Goal: Task Accomplishment & Management: Complete application form

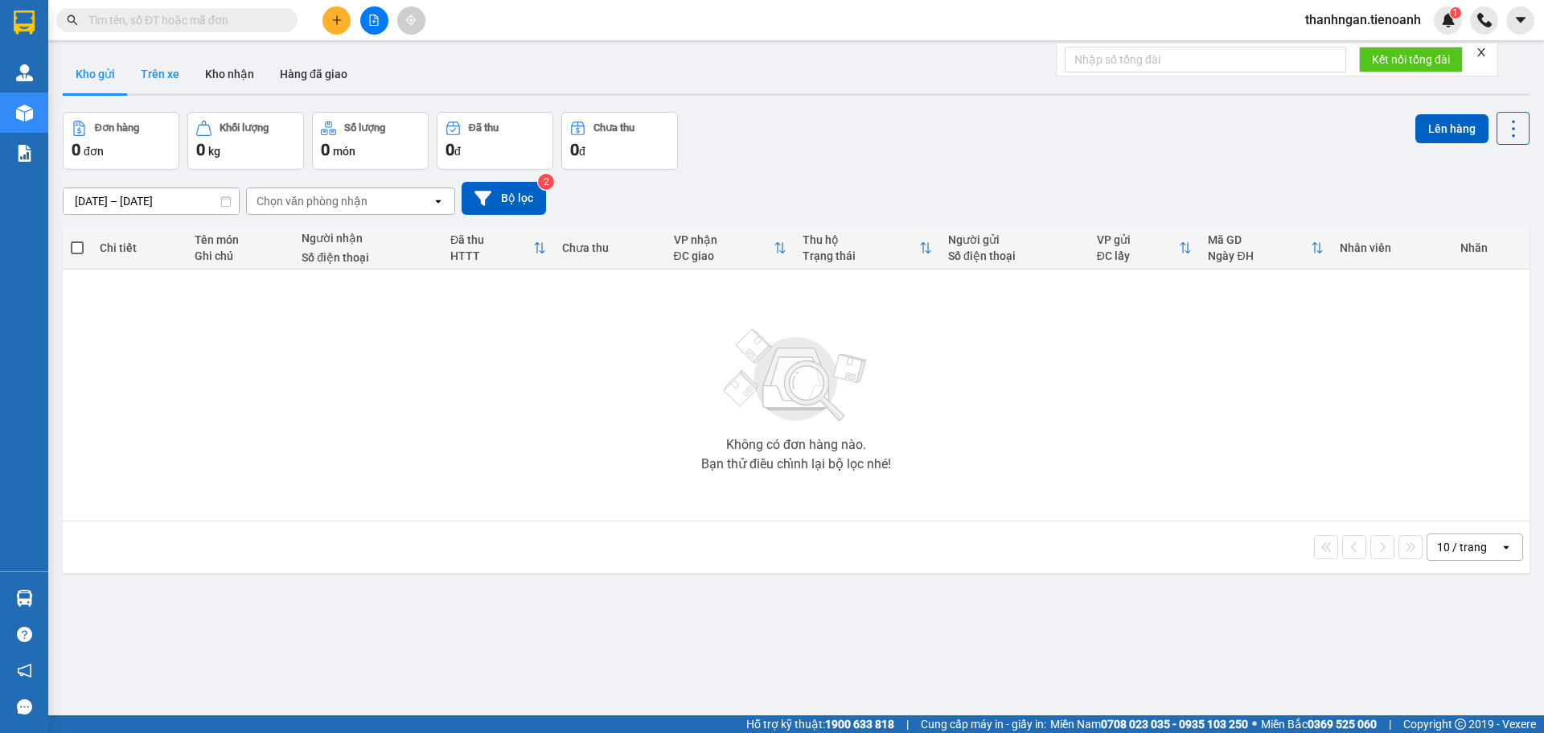
click at [175, 69] on button "Trên xe" at bounding box center [160, 74] width 64 height 39
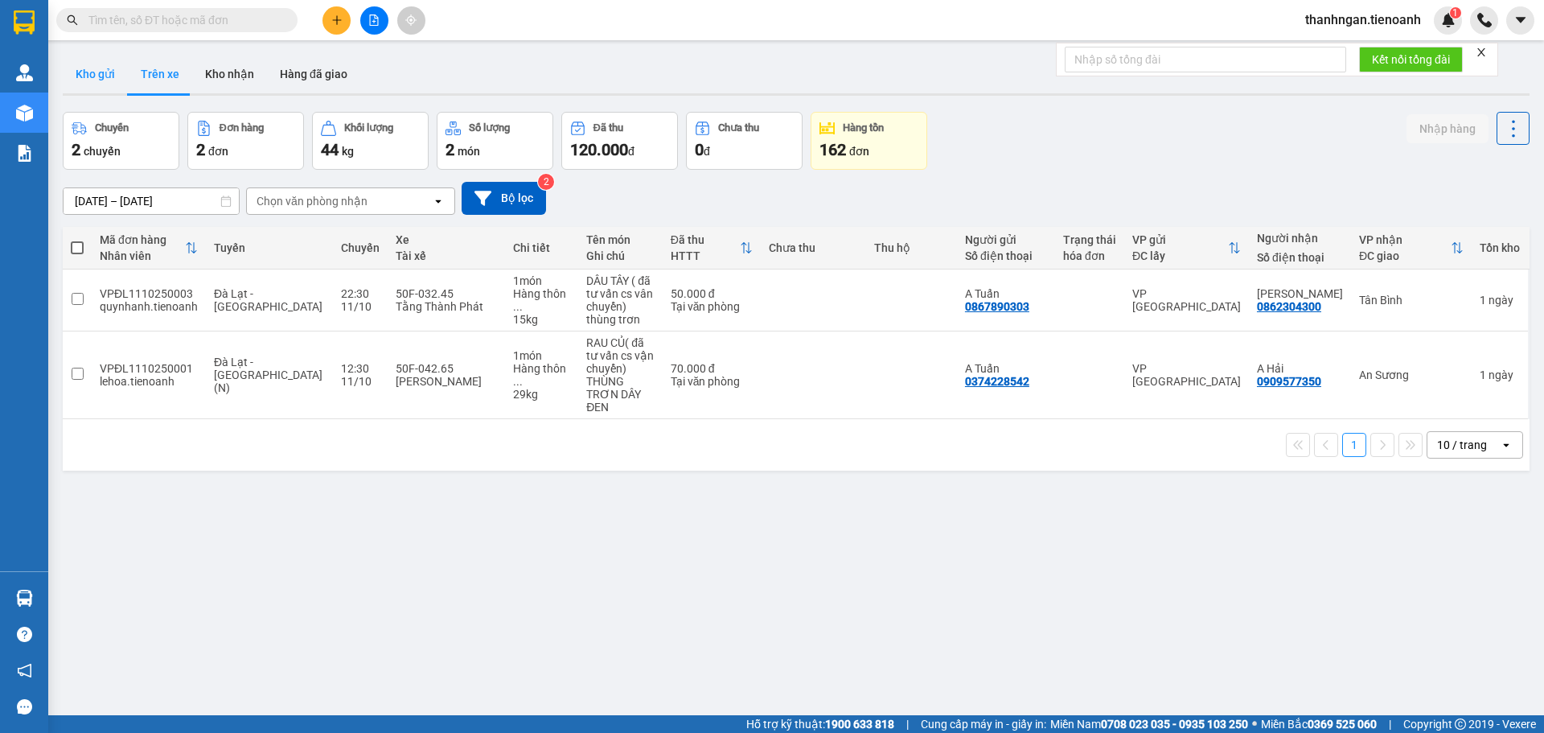
click at [92, 72] on button "Kho gửi" at bounding box center [95, 74] width 65 height 39
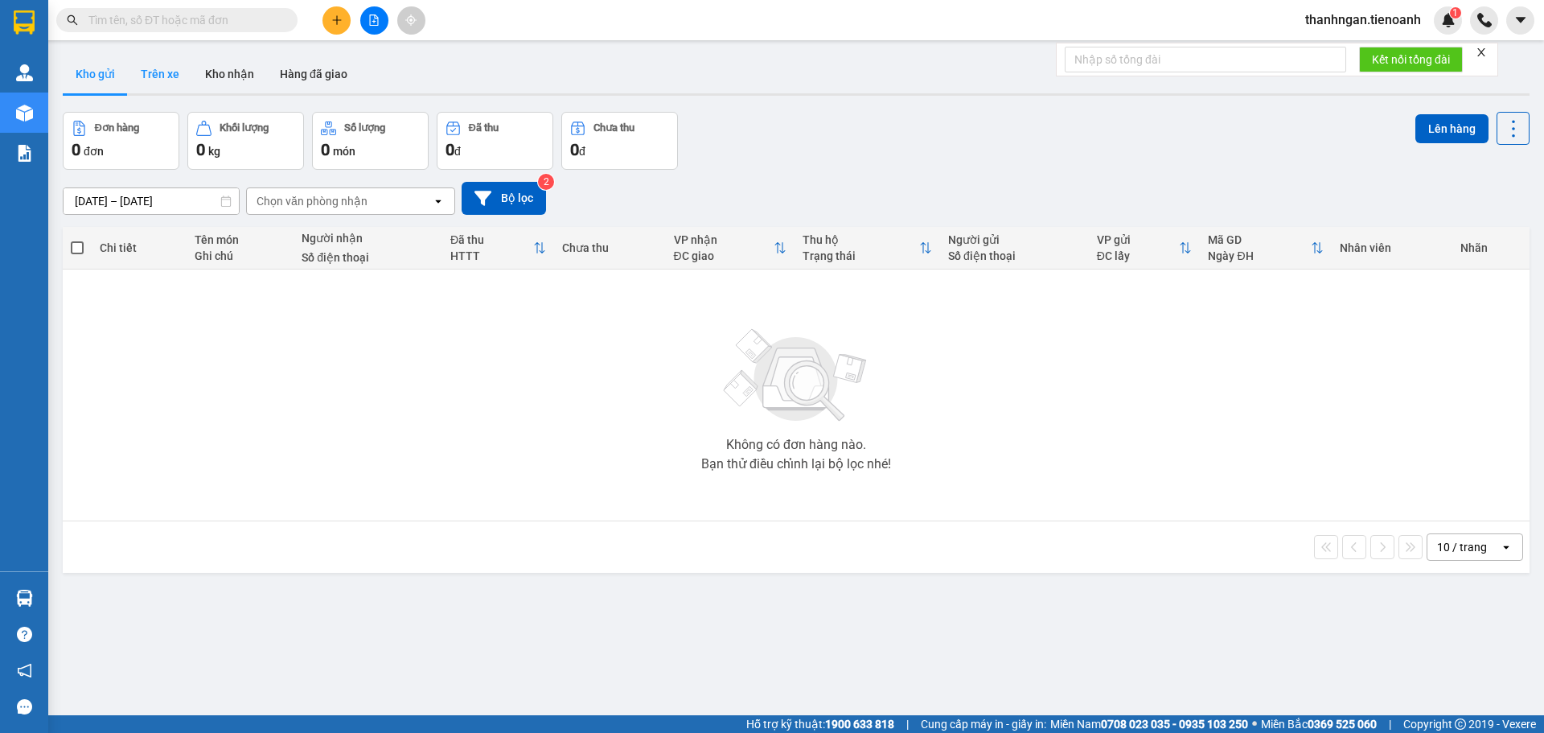
click at [157, 72] on button "Trên xe" at bounding box center [160, 74] width 64 height 39
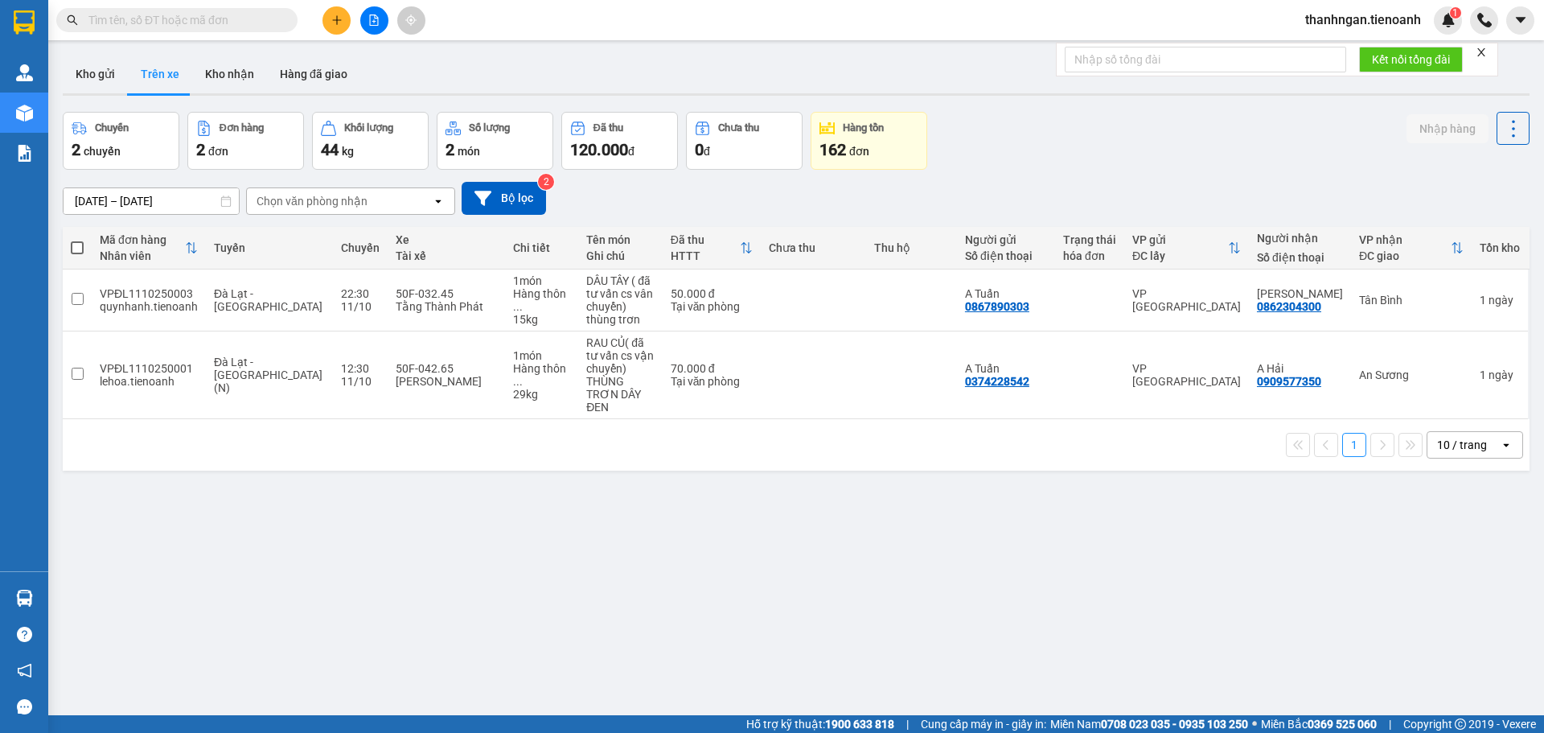
click at [353, 203] on div "Chọn văn phòng nhận" at bounding box center [312, 201] width 111 height 16
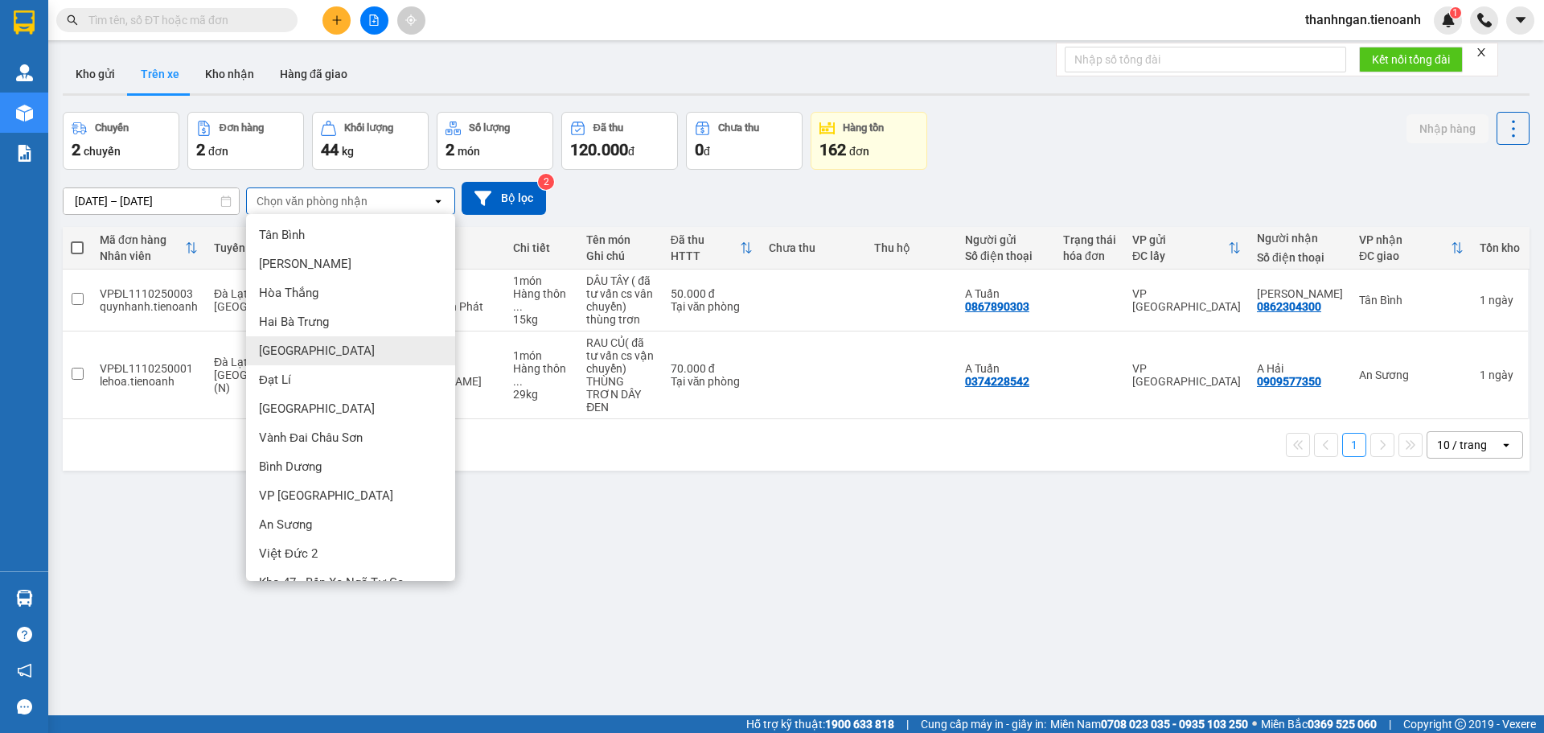
scroll to position [51, 0]
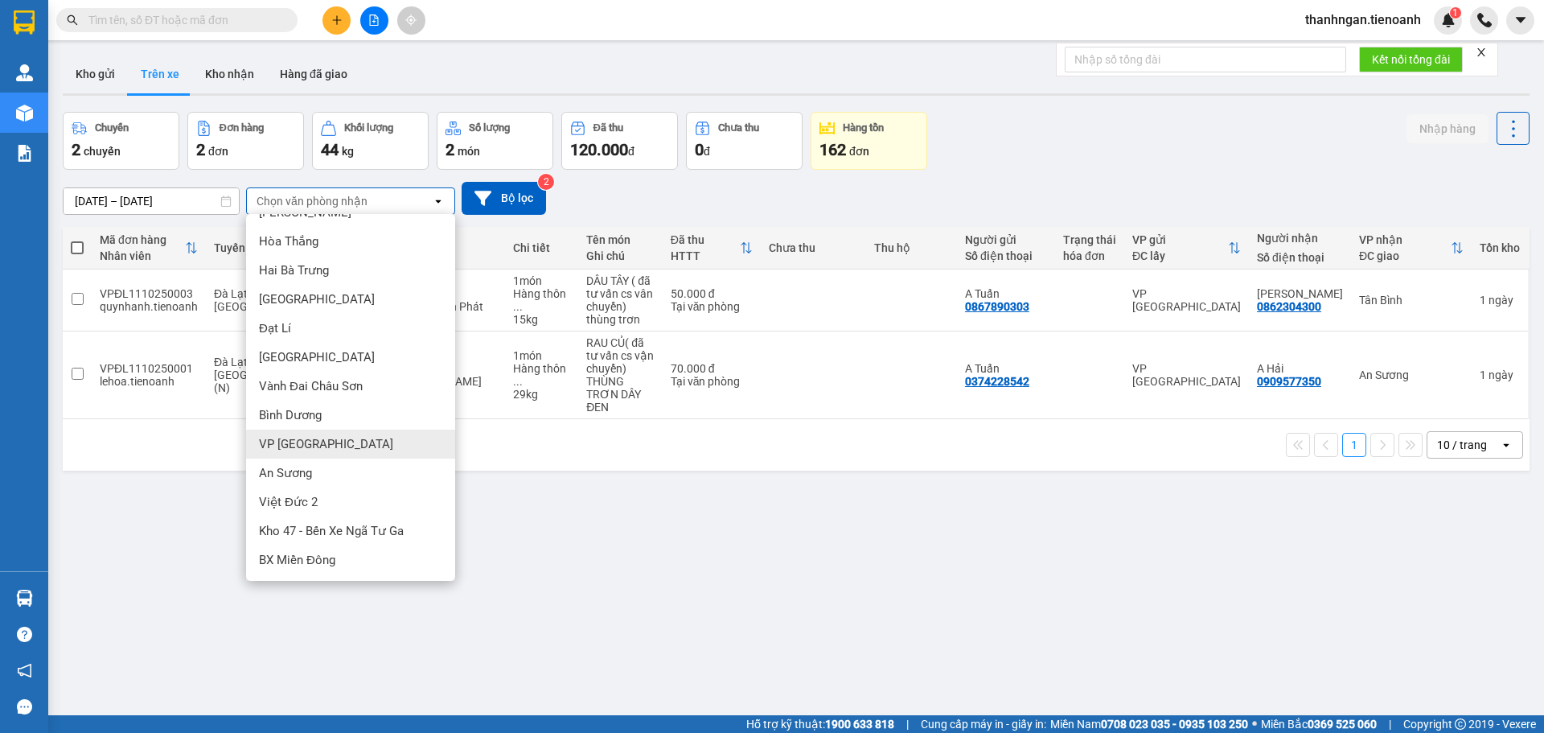
click at [298, 440] on span "VP [GEOGRAPHIC_DATA]" at bounding box center [326, 444] width 134 height 16
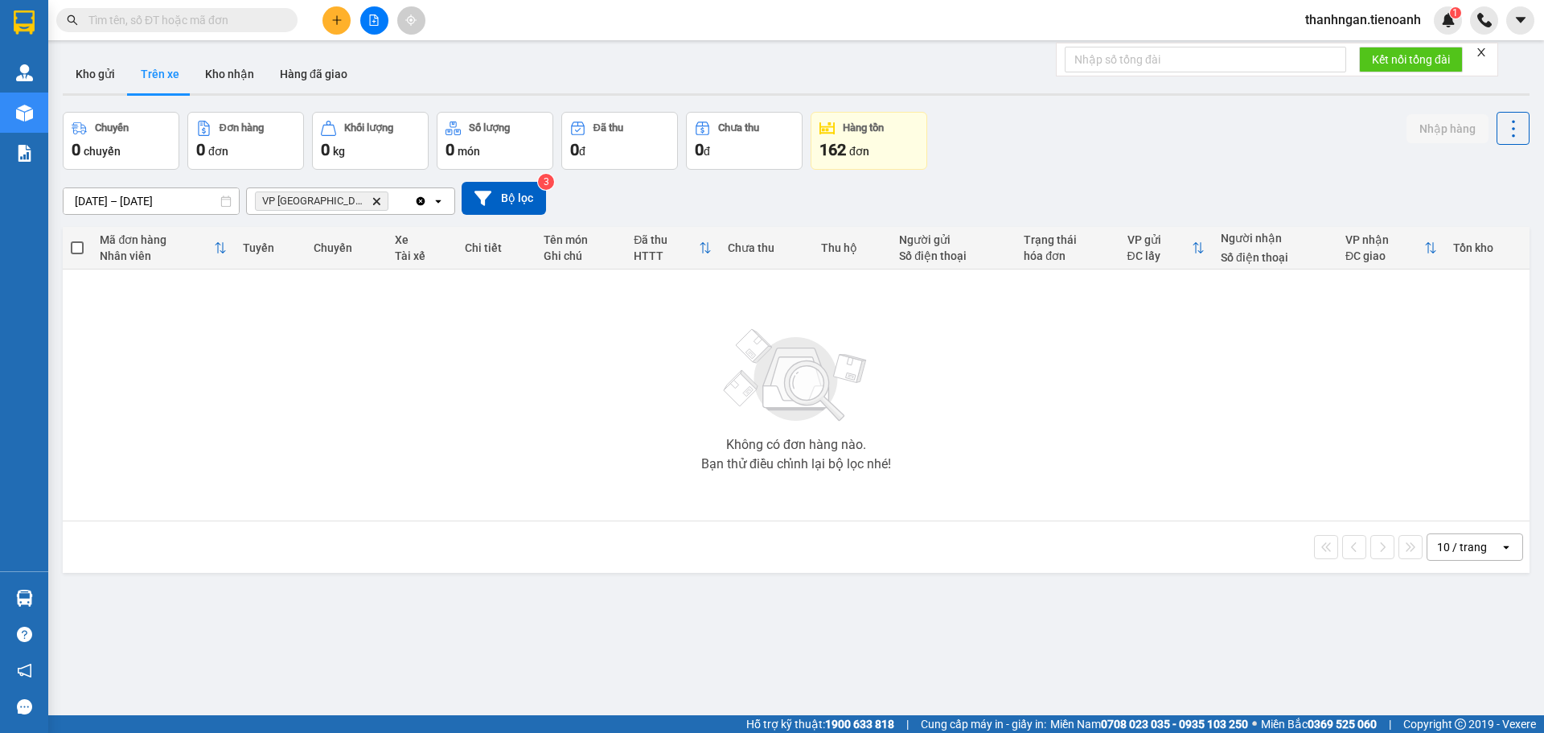
click at [373, 202] on icon "VP Đà Lạt, close by backspace" at bounding box center [376, 200] width 7 height 7
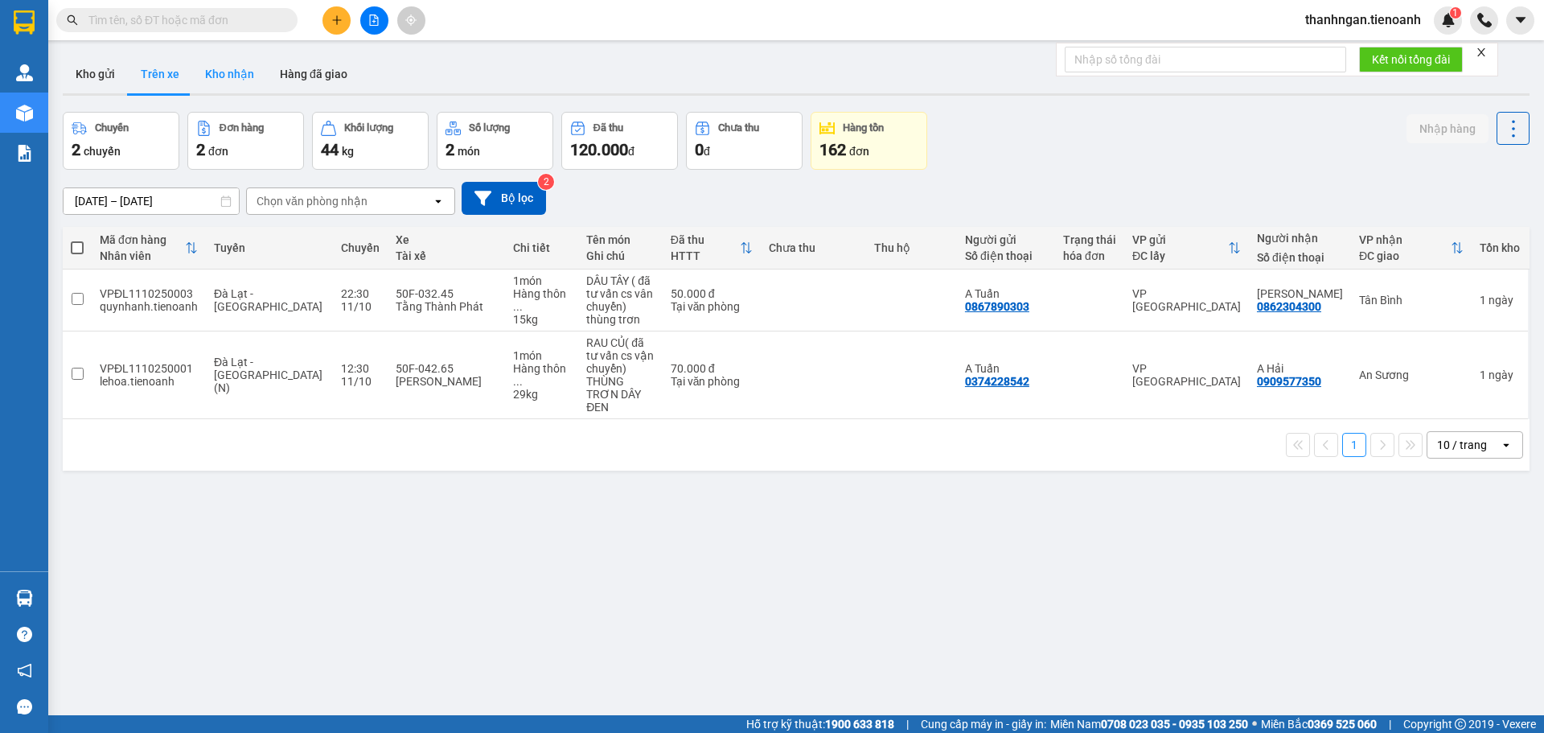
click at [244, 68] on button "Kho nhận" at bounding box center [229, 74] width 75 height 39
type input "[DATE] – [DATE]"
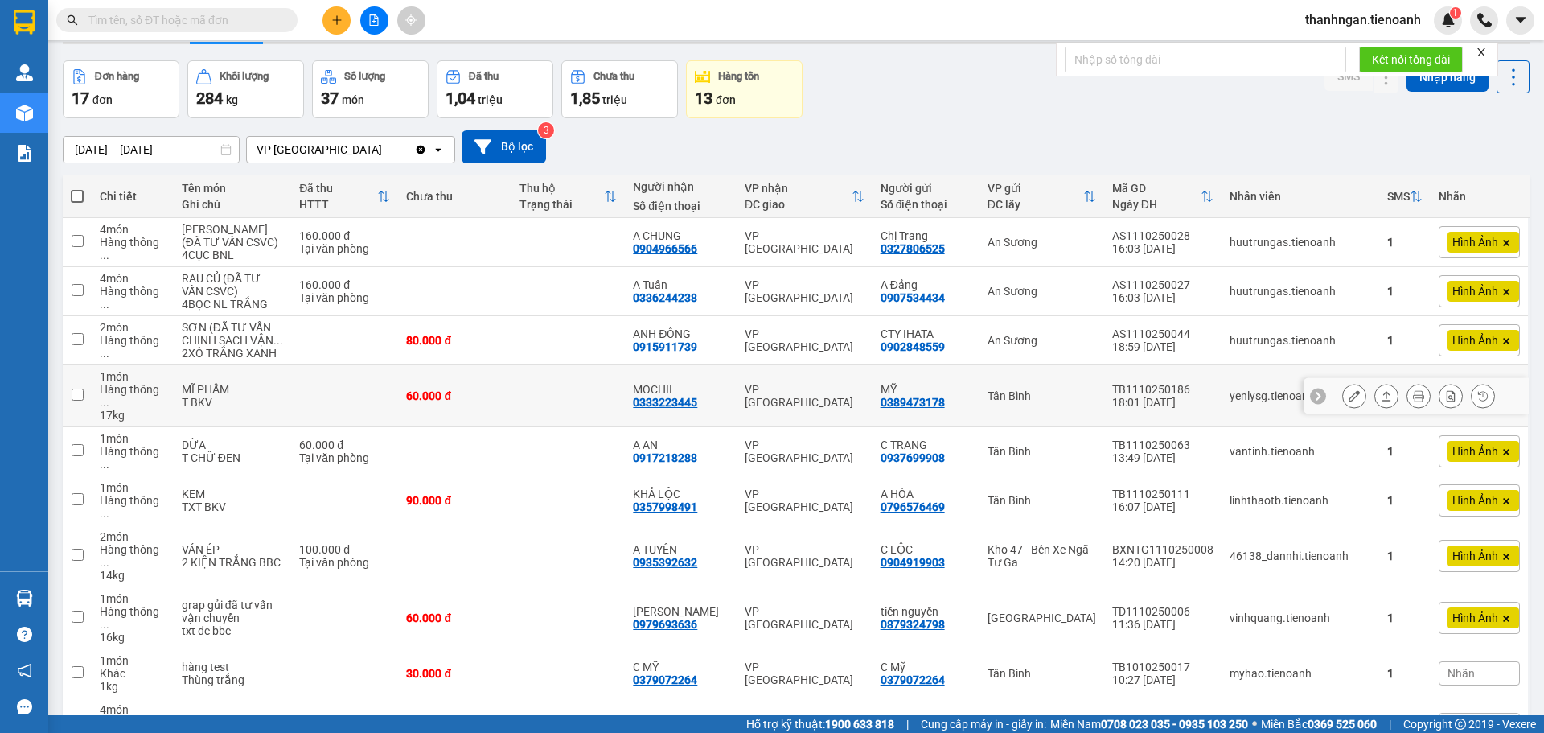
scroll to position [121, 0]
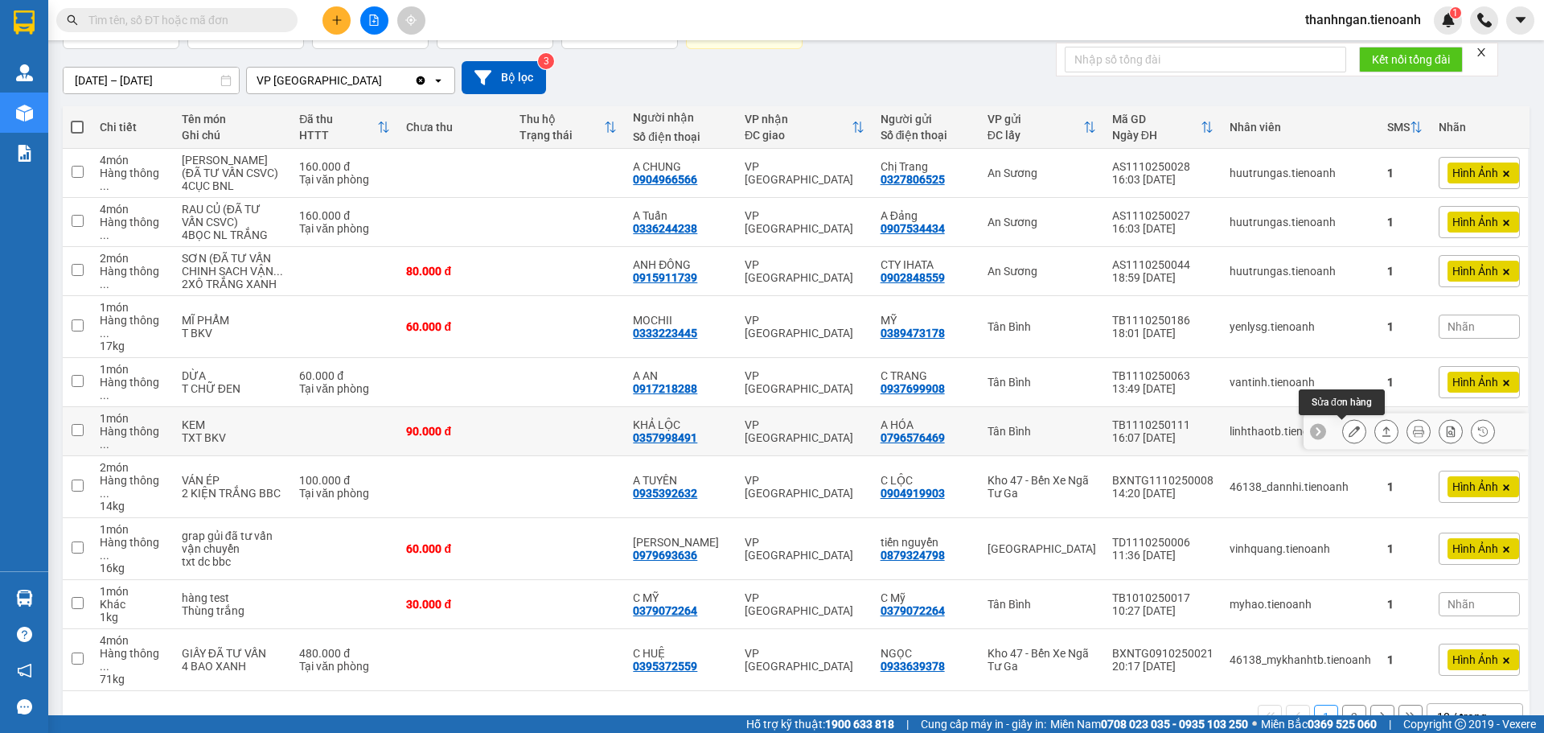
click at [1349, 431] on icon at bounding box center [1354, 430] width 11 height 11
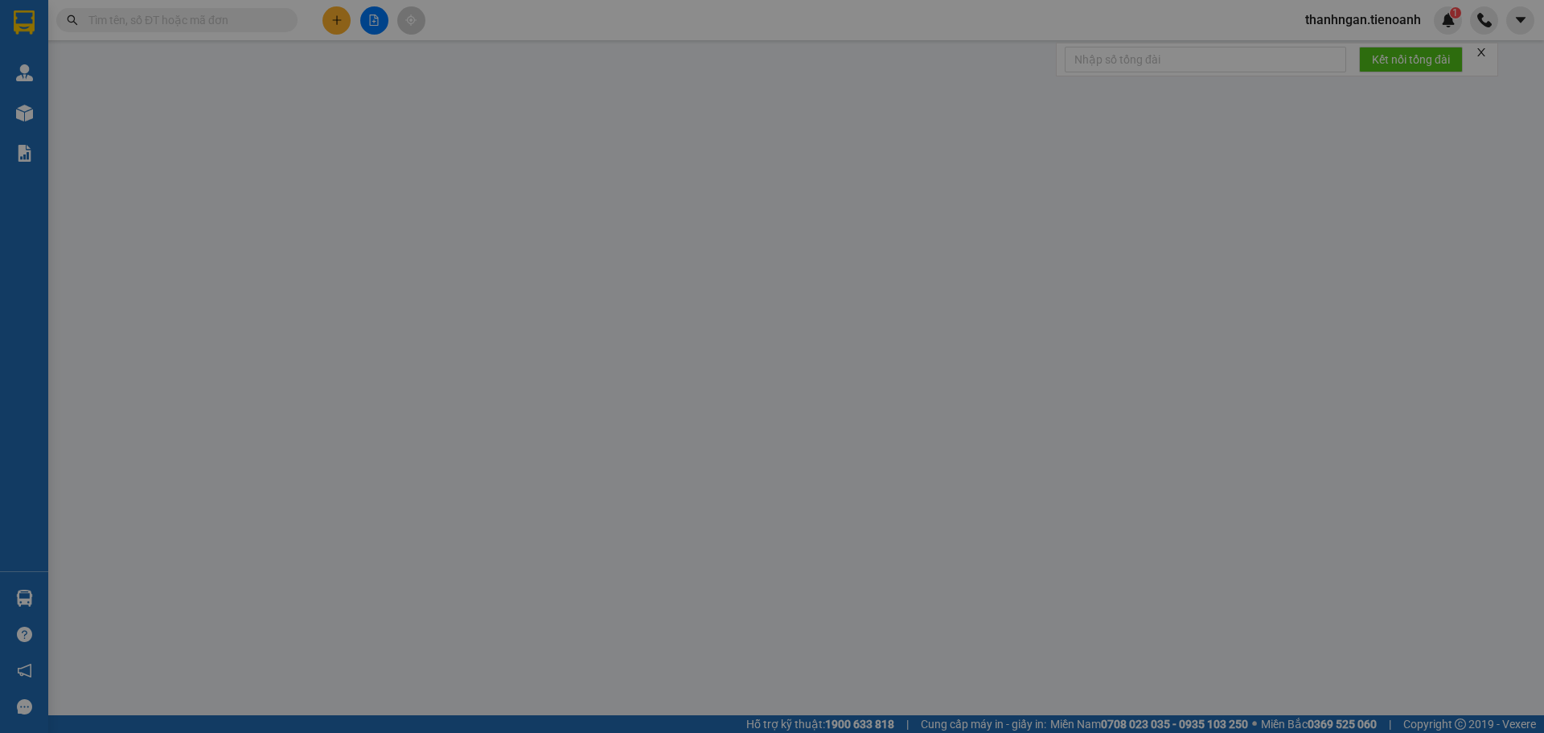
type input "0357998491"
type input "KHẢ LỘC"
type input "0796576469"
type input "A HÓA"
type input "Để"
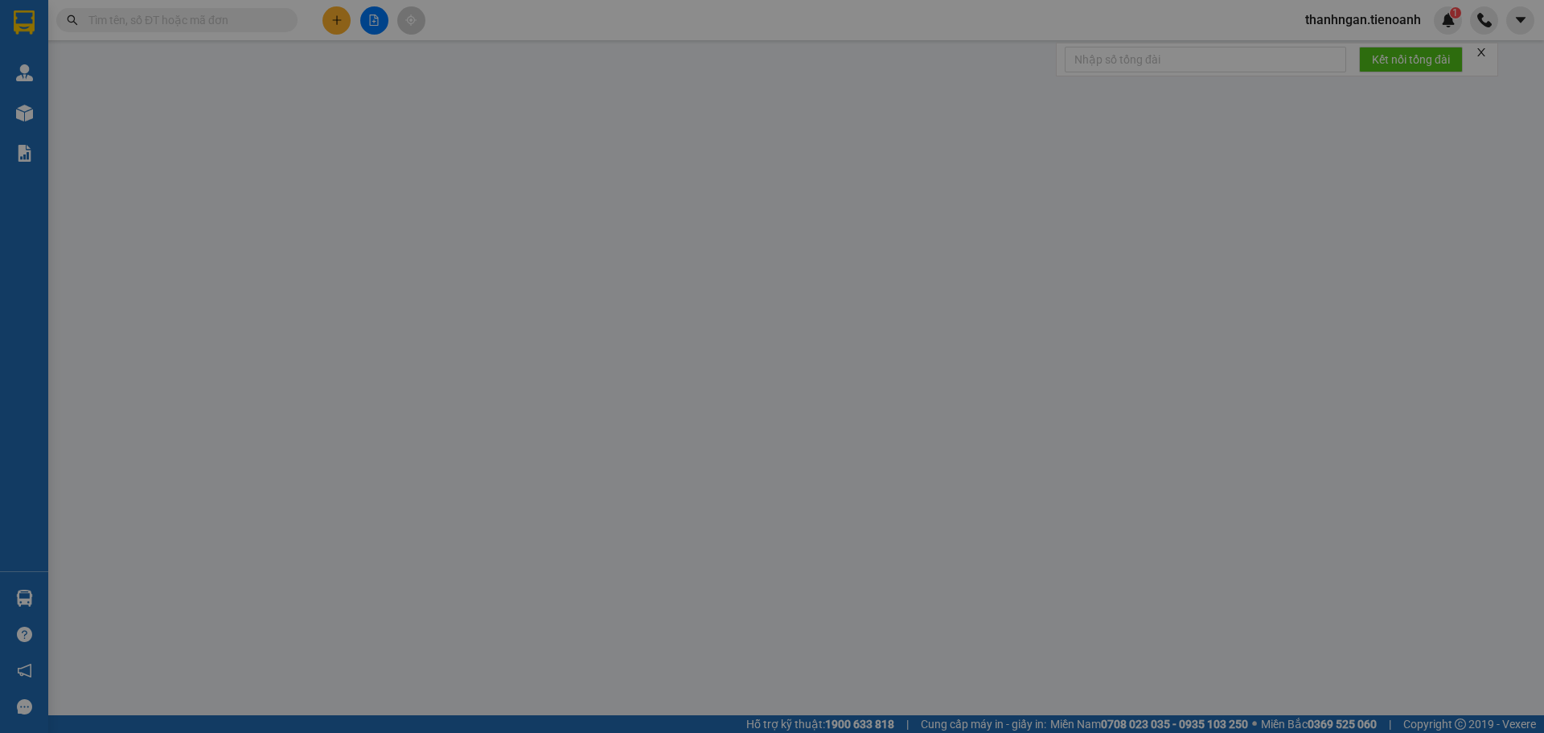
type input "0"
type input "90.000"
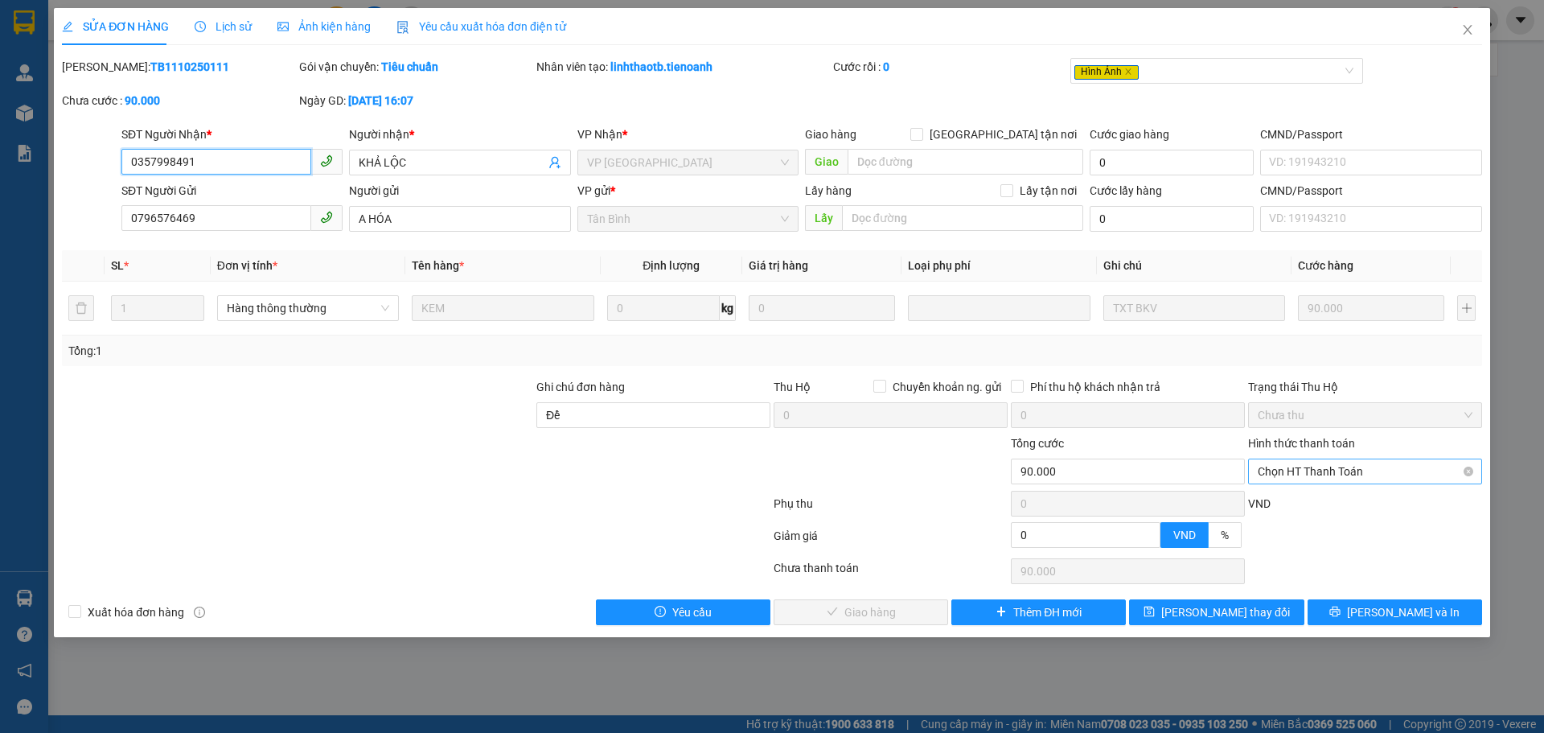
click at [1331, 469] on span "Chọn HT Thanh Toán" at bounding box center [1365, 471] width 215 height 24
click at [1318, 499] on div "Tại văn phòng" at bounding box center [1365, 504] width 215 height 18
type input "0"
click at [877, 615] on span "[PERSON_NAME] và Giao hàng" at bounding box center [881, 612] width 154 height 18
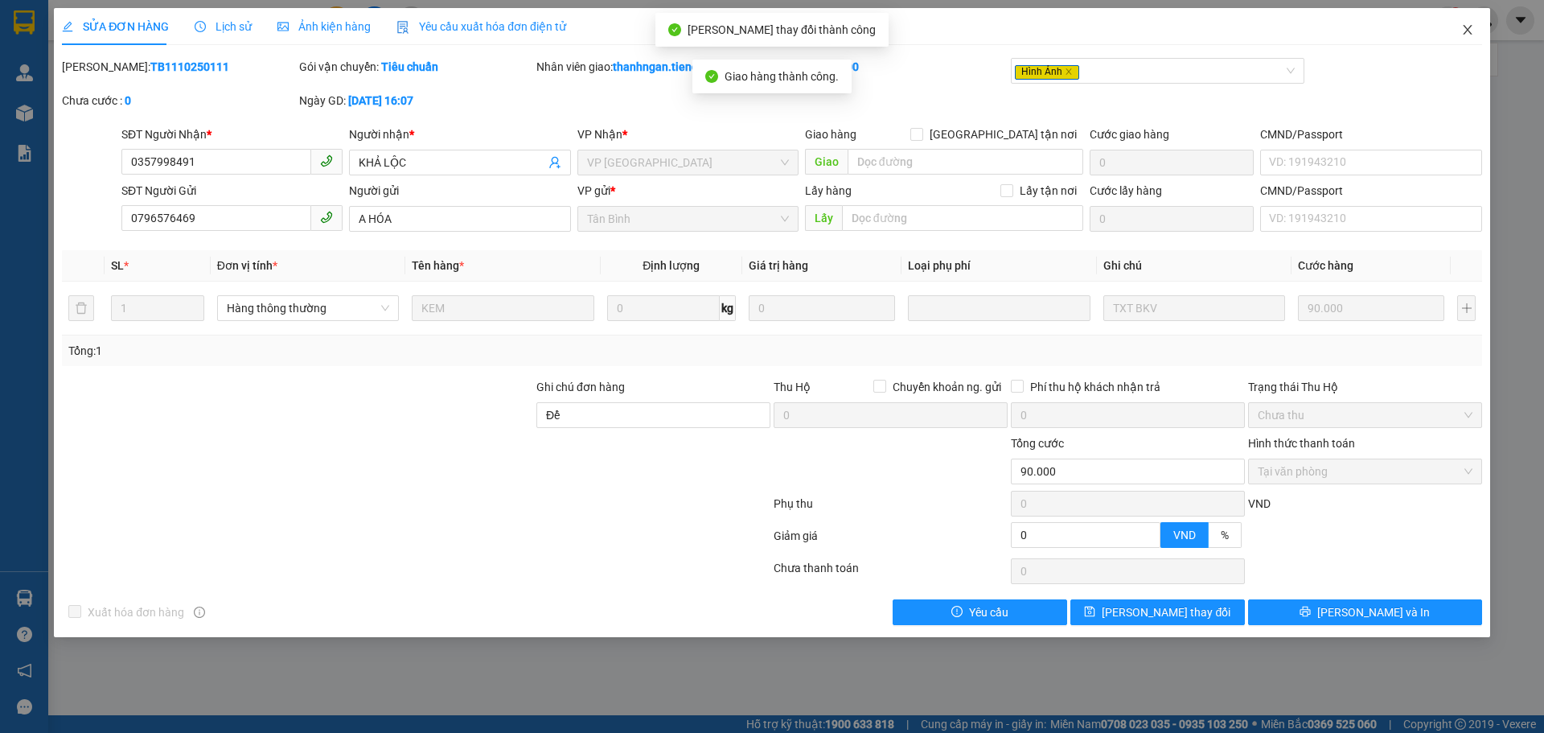
click at [1470, 29] on icon "close" at bounding box center [1467, 29] width 13 height 13
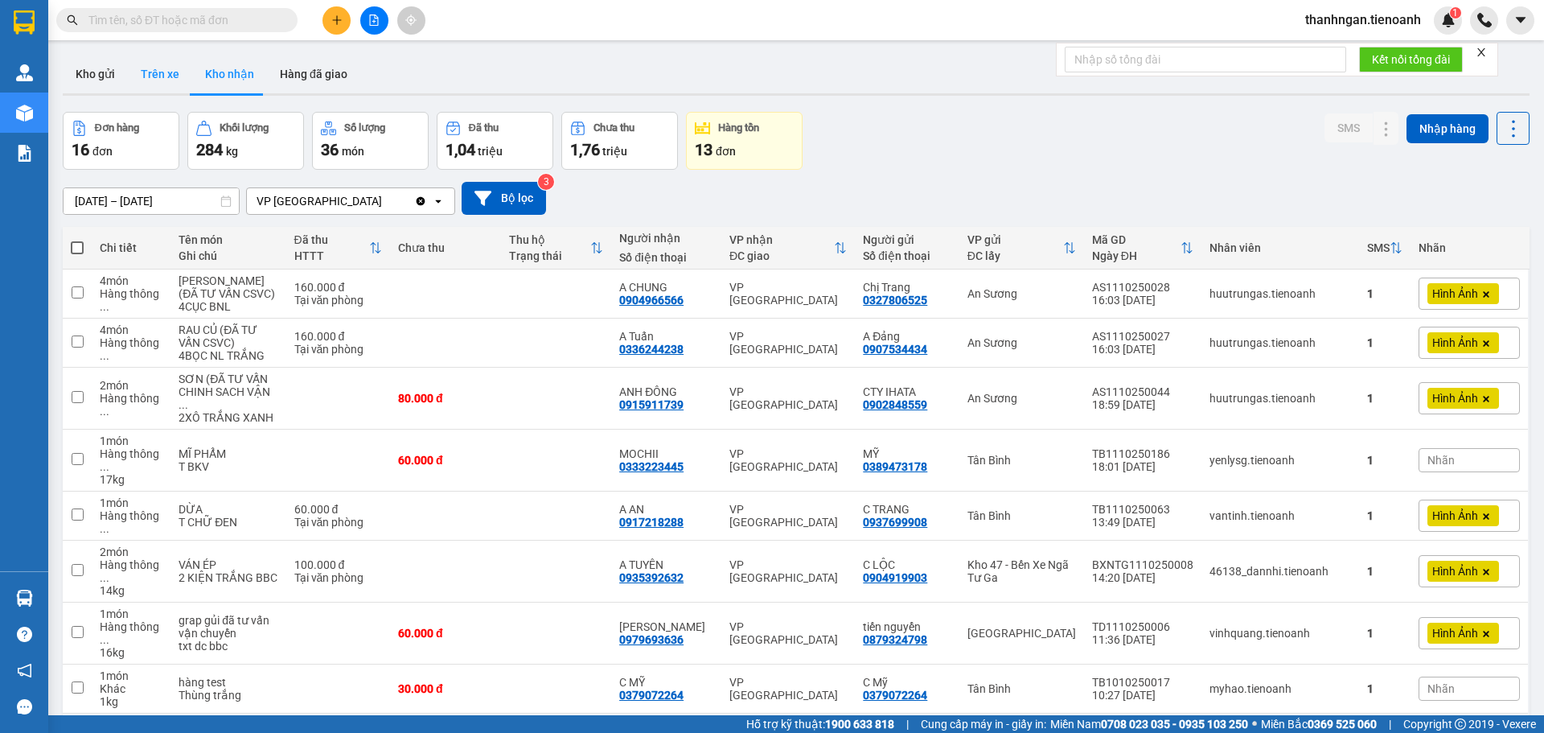
click at [158, 64] on button "Trên xe" at bounding box center [160, 74] width 64 height 39
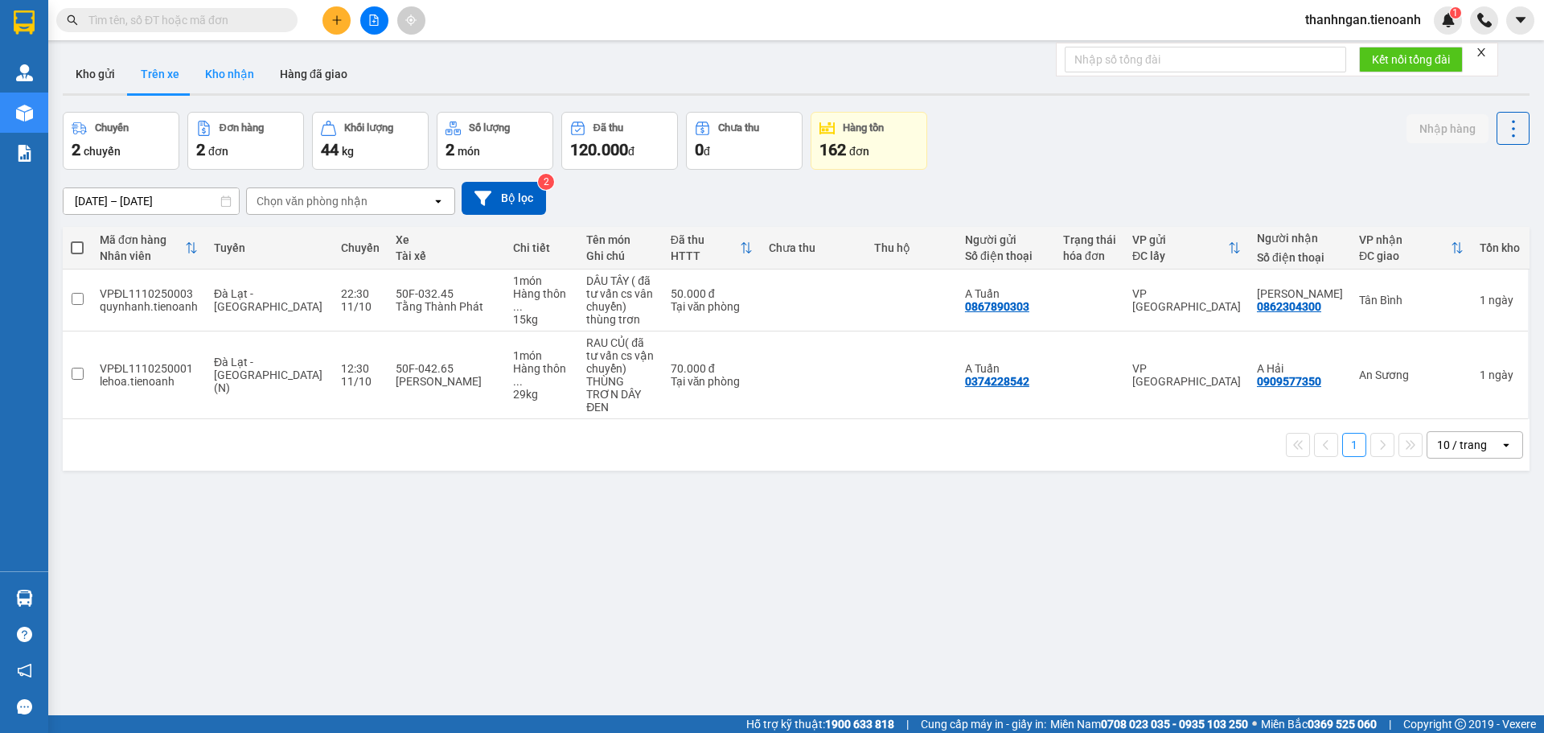
click at [224, 80] on button "Kho nhận" at bounding box center [229, 74] width 75 height 39
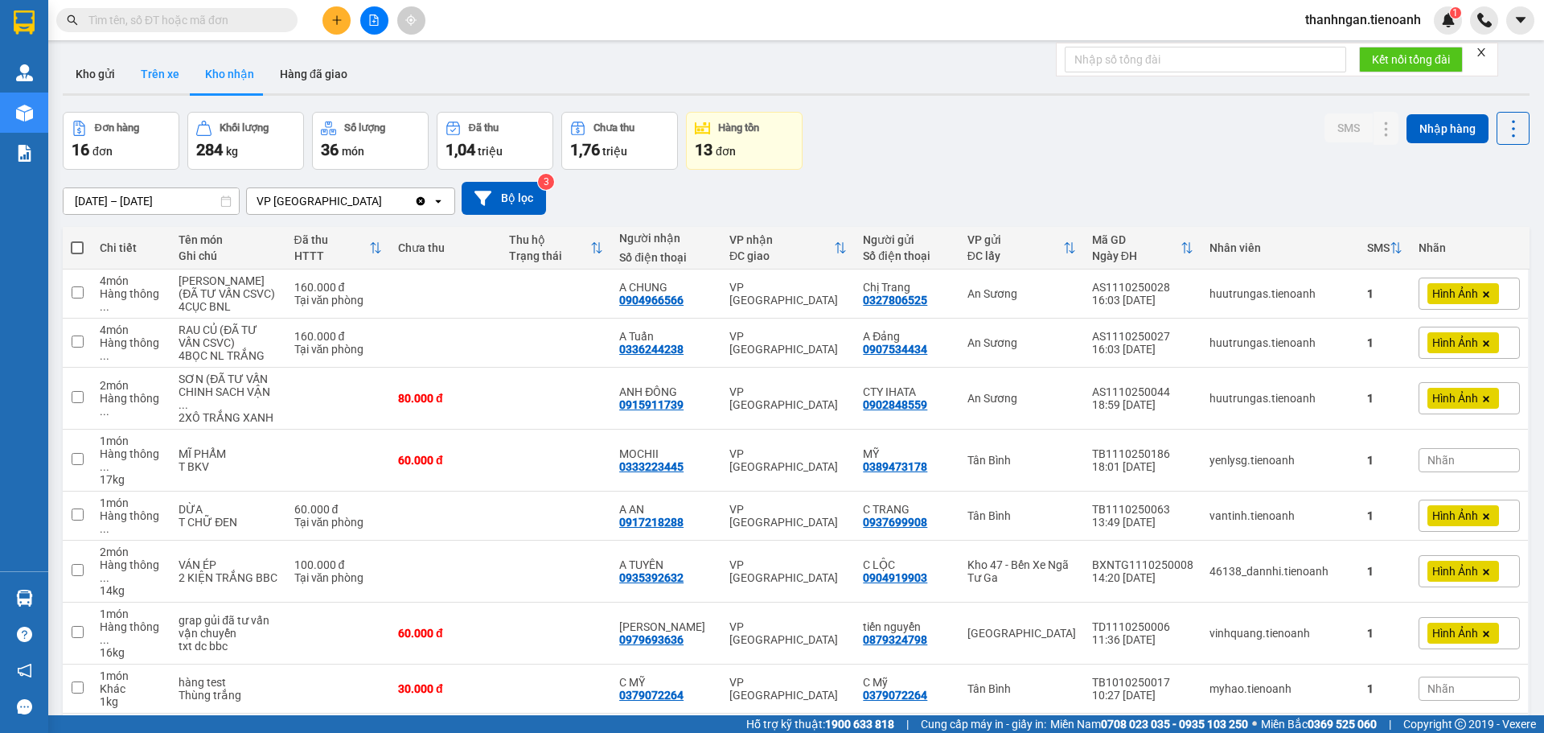
click at [144, 70] on button "Trên xe" at bounding box center [160, 74] width 64 height 39
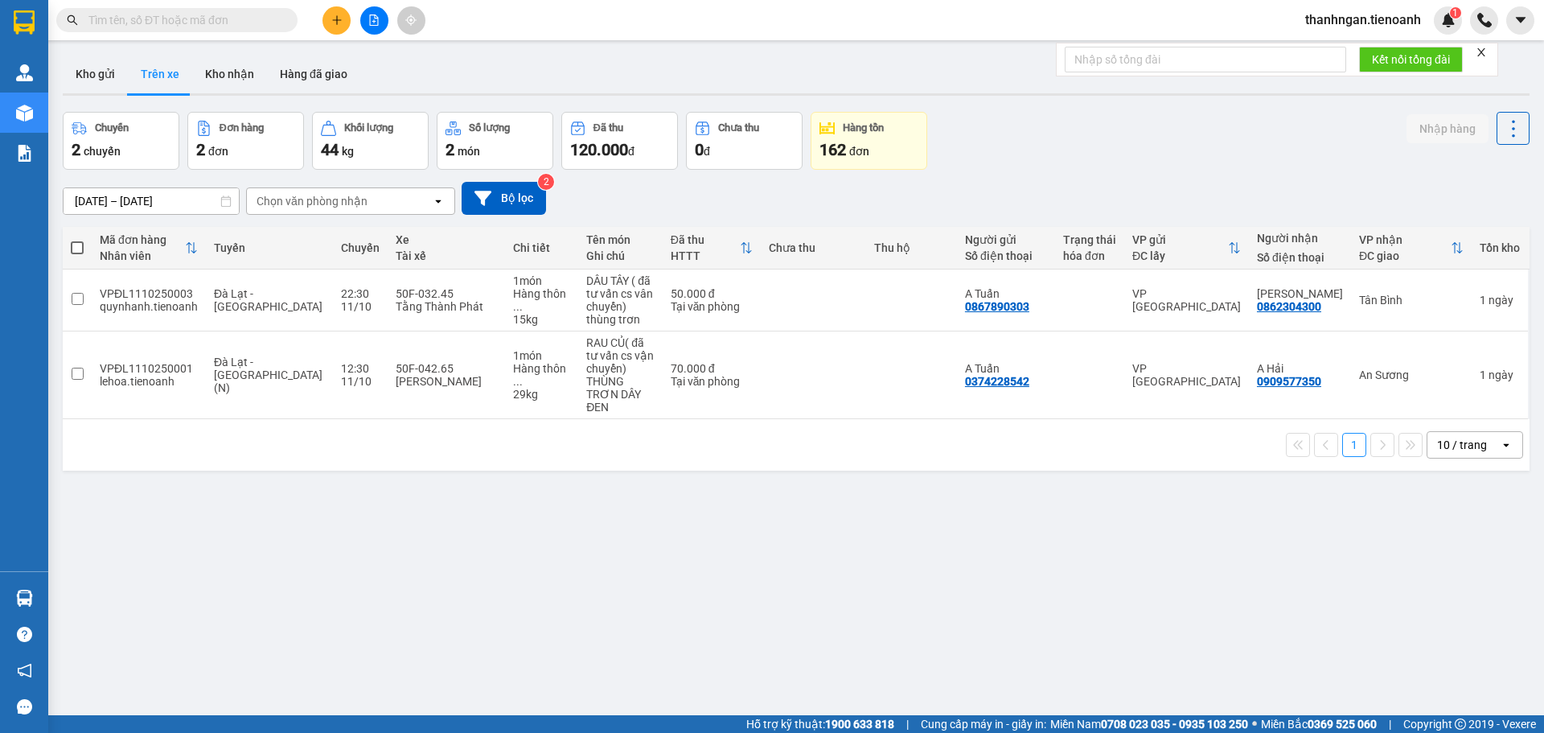
click at [338, 205] on div "Chọn văn phòng nhận" at bounding box center [312, 201] width 111 height 16
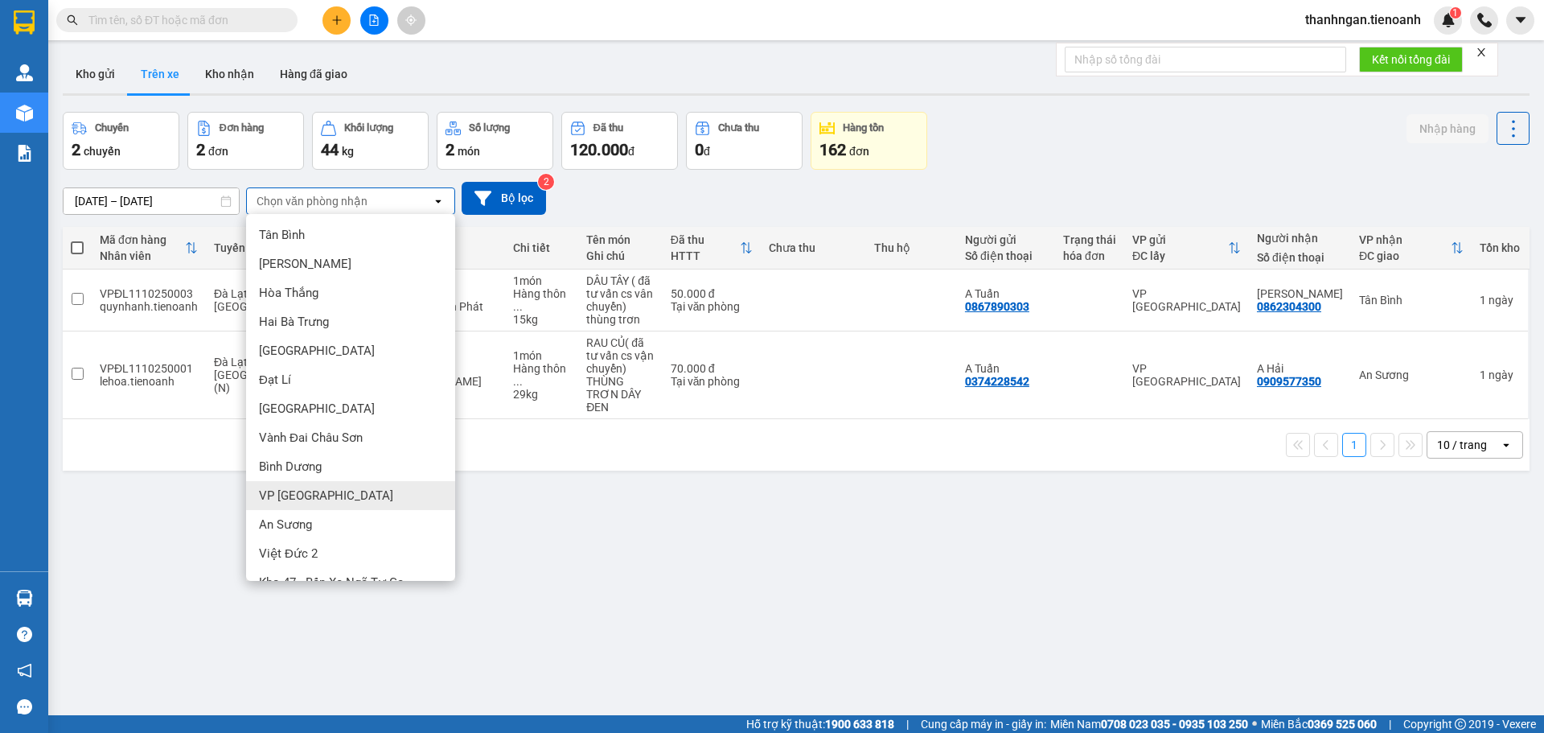
click at [308, 497] on span "VP [GEOGRAPHIC_DATA]" at bounding box center [326, 495] width 134 height 16
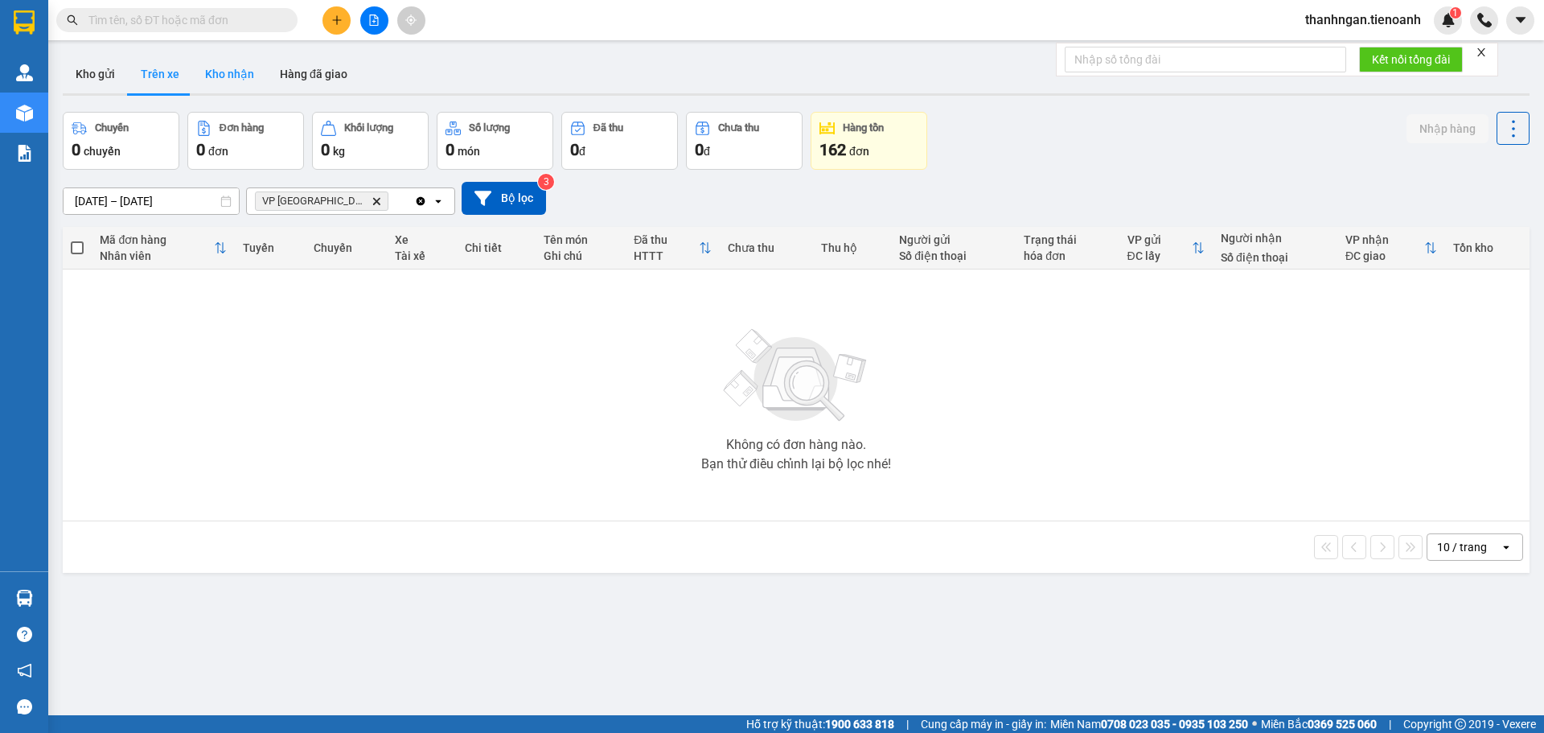
click at [245, 72] on button "Kho nhận" at bounding box center [229, 74] width 75 height 39
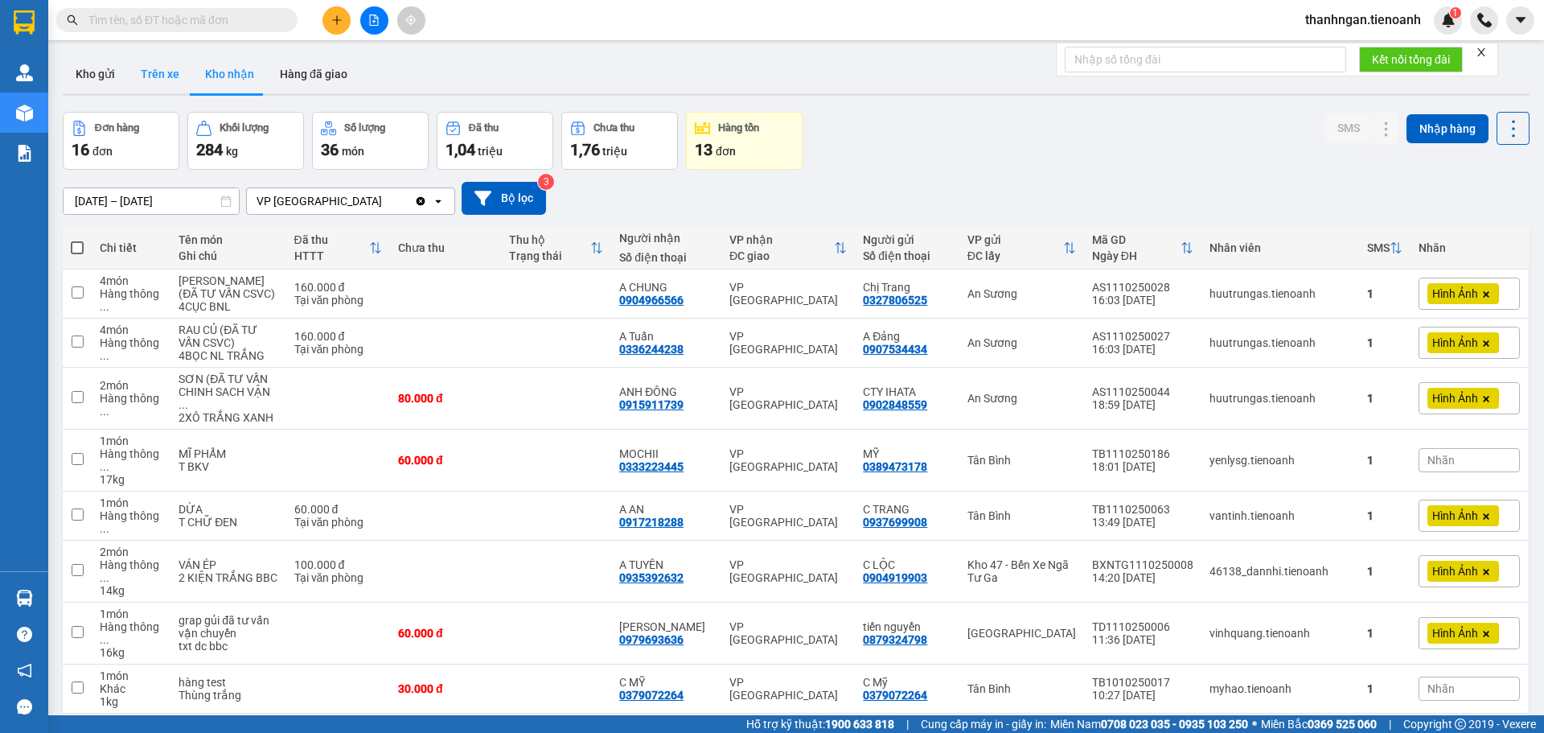
click at [141, 76] on button "Trên xe" at bounding box center [160, 74] width 64 height 39
type input "[DATE] – [DATE]"
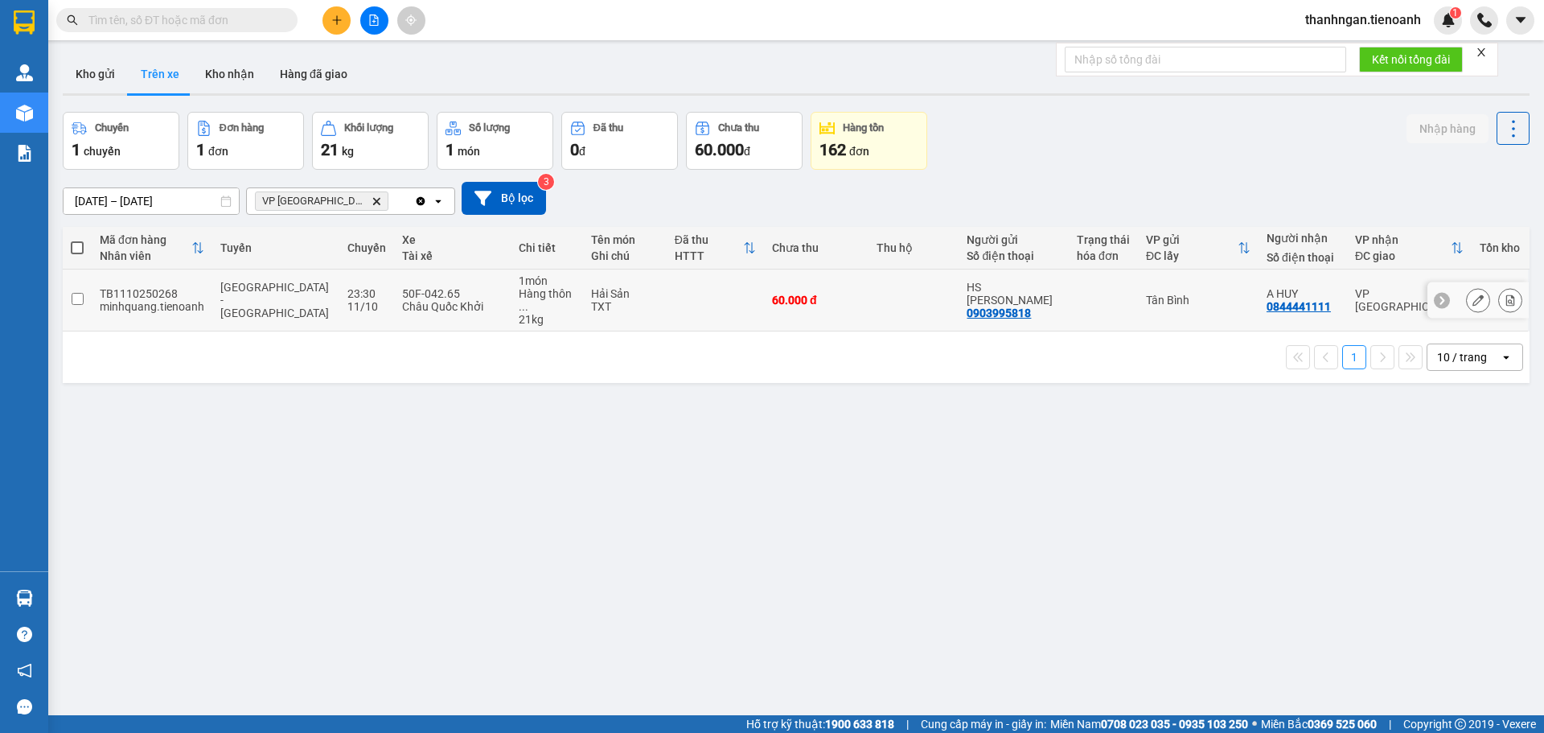
click at [77, 294] on input "checkbox" at bounding box center [78, 299] width 12 height 12
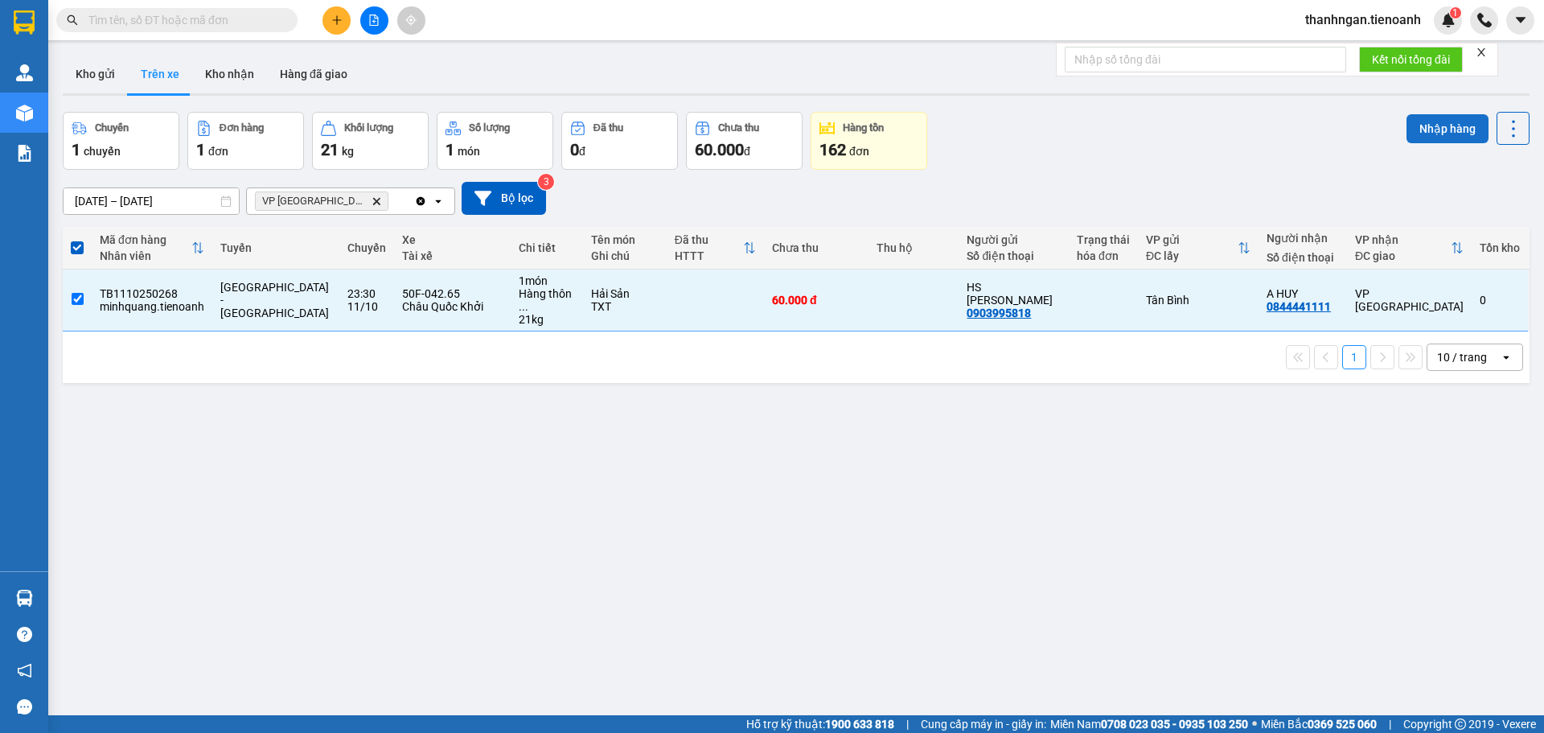
click at [1440, 135] on button "Nhập hàng" at bounding box center [1448, 128] width 82 height 29
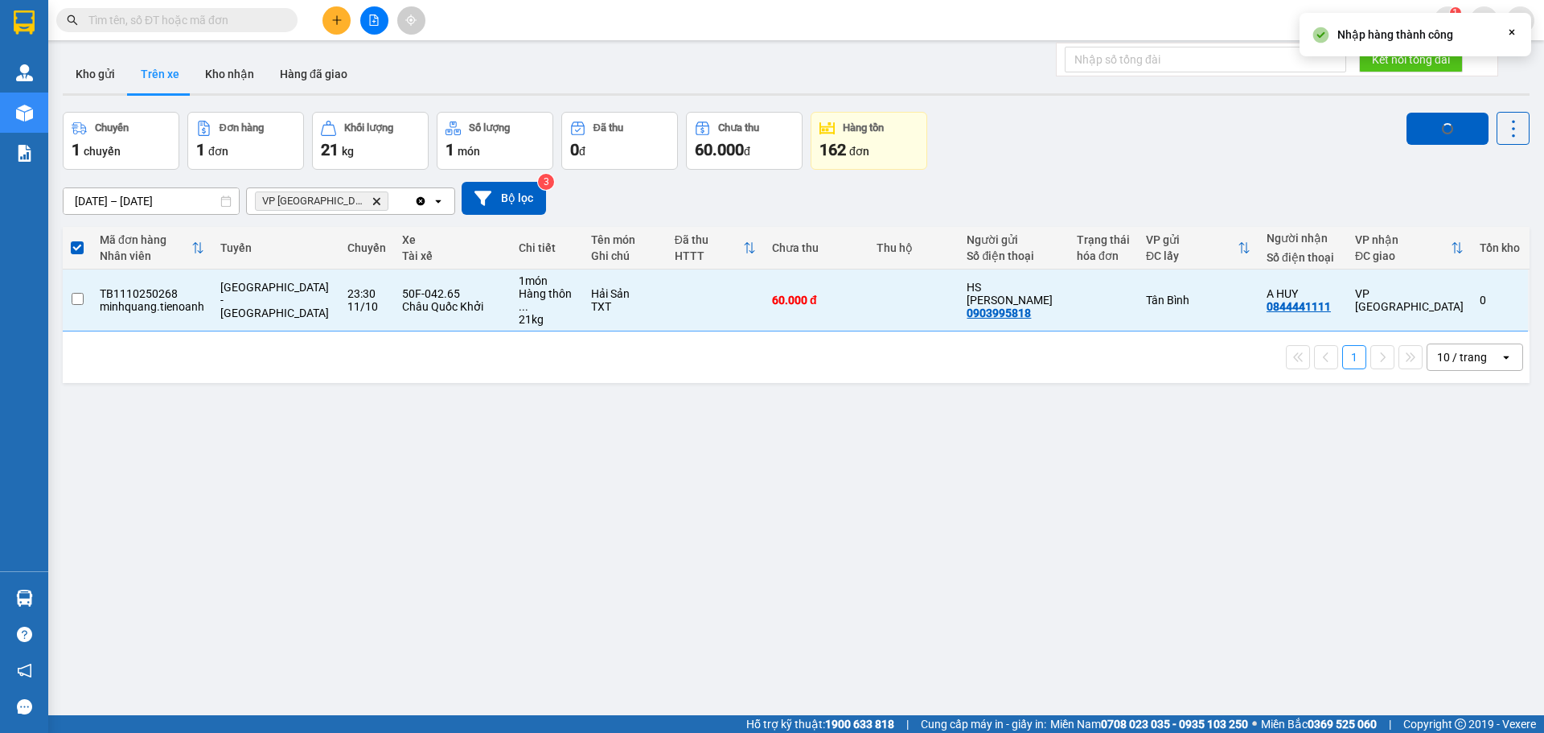
checkbox input "false"
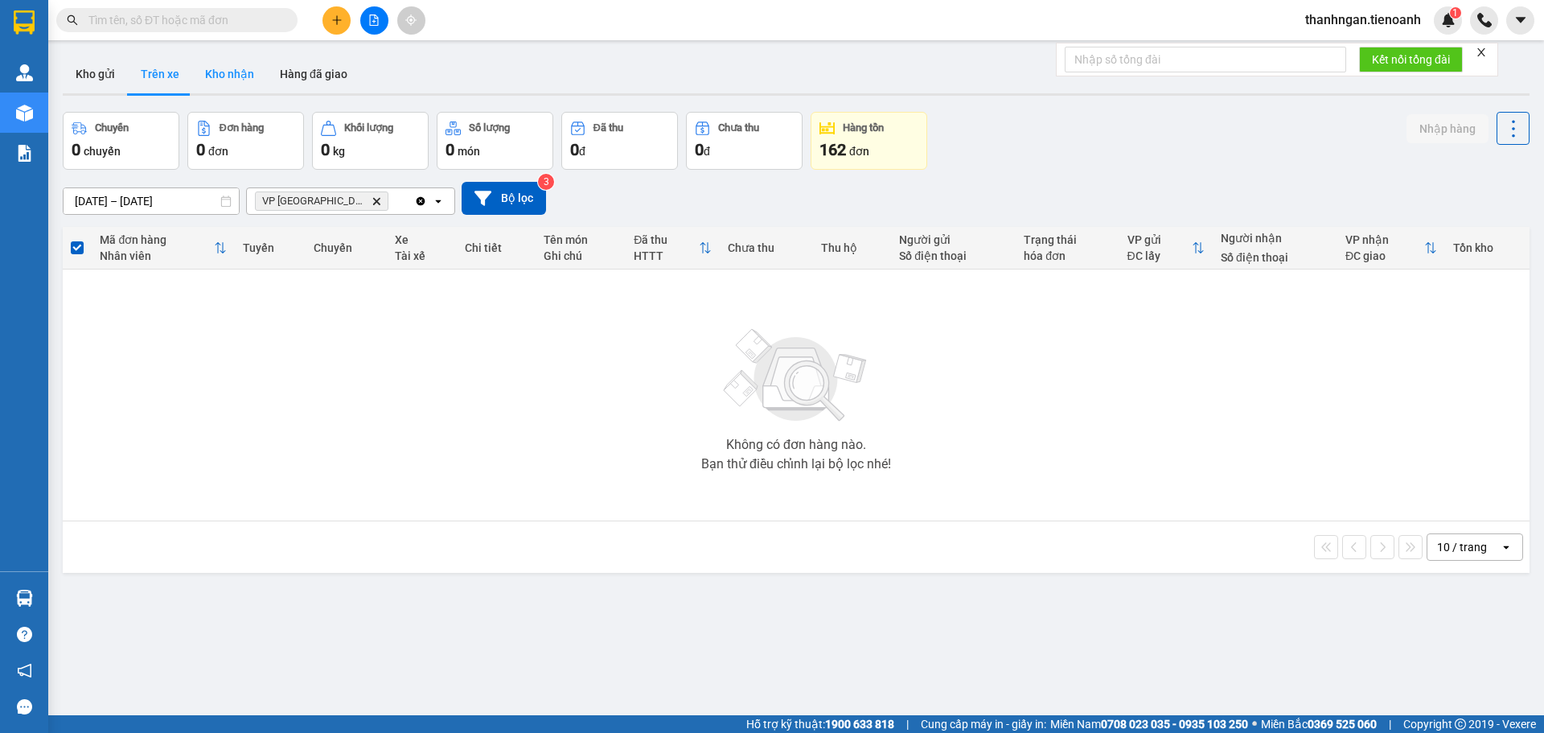
click at [236, 78] on button "Kho nhận" at bounding box center [229, 74] width 75 height 39
type input "[DATE] – [DATE]"
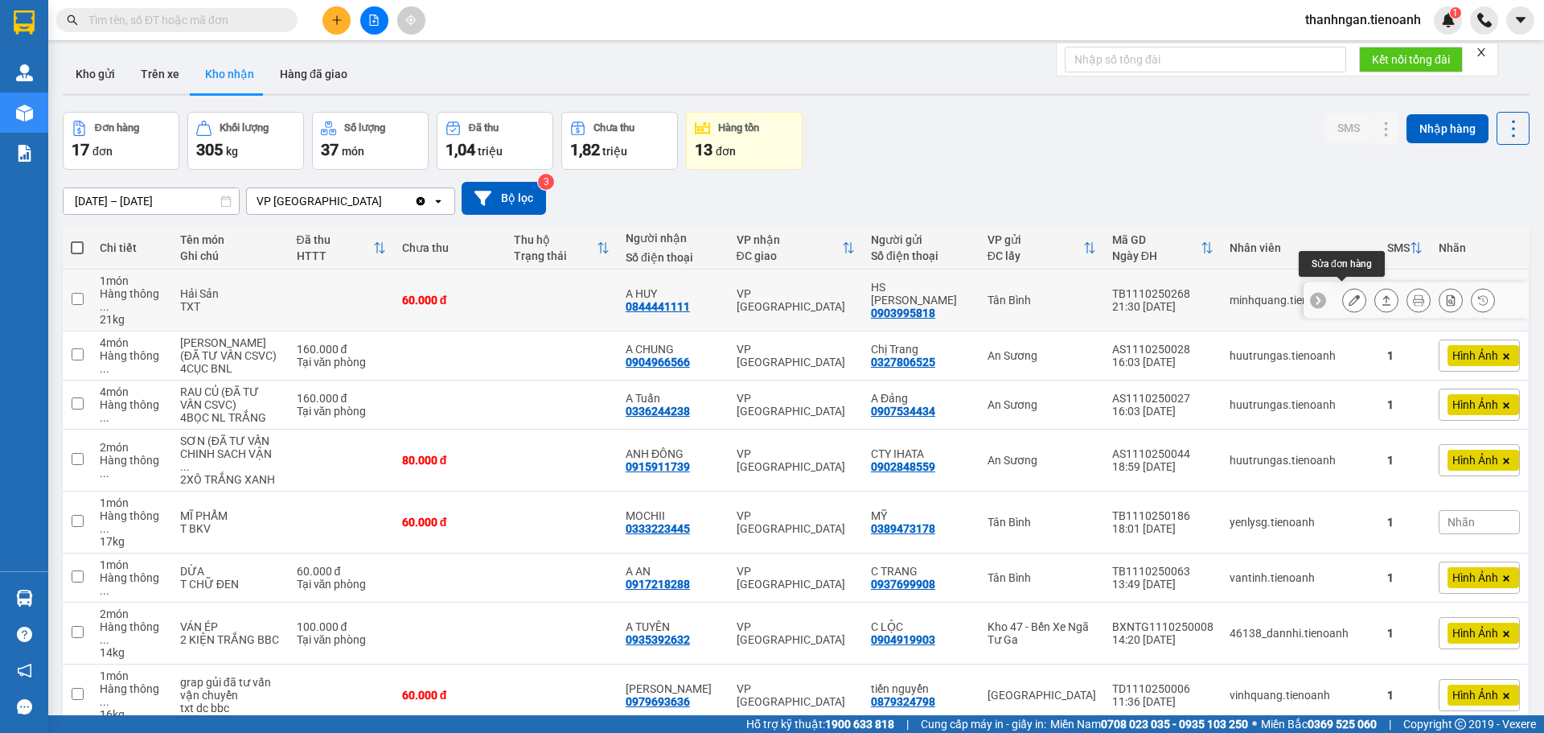
click at [1349, 294] on icon at bounding box center [1354, 299] width 11 height 11
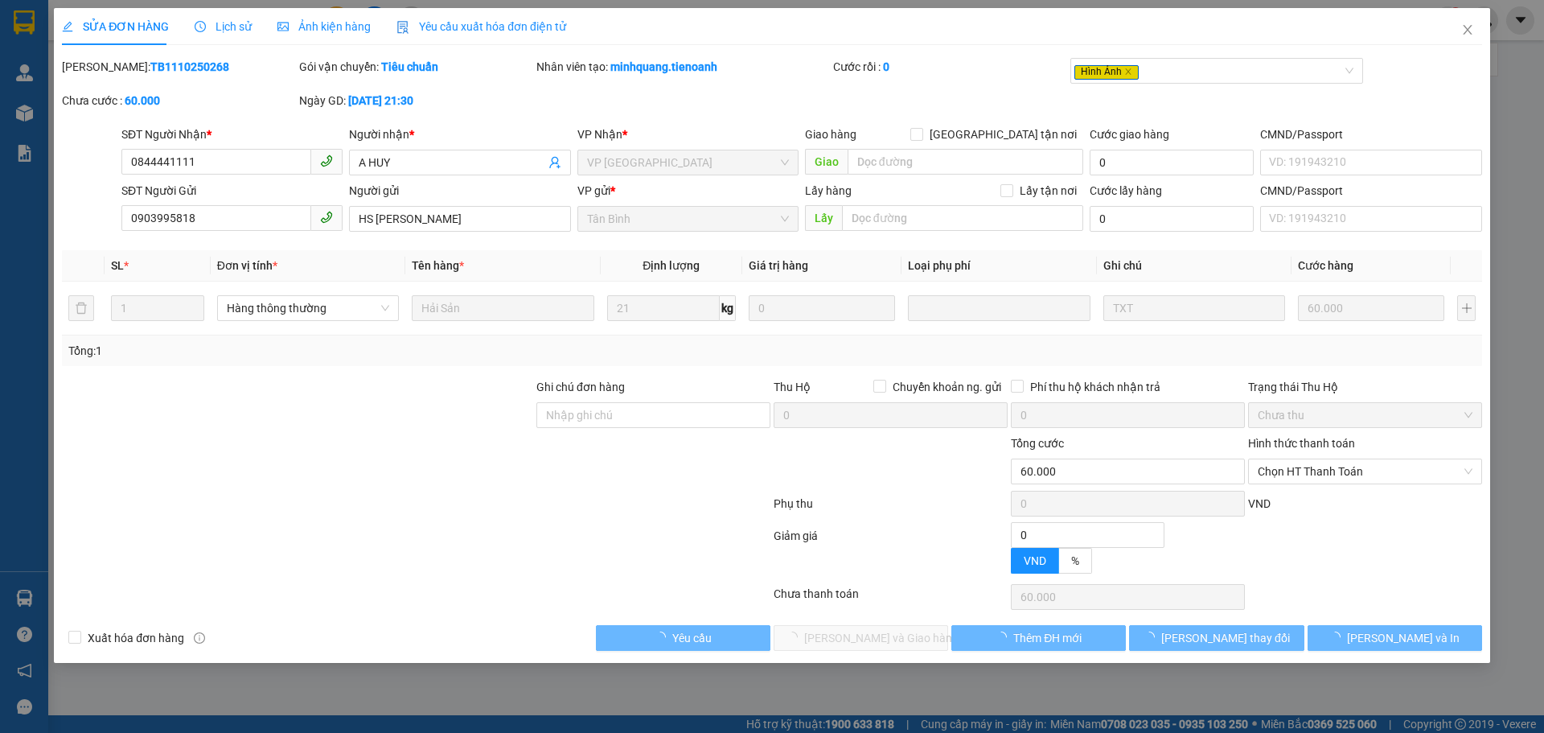
type input "0844441111"
type input "A HUY"
type input "0903995818"
type input "HS [PERSON_NAME]"
type input "0"
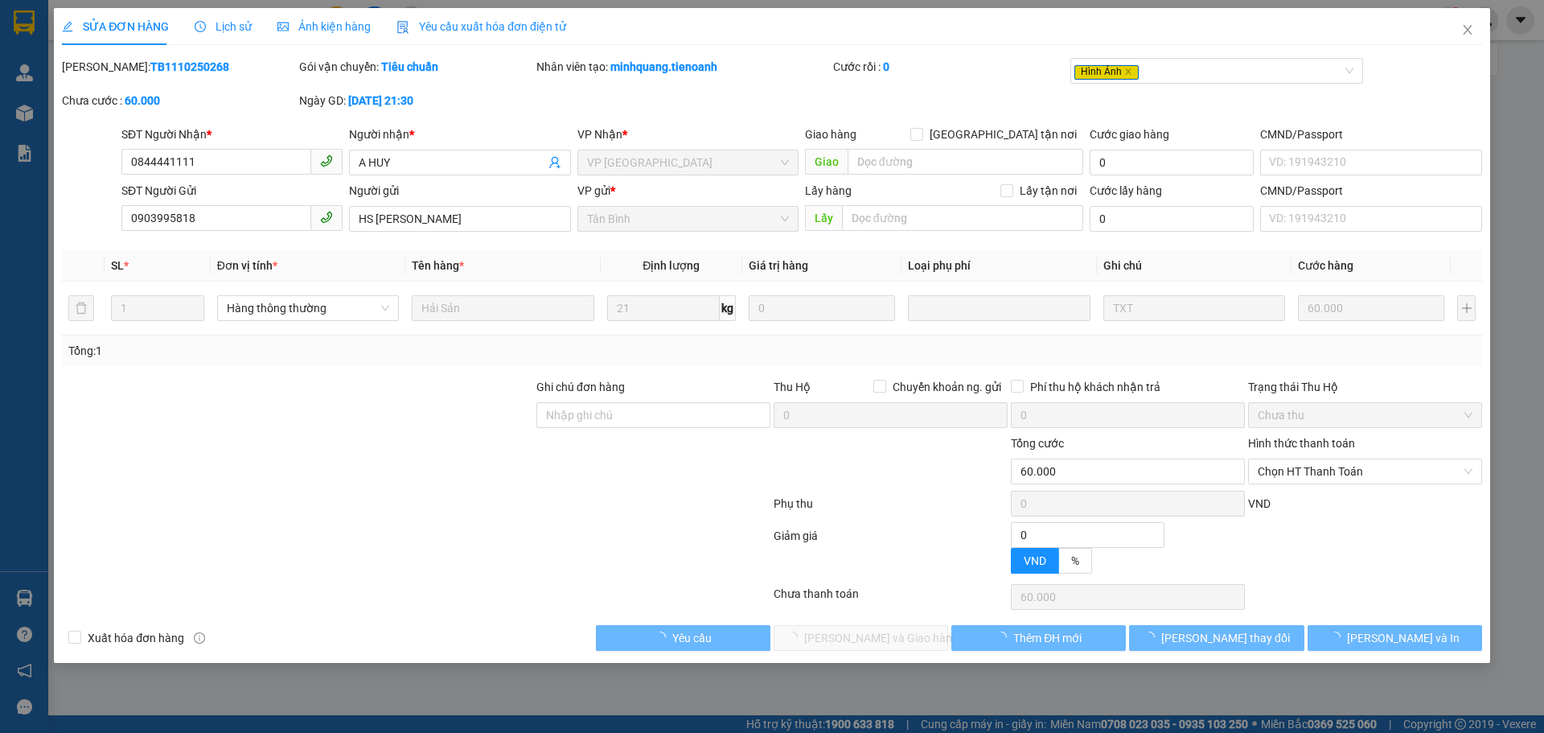
type input "60.000"
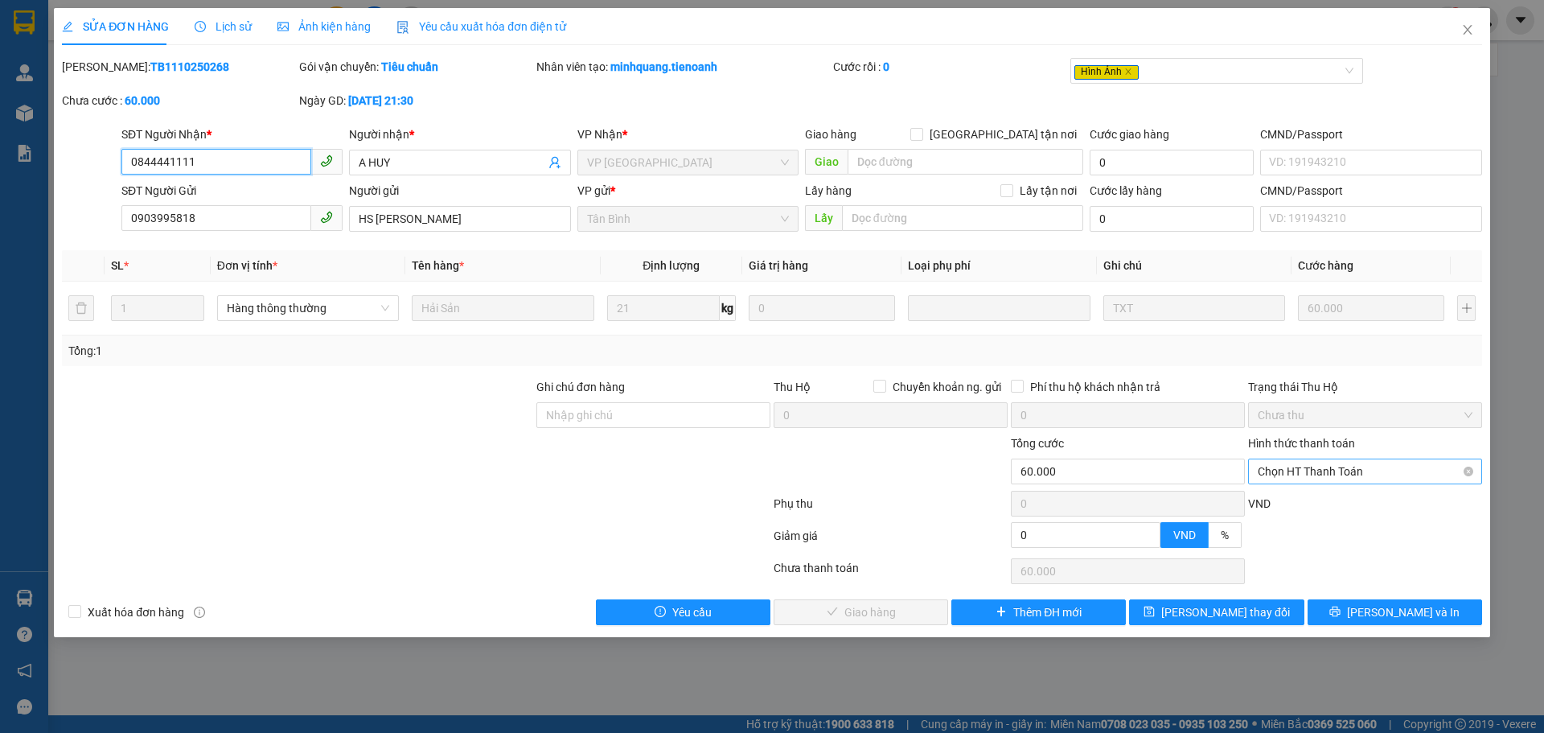
click at [1363, 473] on span "Chọn HT Thanh Toán" at bounding box center [1365, 471] width 215 height 24
click at [1319, 505] on div "Tại văn phòng" at bounding box center [1365, 504] width 215 height 18
type input "0"
click at [885, 610] on span "[PERSON_NAME] và Giao hàng" at bounding box center [881, 612] width 154 height 18
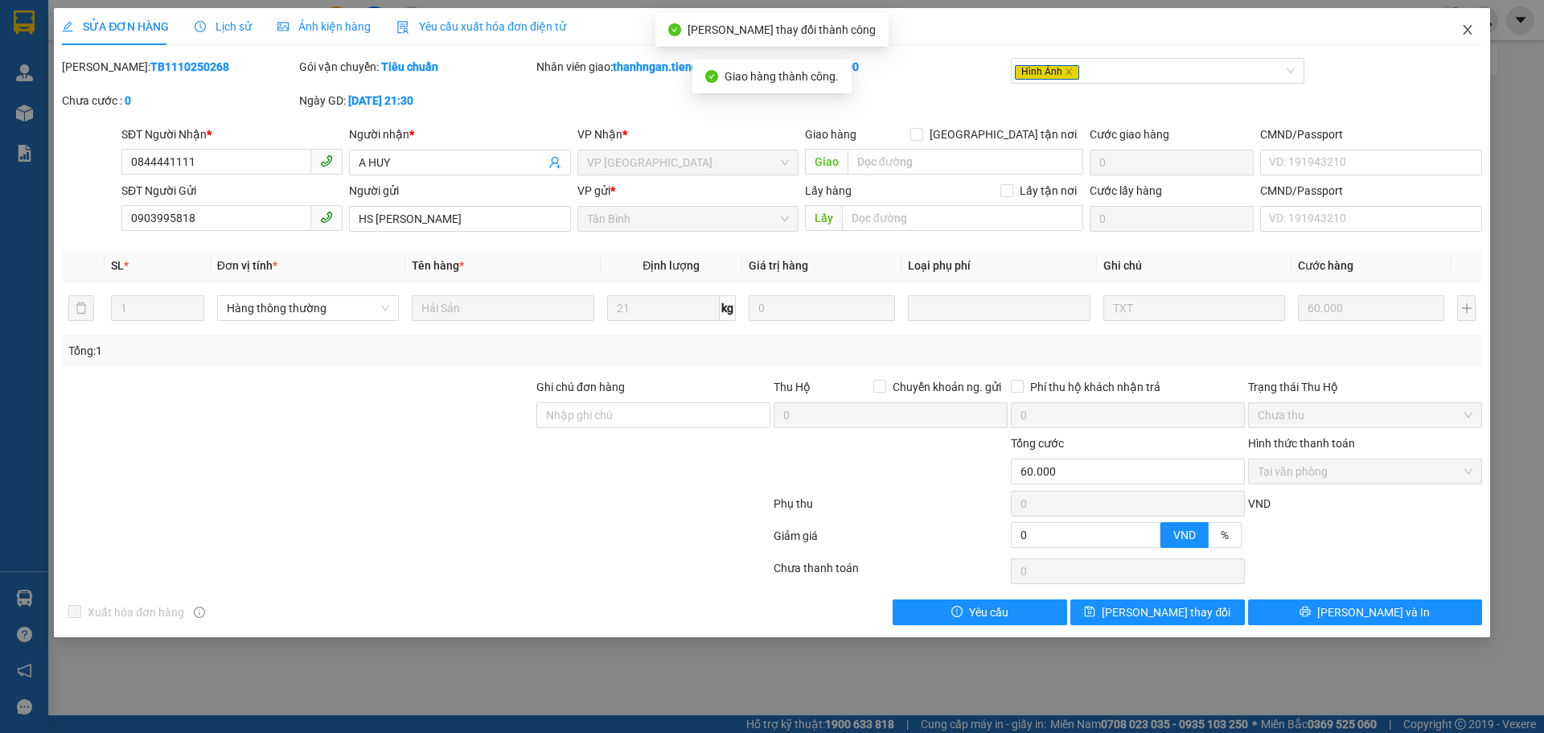
click at [1467, 30] on icon "close" at bounding box center [1467, 30] width 9 height 10
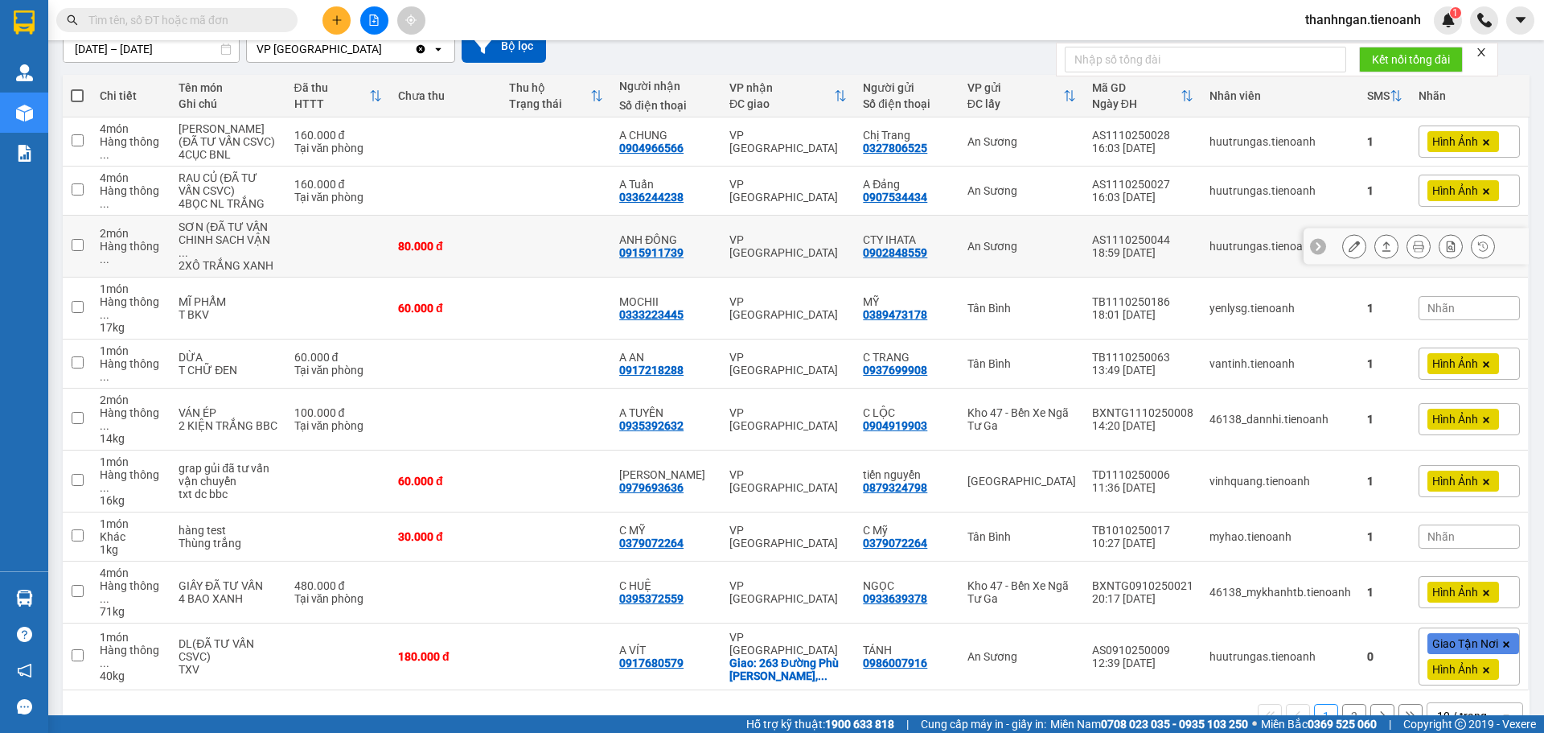
scroll to position [159, 0]
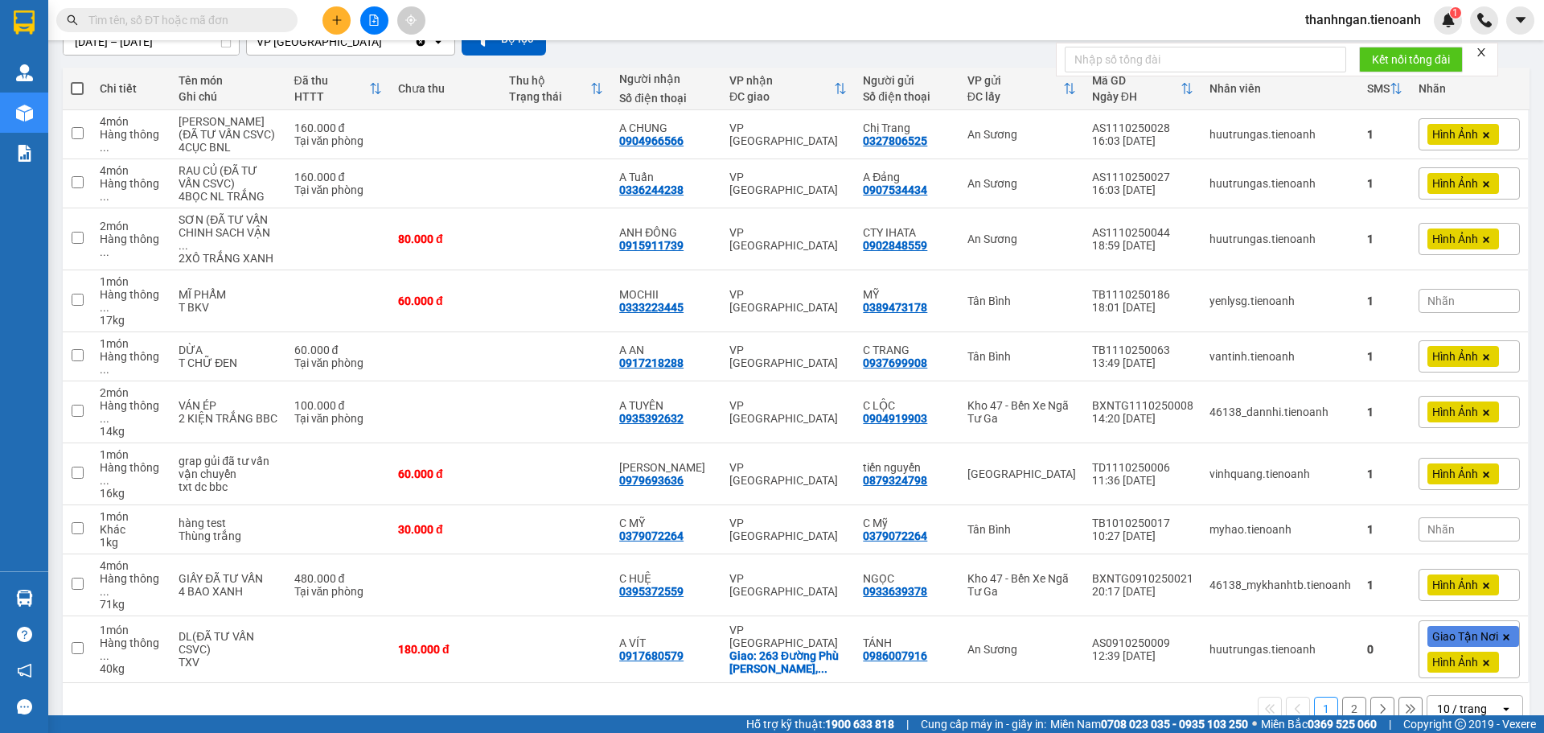
click at [1480, 696] on div "10 / trang" at bounding box center [1464, 709] width 72 height 26
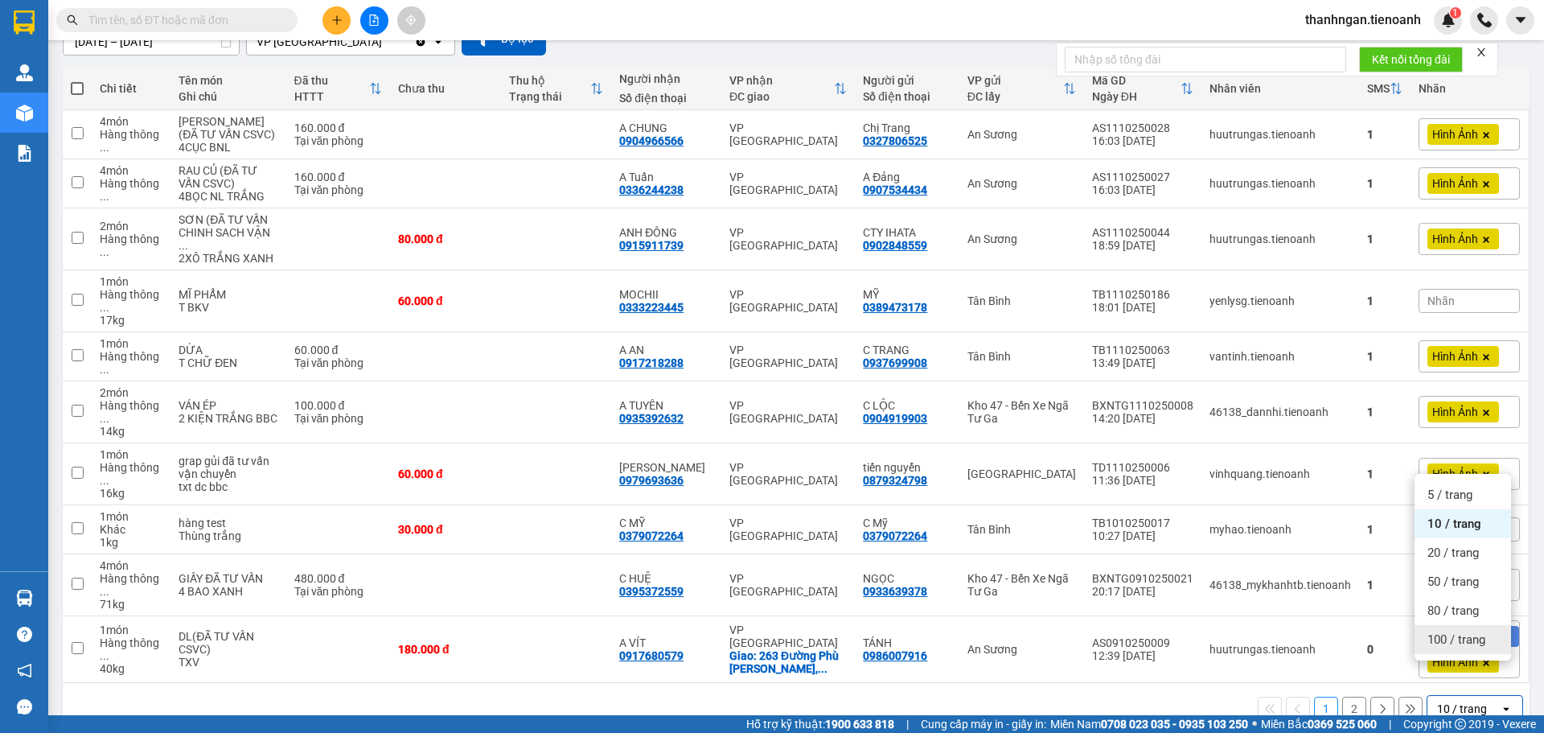
click at [1461, 638] on span "100 / trang" at bounding box center [1457, 639] width 58 height 16
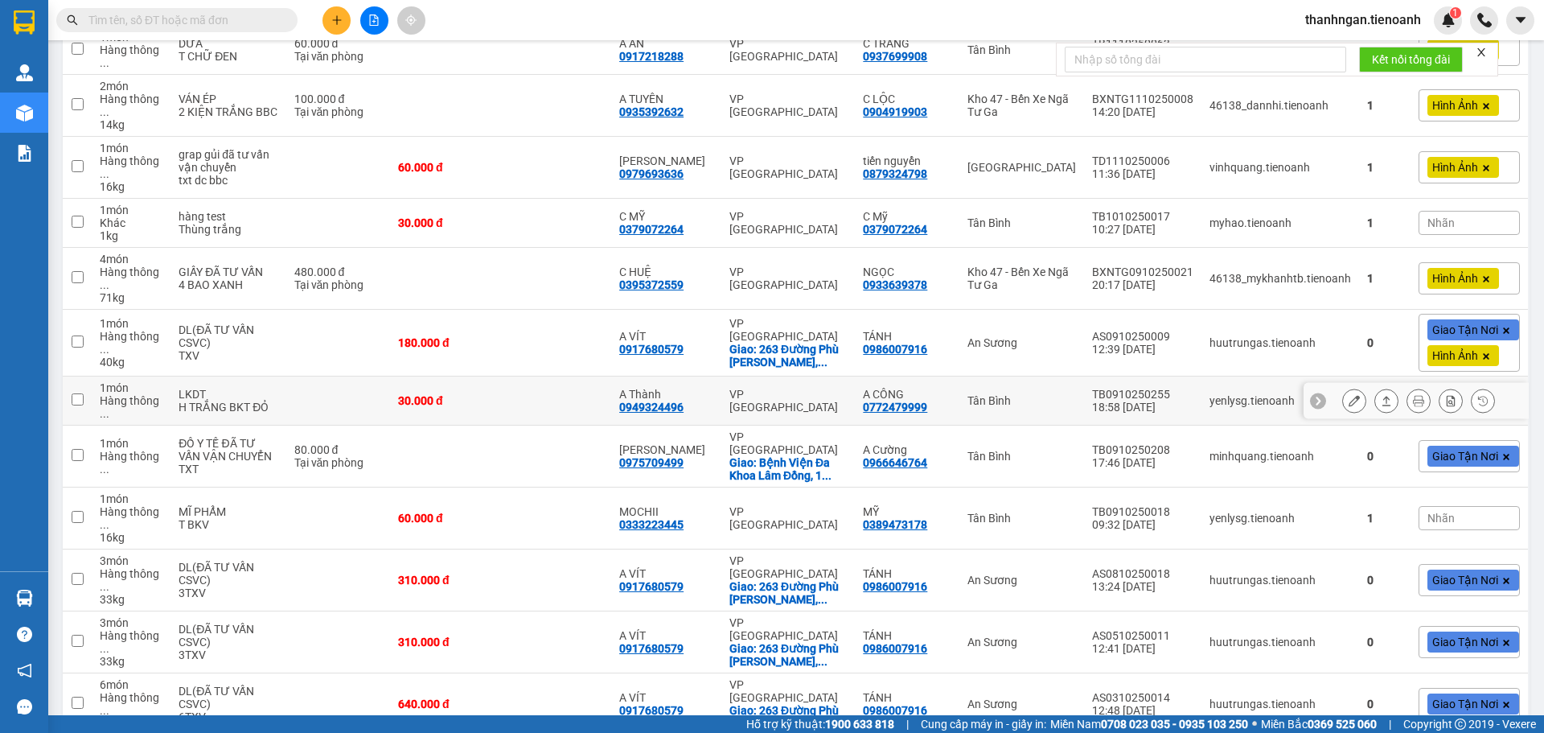
scroll to position [466, 0]
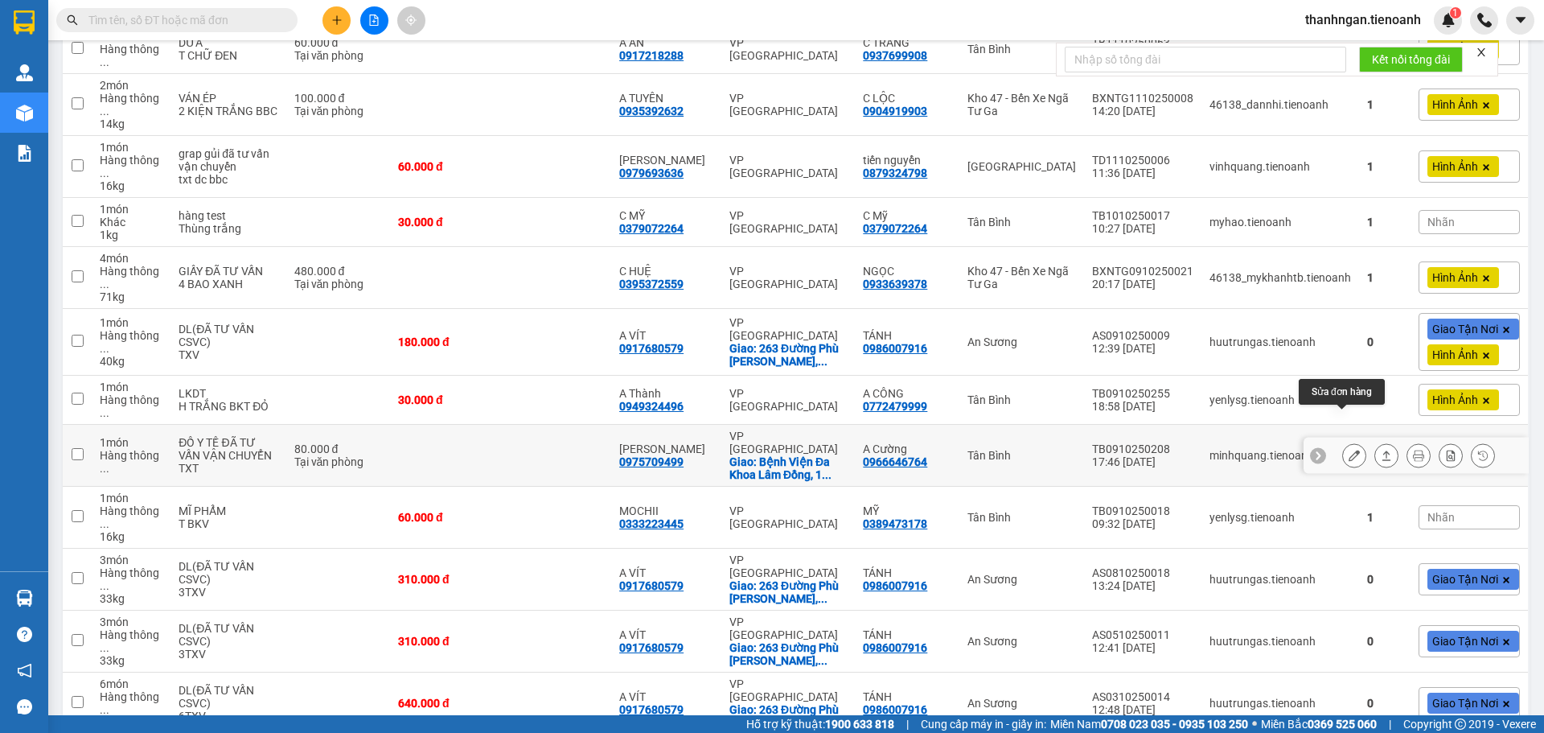
click at [1349, 450] on icon at bounding box center [1354, 455] width 11 height 11
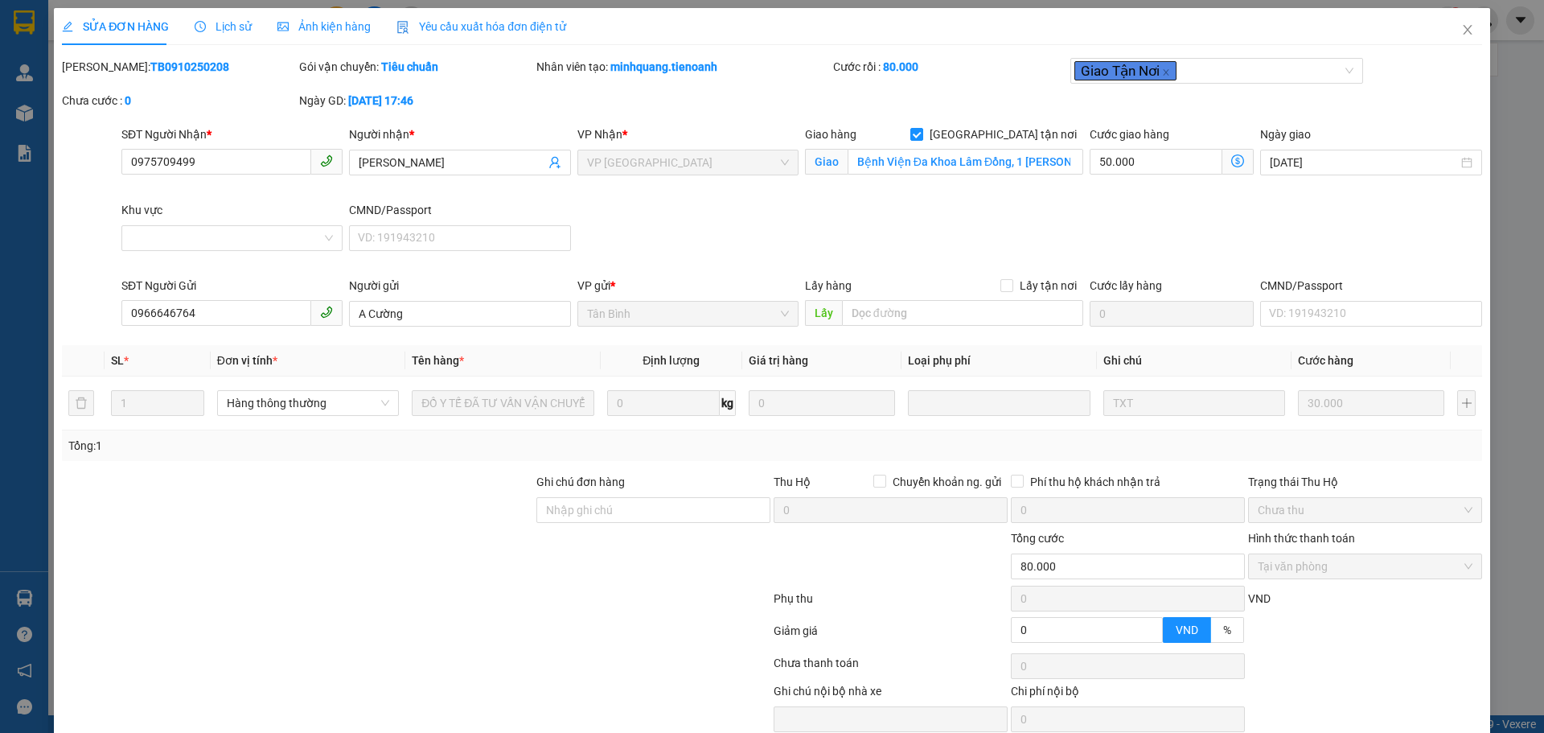
type input "0975709499"
type input "[PERSON_NAME]"
checkbox input "true"
type input "Bệnh Viện Đa Khoa Lâm Đồng, 1 [PERSON_NAME], Phường 6, [GEOGRAPHIC_DATA], [GEOG…"
type input "0966646764"
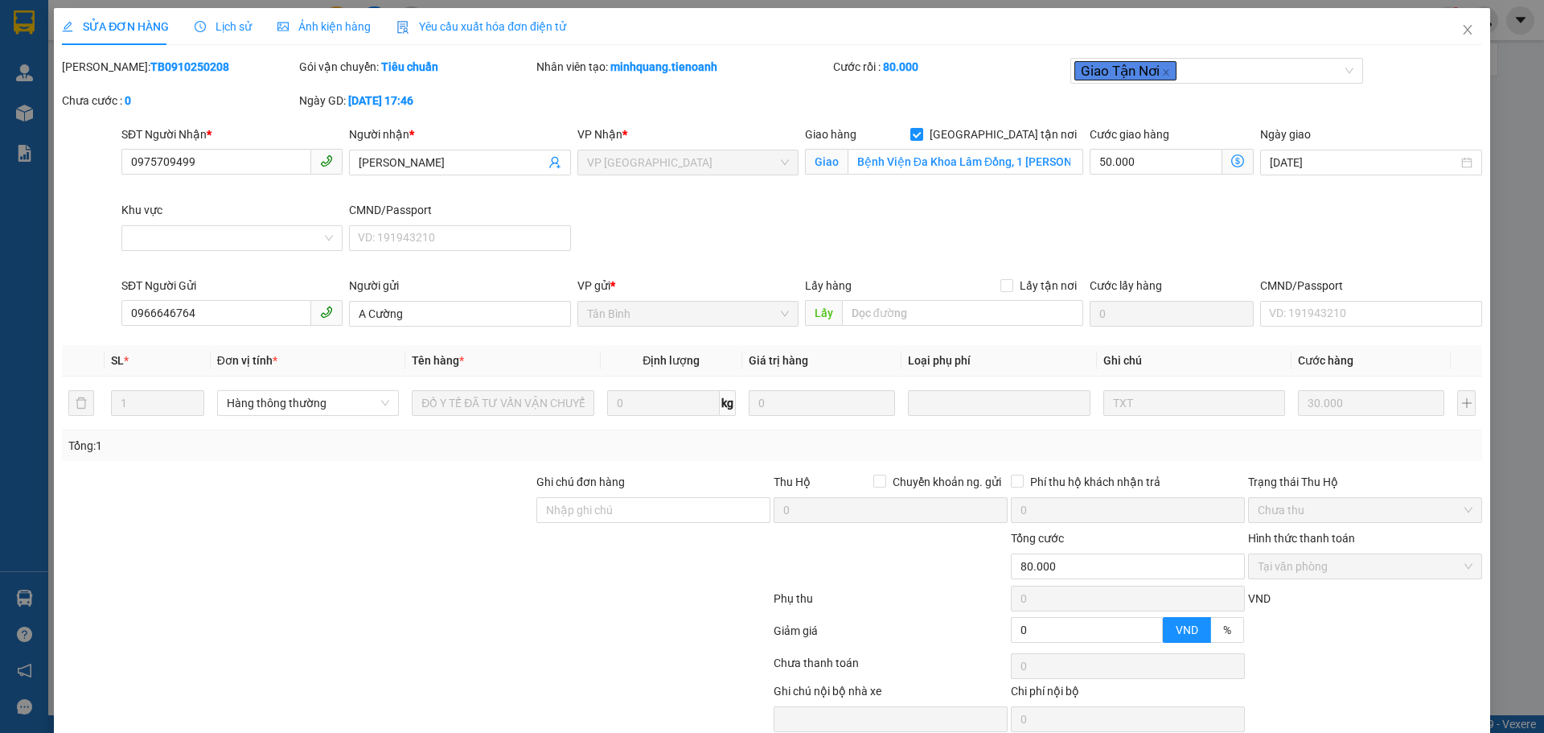
type input "A Cường"
type input "0"
type input "80.000"
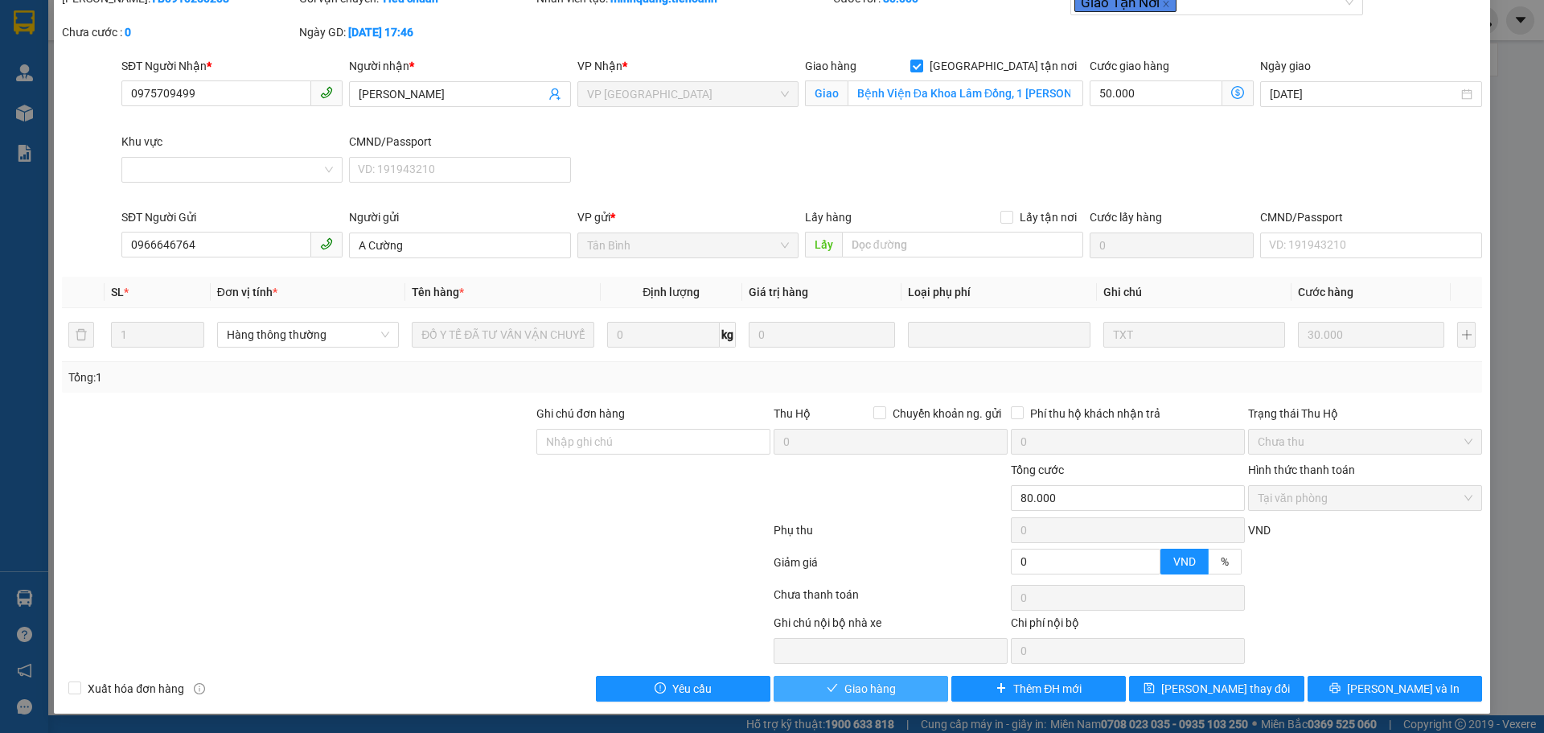
click at [876, 691] on span "Giao hàng" at bounding box center [869, 689] width 51 height 18
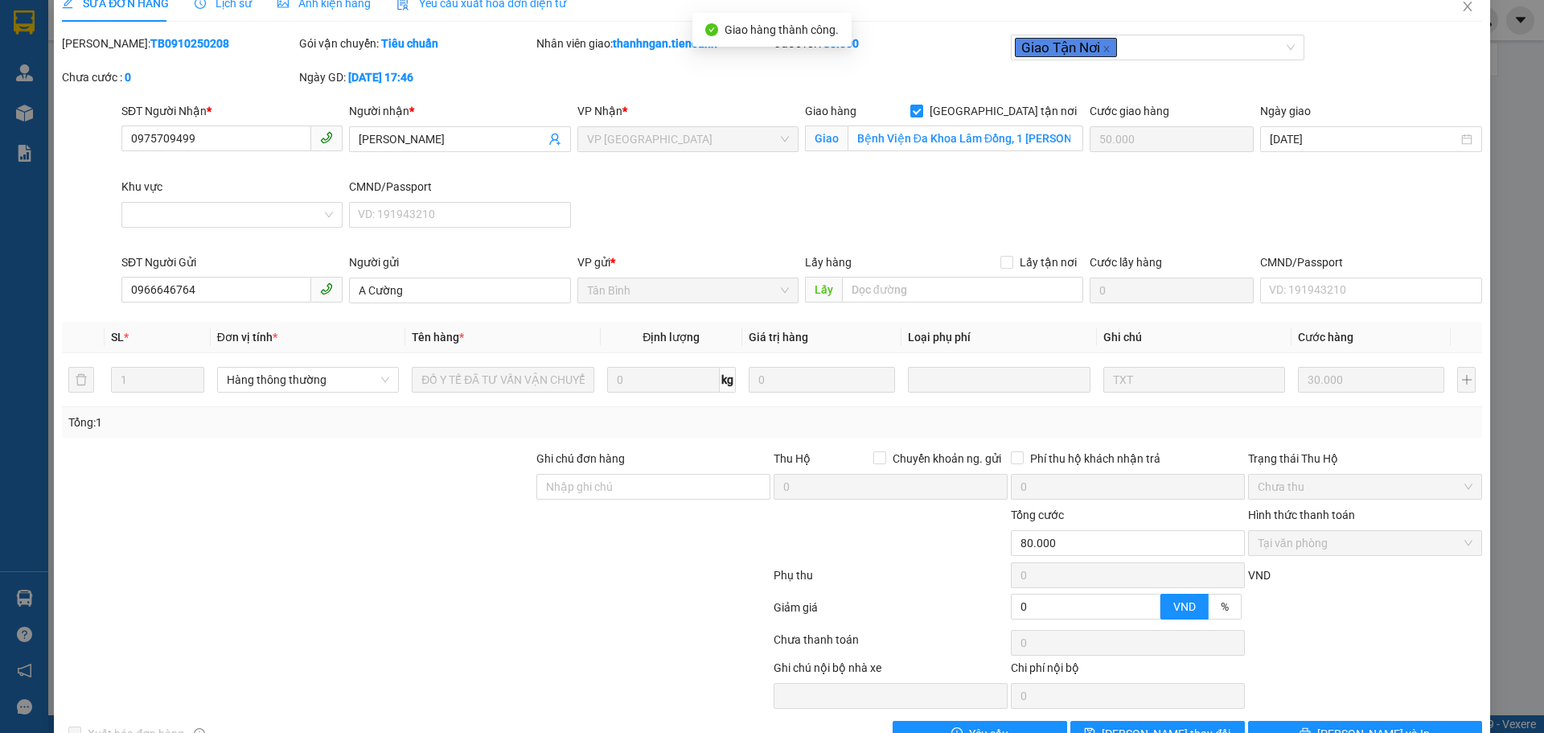
scroll to position [0, 0]
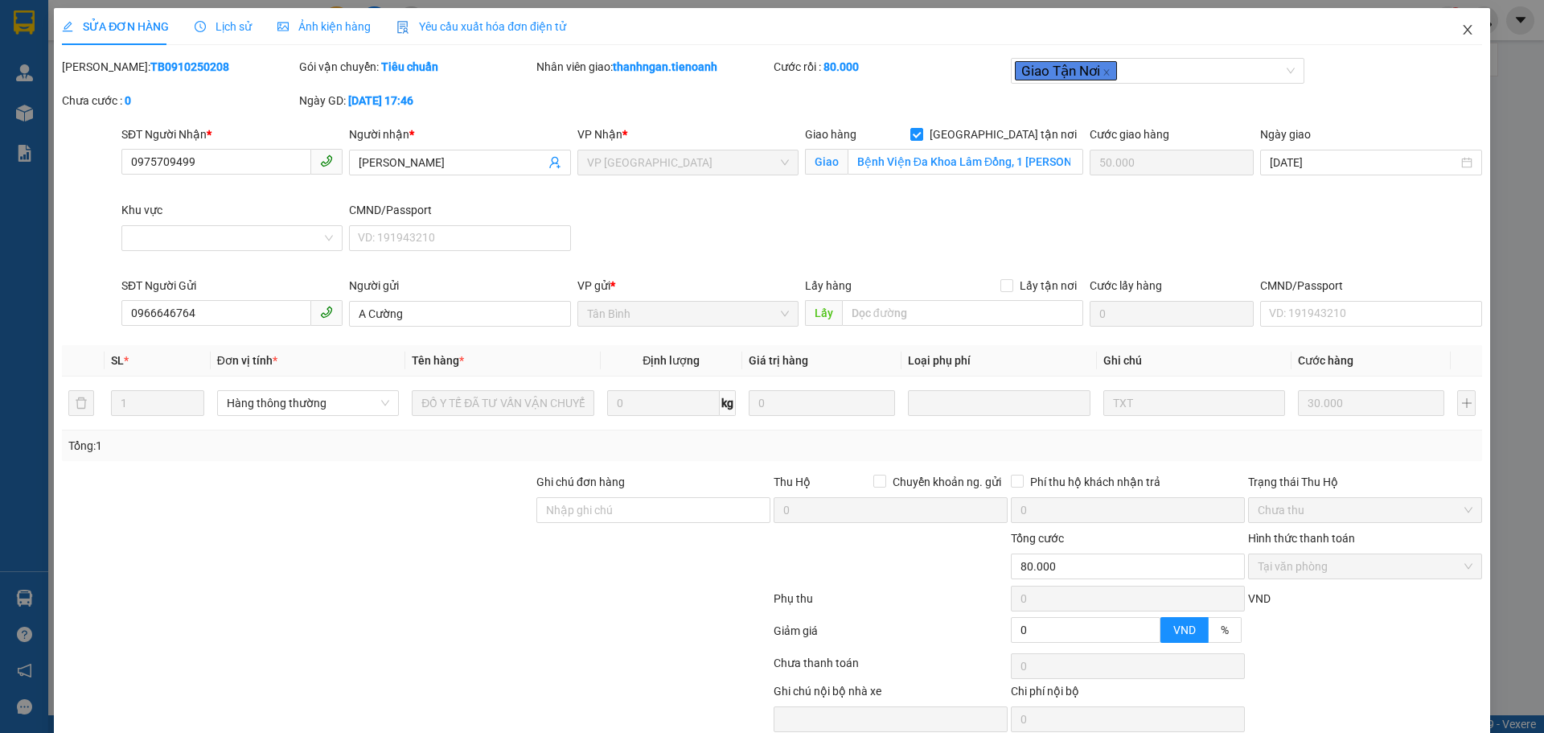
click at [1461, 33] on icon "close" at bounding box center [1467, 29] width 13 height 13
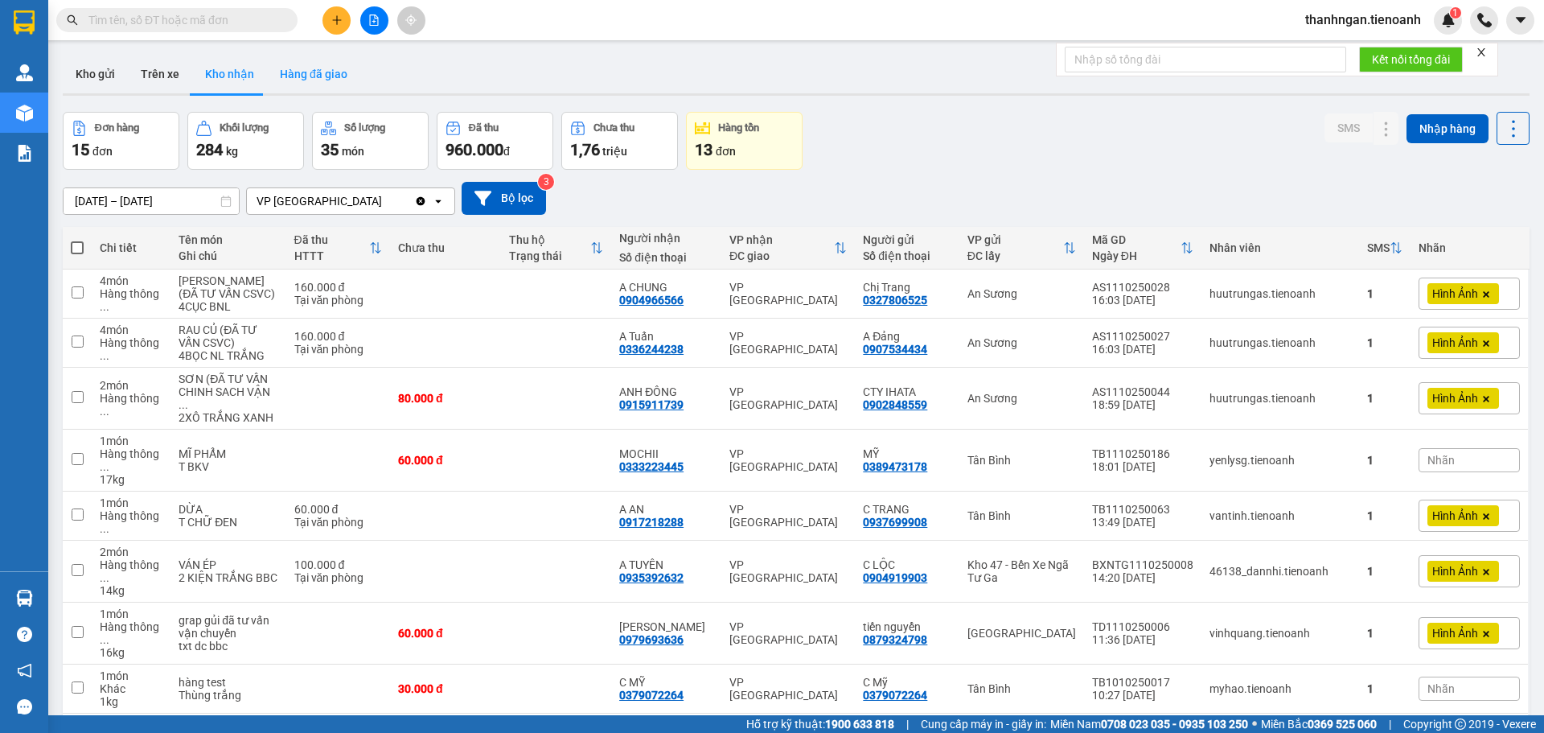
click at [309, 70] on button "Hàng đã giao" at bounding box center [313, 74] width 93 height 39
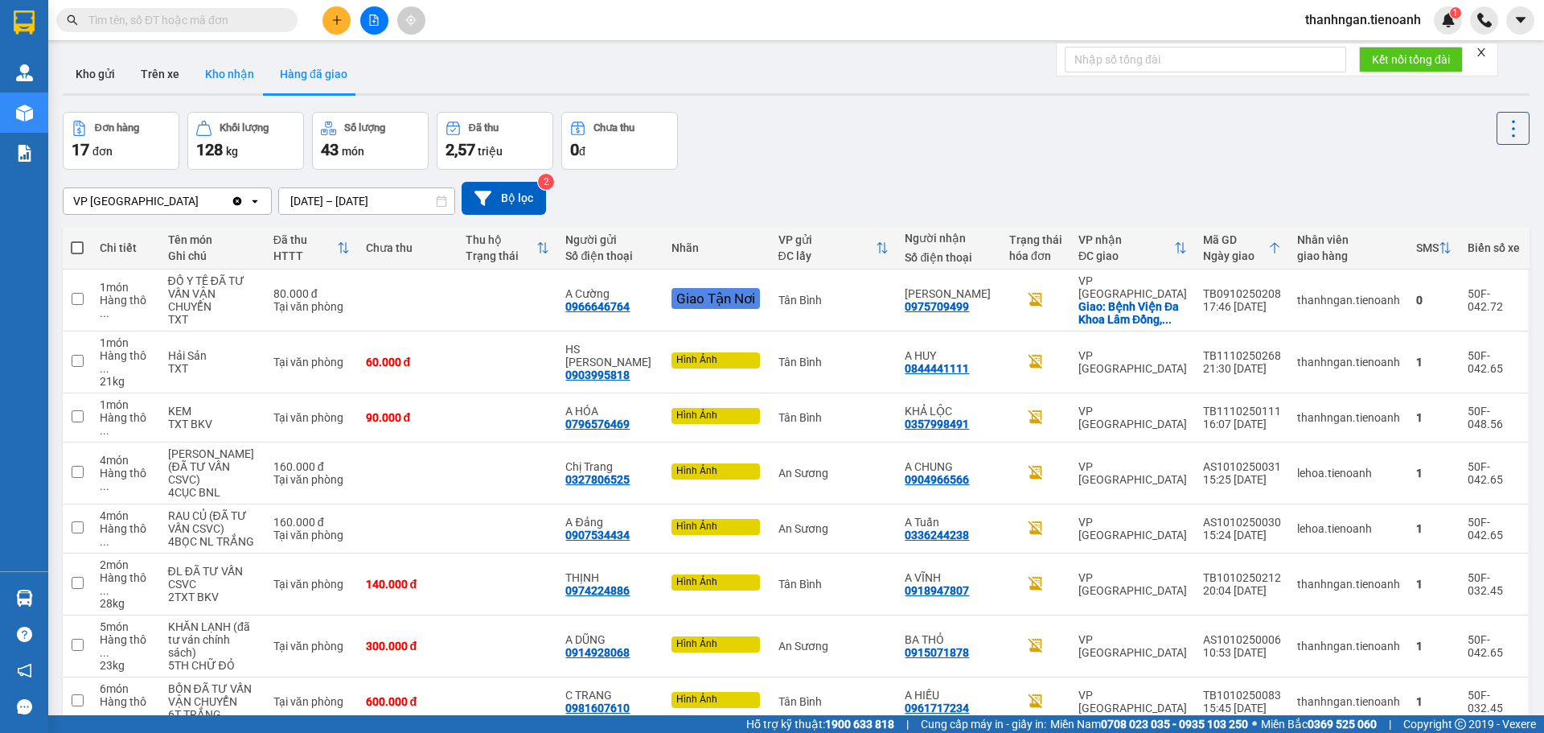
click at [236, 73] on button "Kho nhận" at bounding box center [229, 74] width 75 height 39
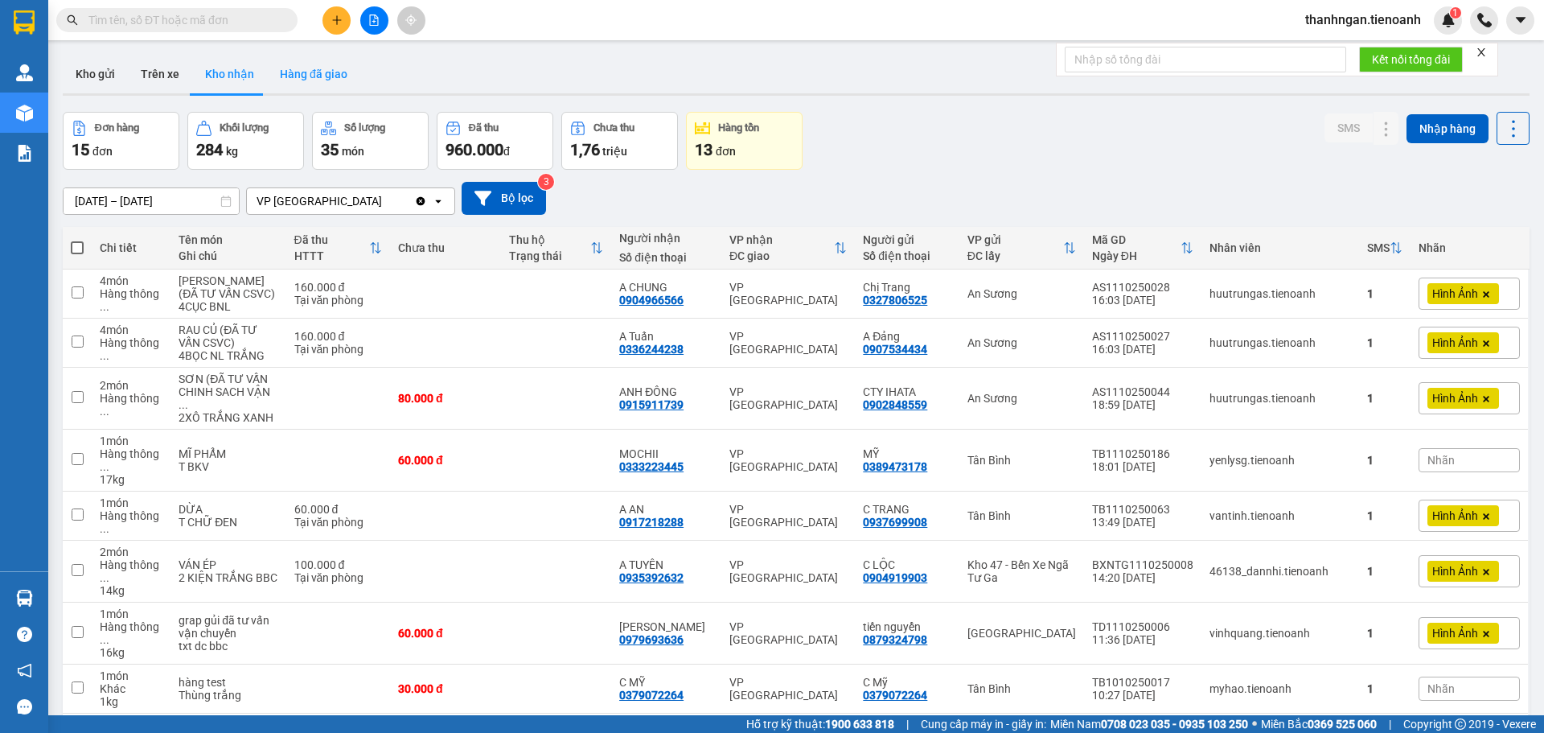
click at [331, 78] on button "Hàng đã giao" at bounding box center [313, 74] width 93 height 39
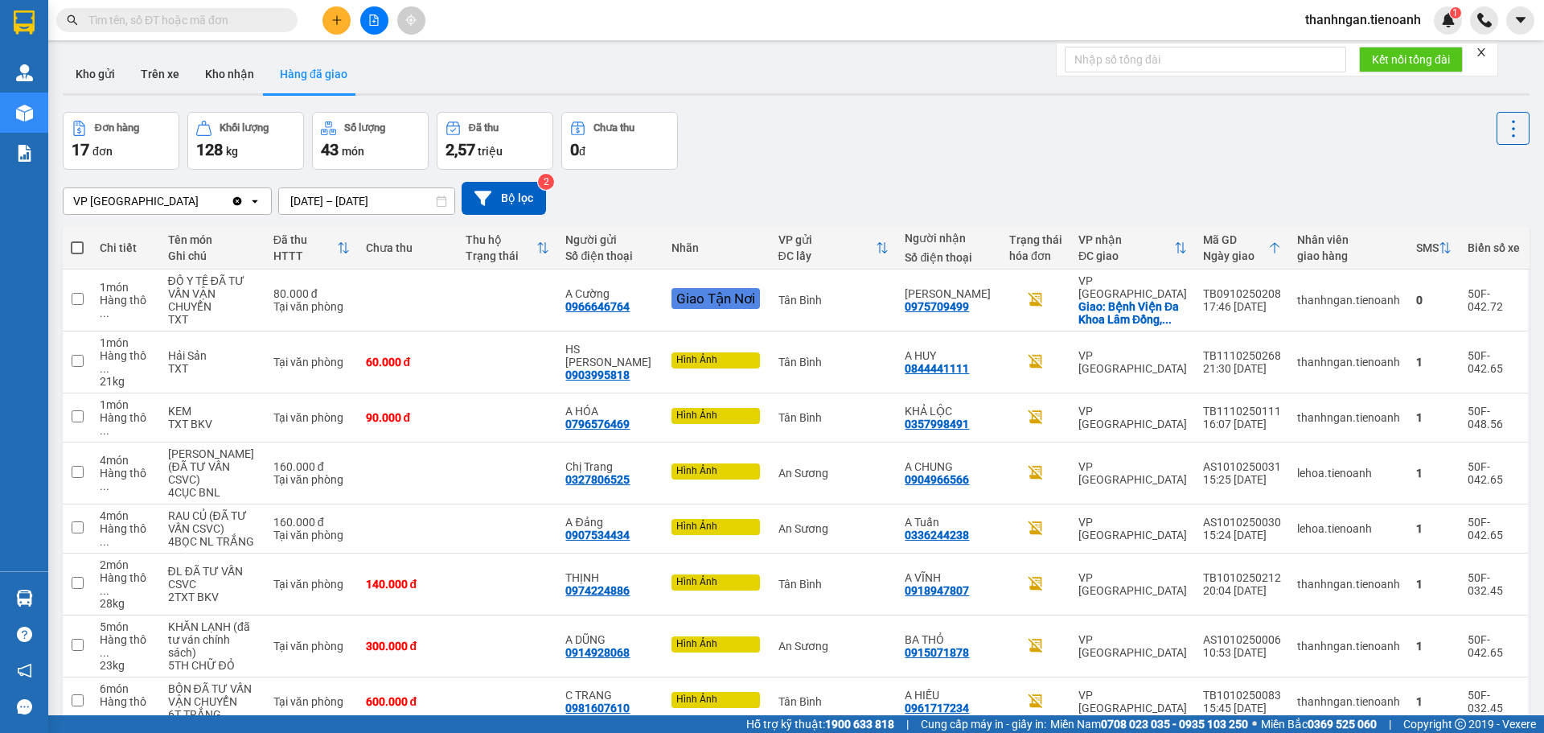
scroll to position [188, 0]
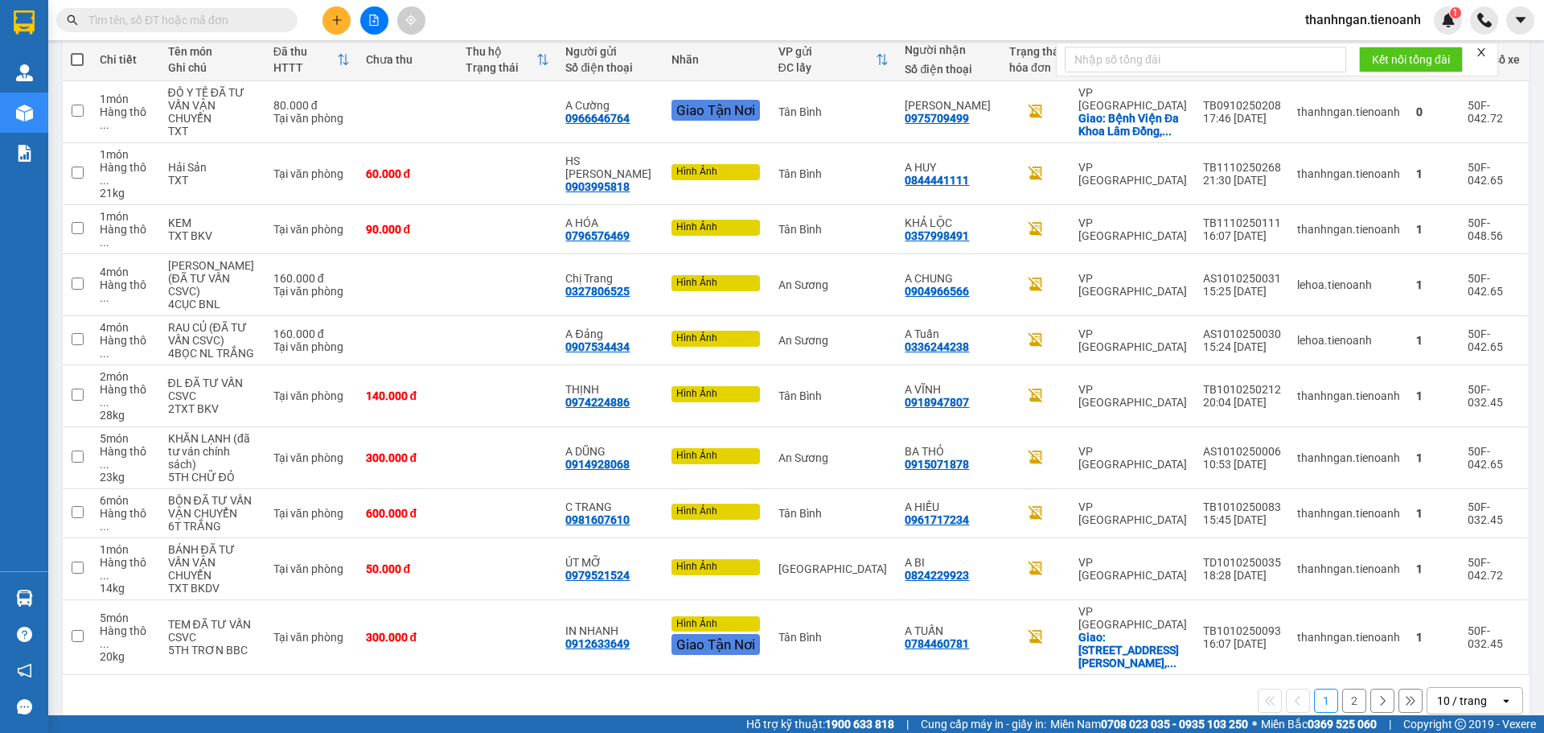
click at [1467, 692] on div "10 / trang" at bounding box center [1462, 700] width 50 height 16
click at [1463, 641] on span "100 / trang" at bounding box center [1457, 639] width 58 height 16
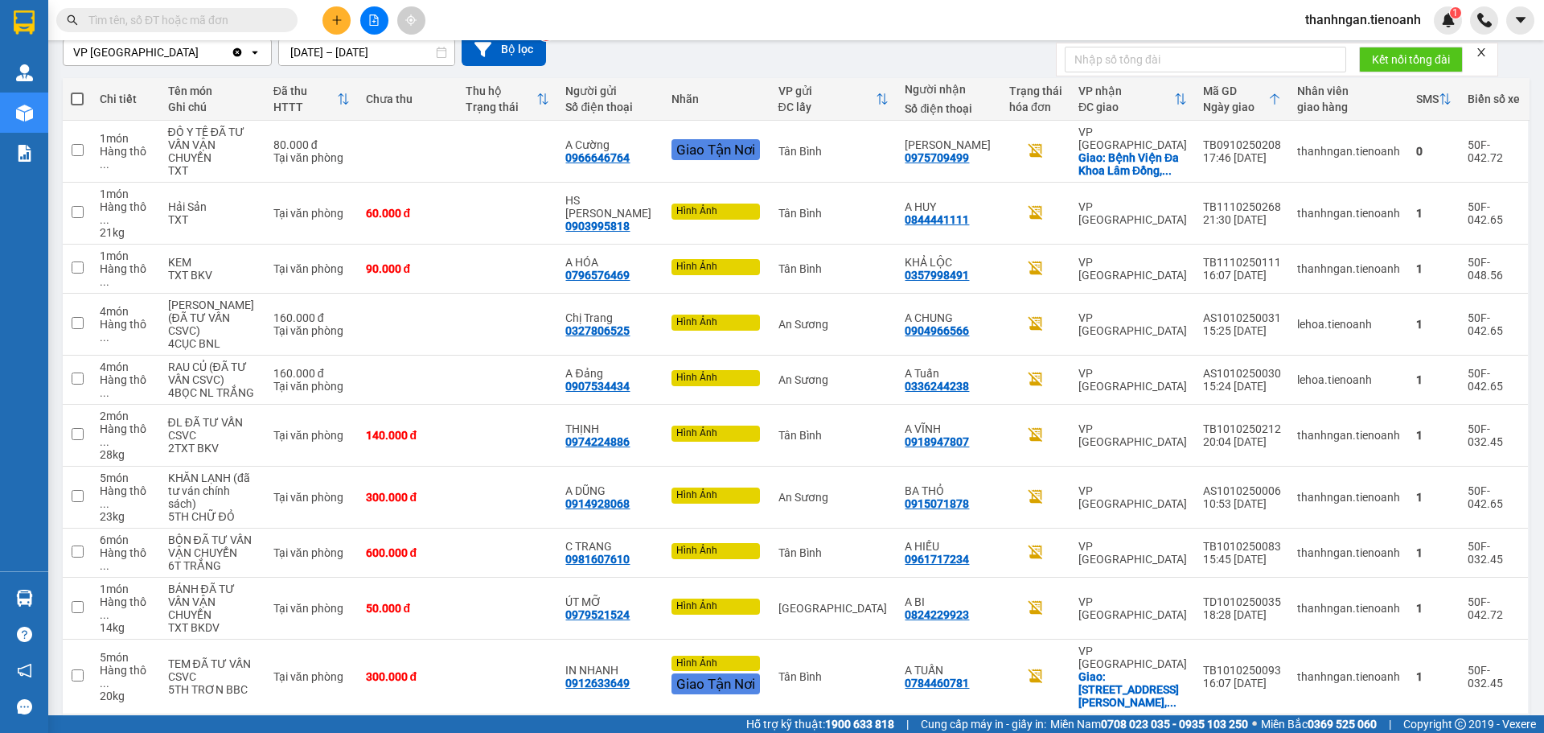
scroll to position [0, 0]
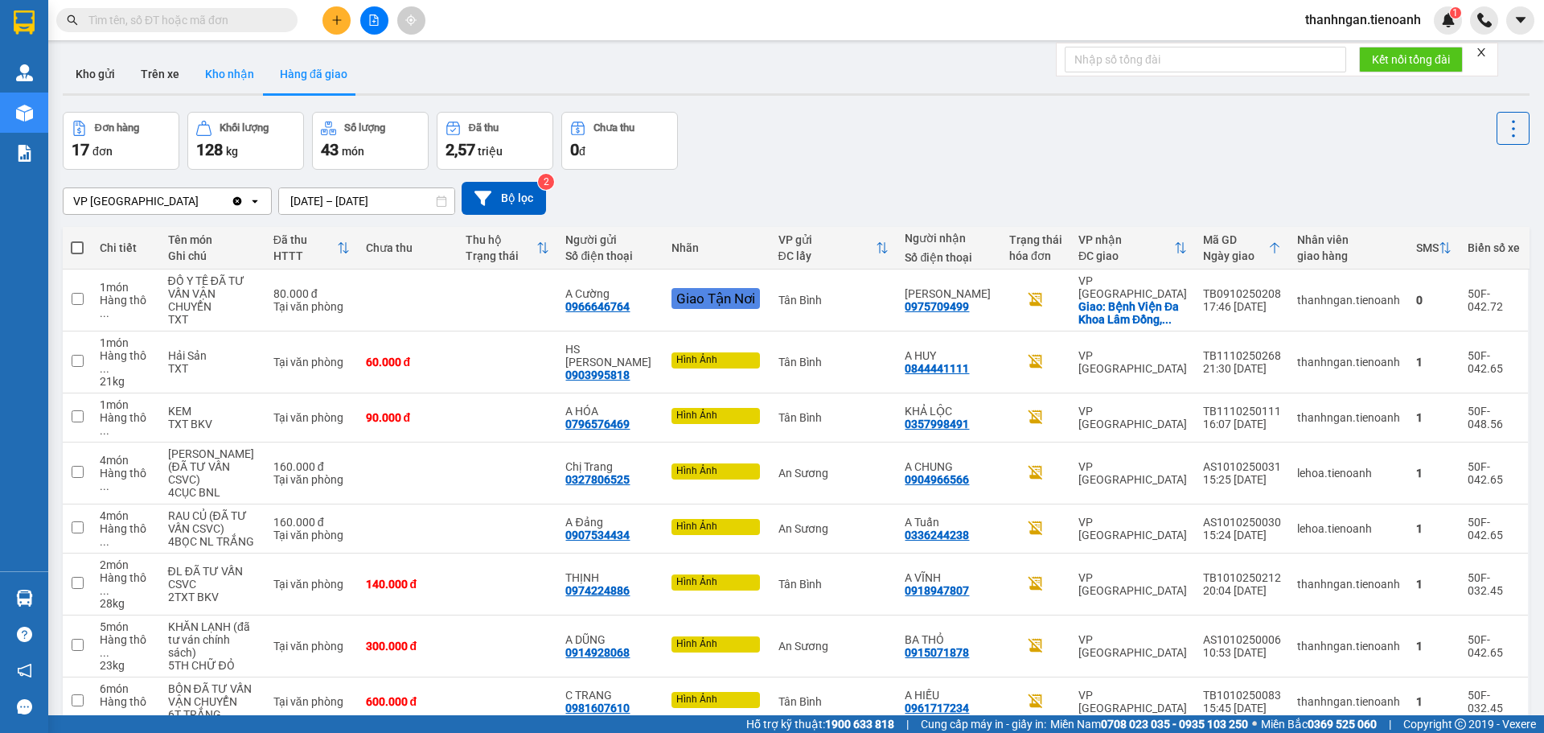
click at [212, 73] on button "Kho nhận" at bounding box center [229, 74] width 75 height 39
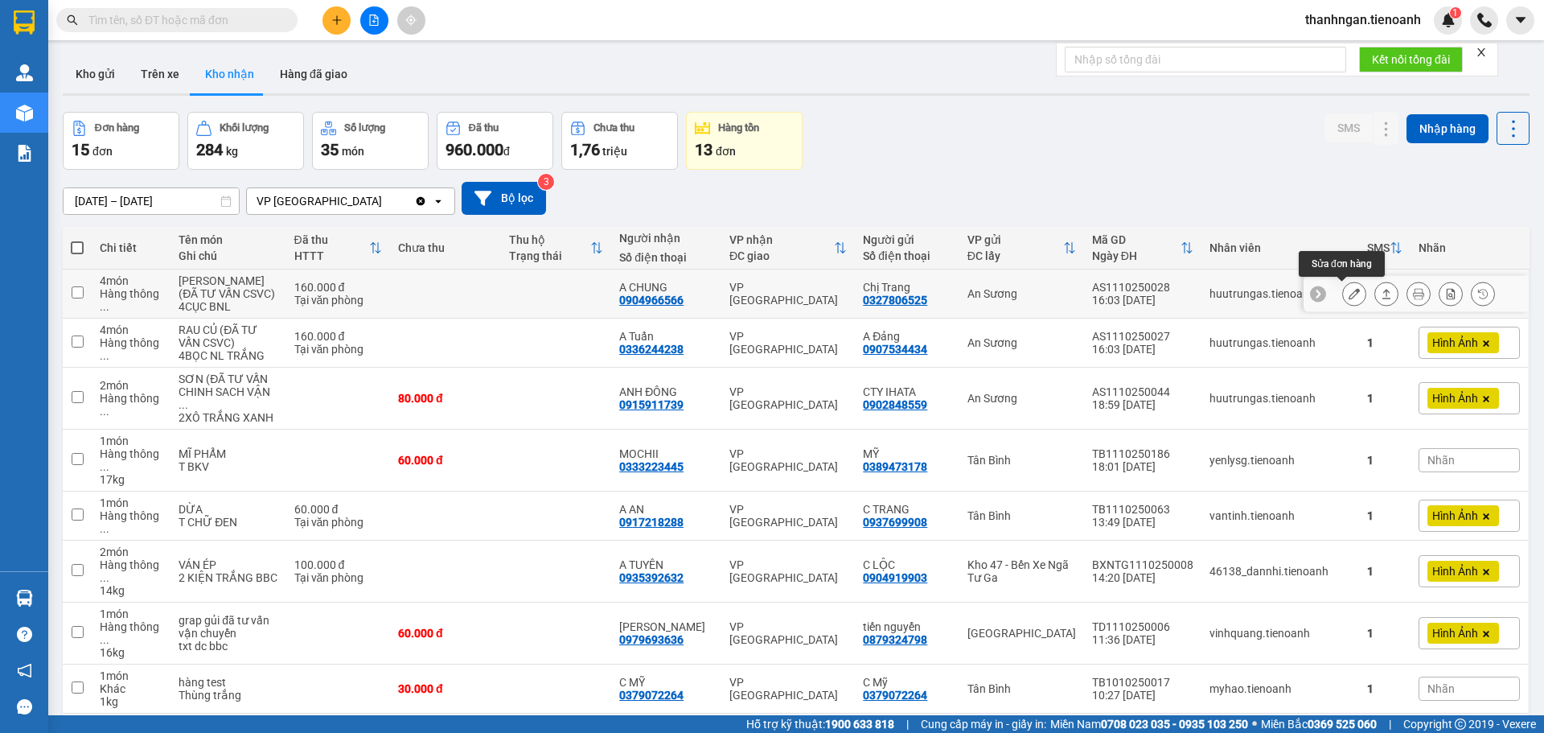
click at [1349, 289] on icon at bounding box center [1354, 293] width 11 height 11
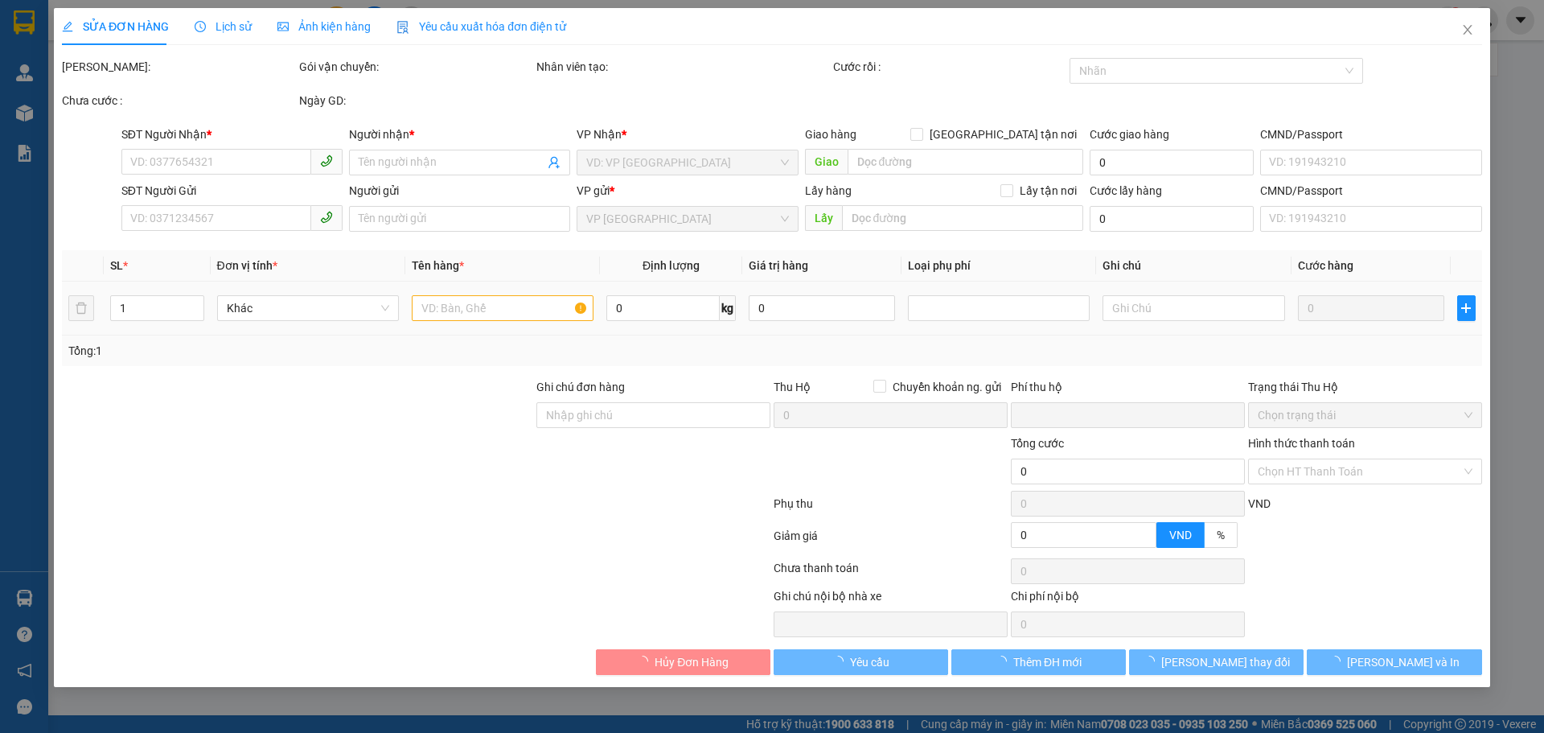
type input "0904966566"
type input "A CHUNG"
type input "0327806525"
type input "Chị Trang"
type input "0"
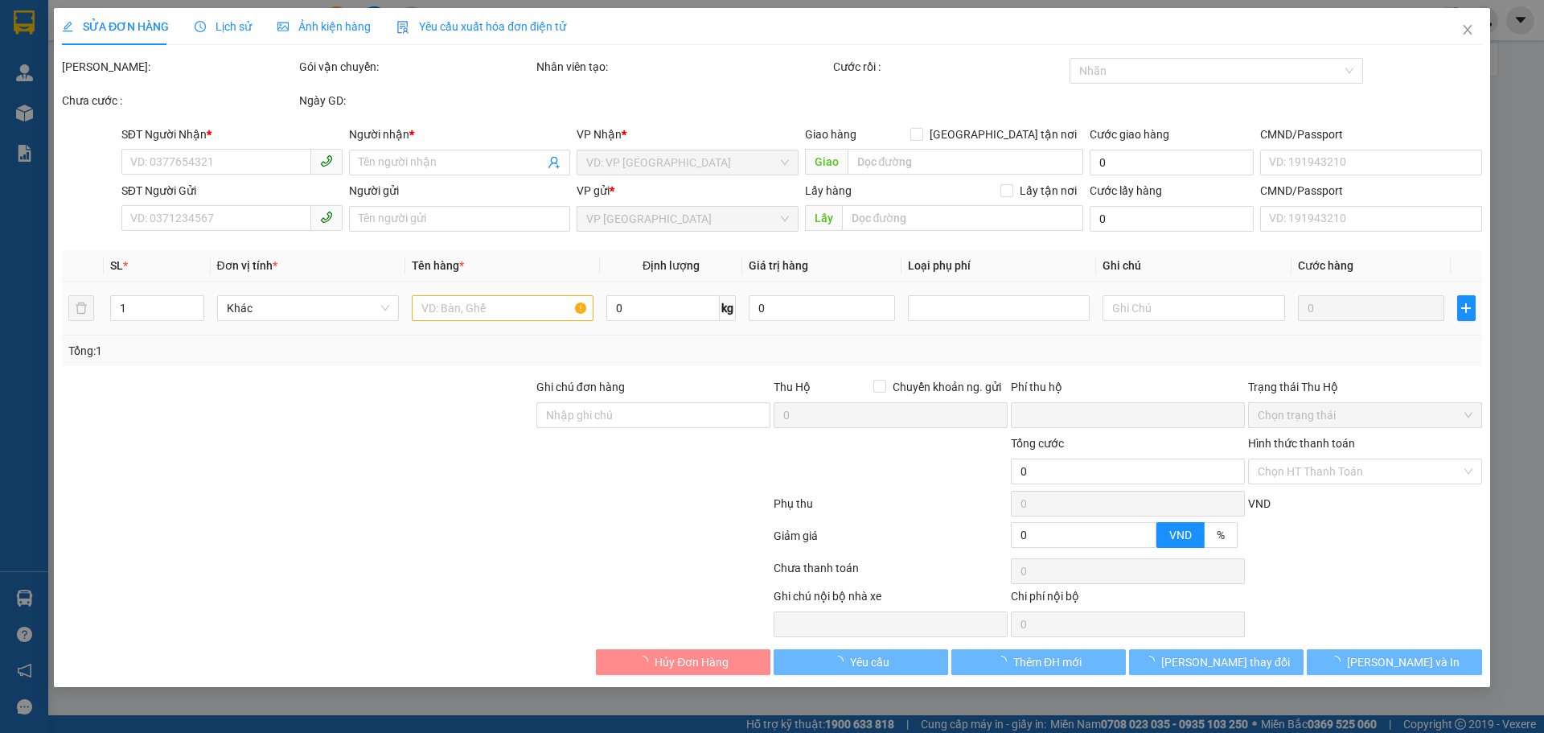
type input "160.000"
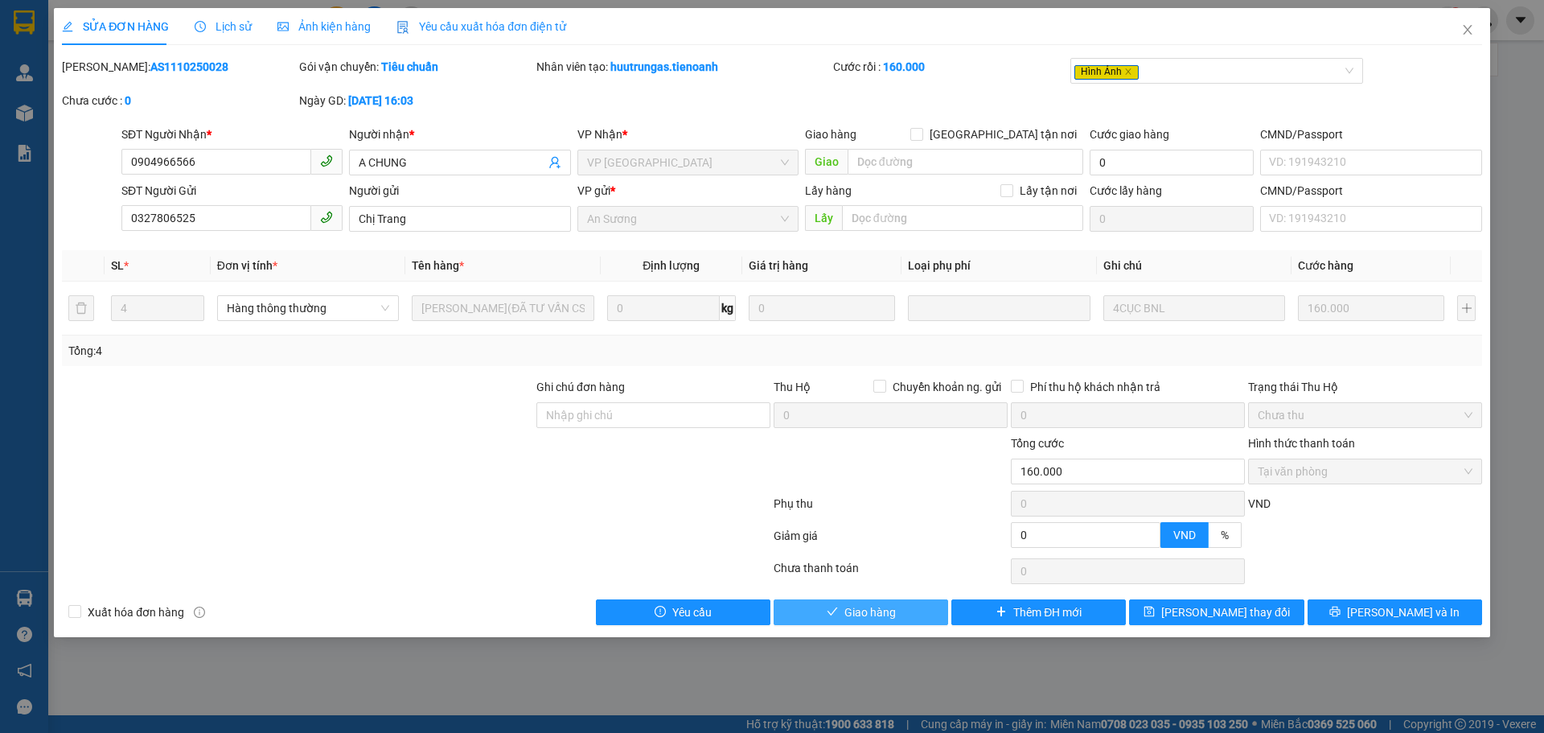
click at [867, 617] on span "Giao hàng" at bounding box center [869, 612] width 51 height 18
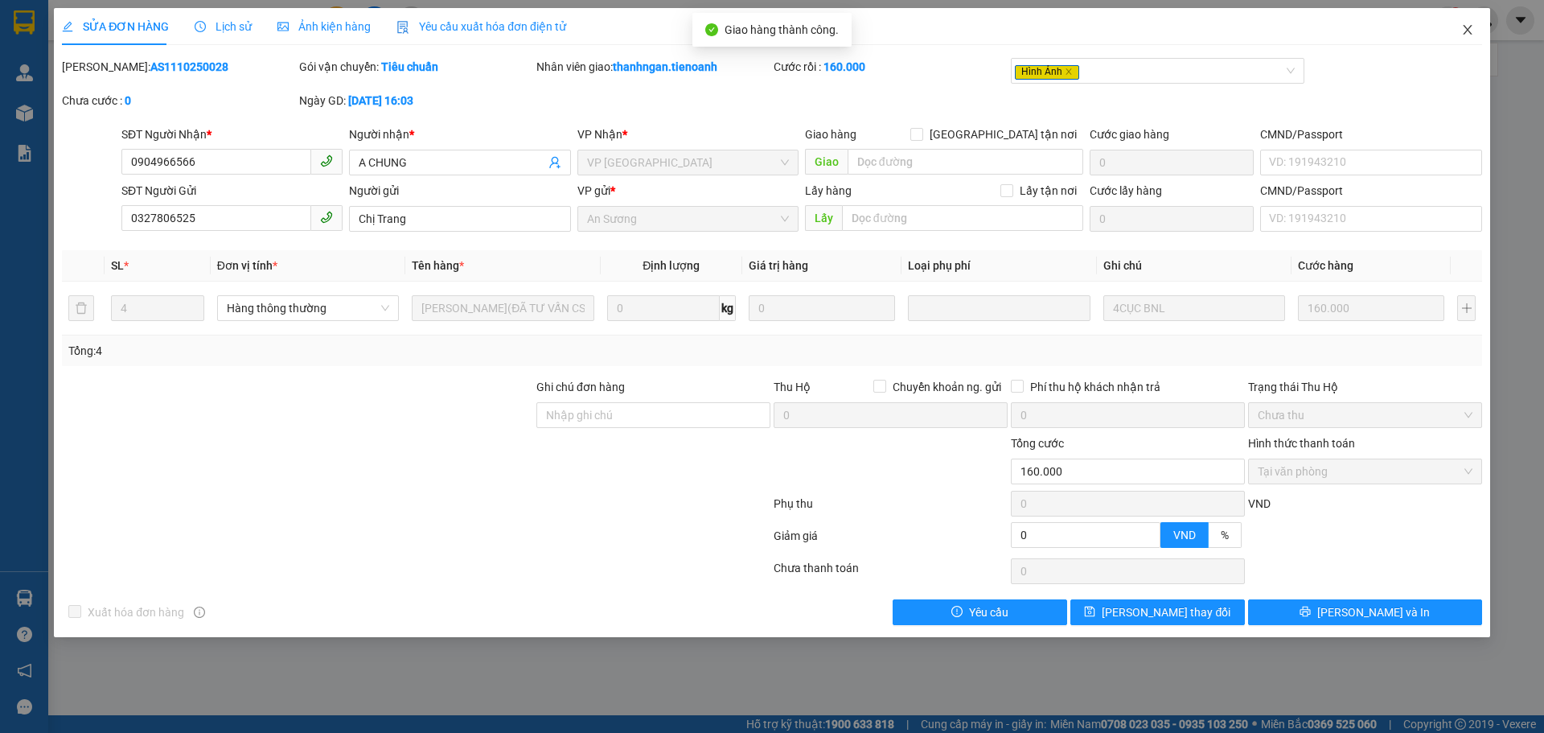
click at [1467, 28] on icon "close" at bounding box center [1467, 29] width 13 height 13
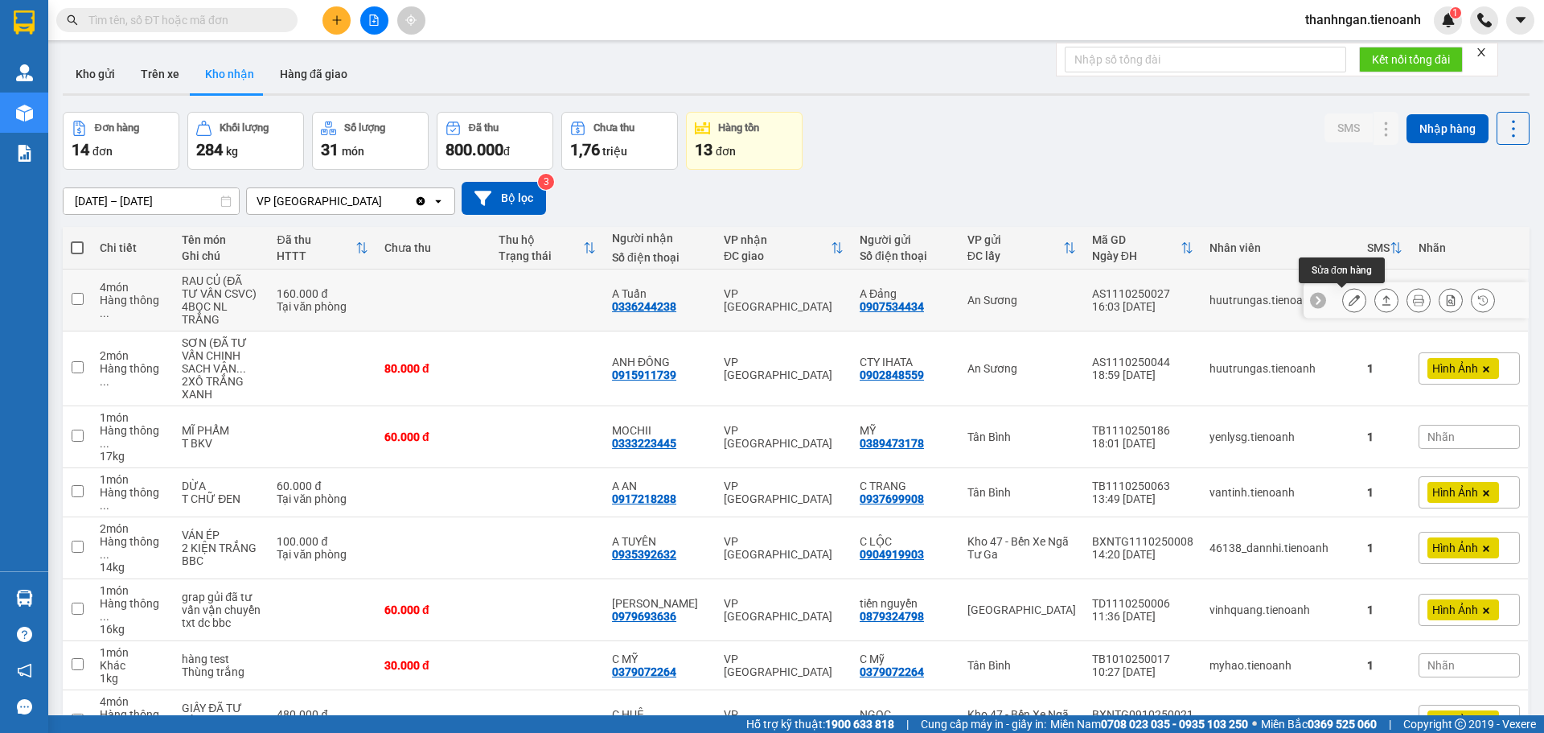
click at [1349, 299] on icon at bounding box center [1354, 299] width 11 height 11
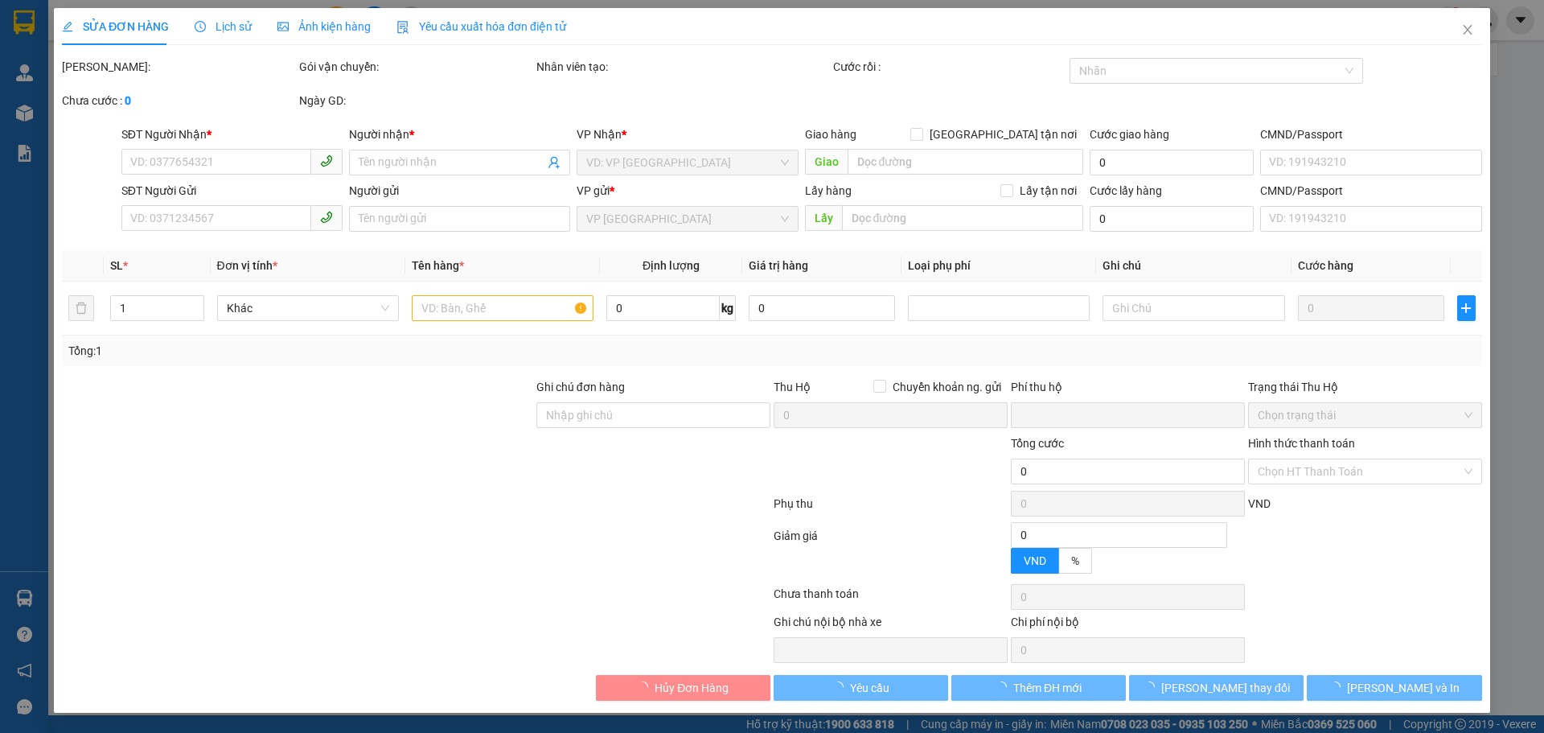
type input "0336244238"
type input "A Tuấn"
type input "0907534434"
type input "A Đảng"
type input "0"
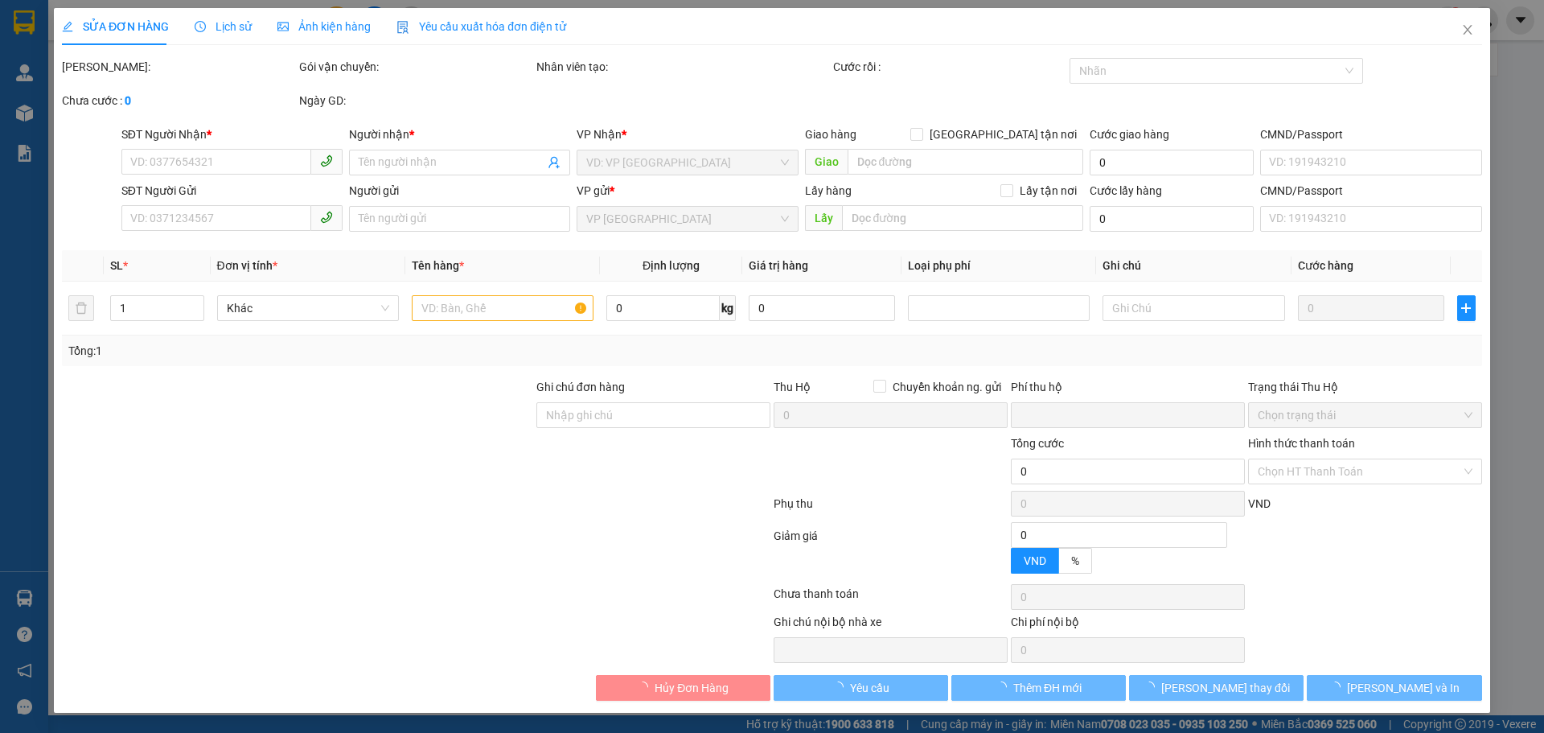
type input "160.000"
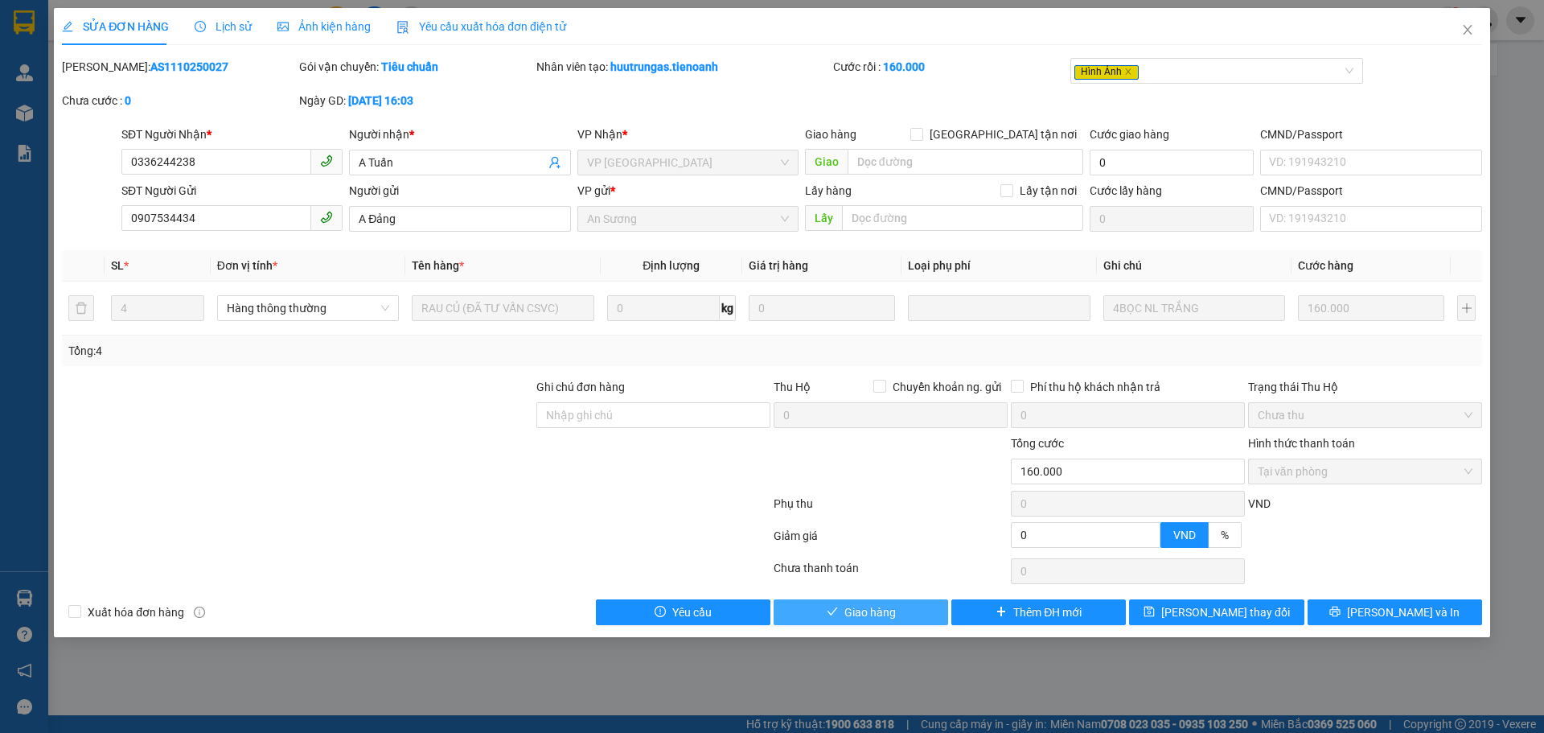
click at [875, 615] on span "Giao hàng" at bounding box center [869, 612] width 51 height 18
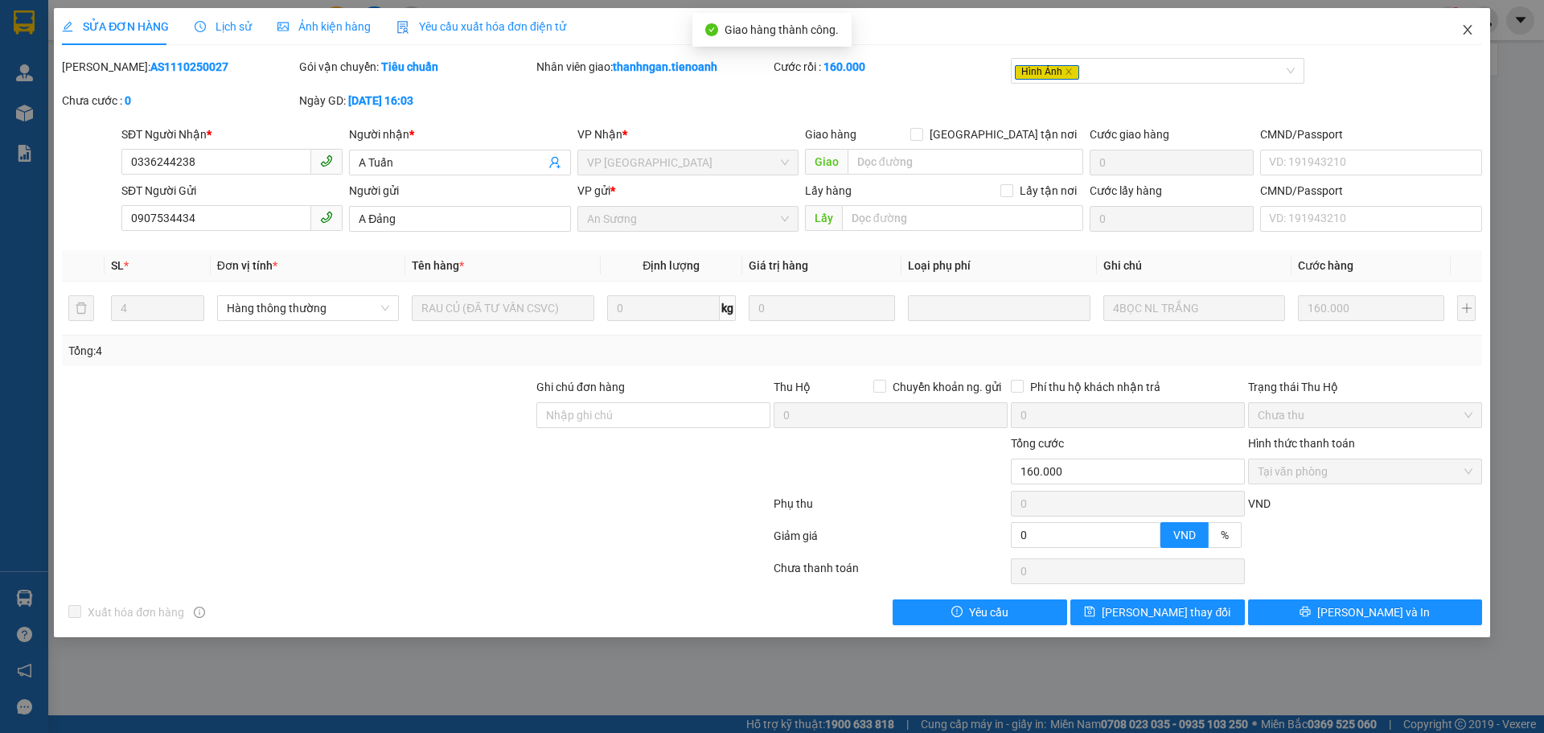
click at [1469, 27] on icon "close" at bounding box center [1467, 29] width 13 height 13
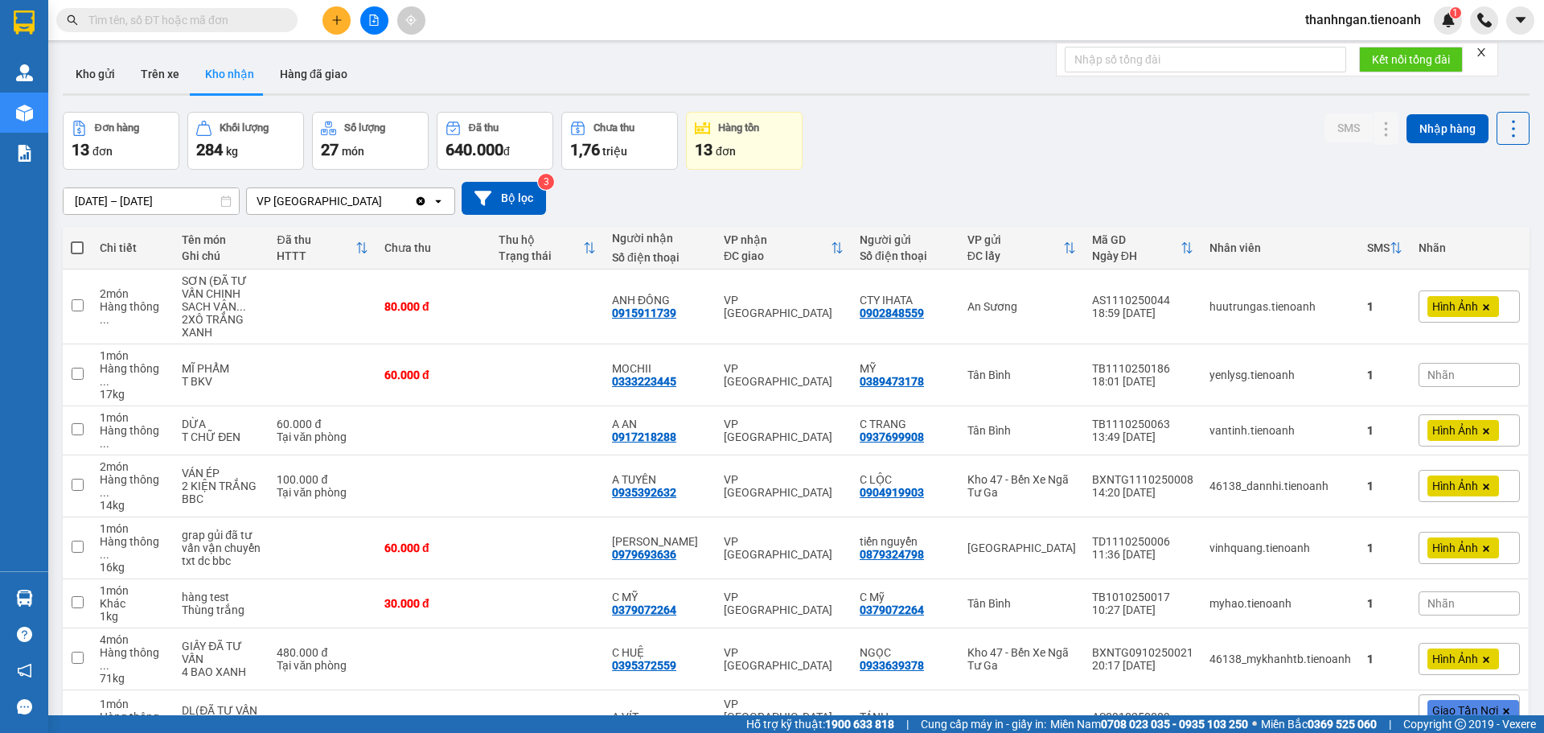
click at [235, 24] on input "text" at bounding box center [183, 20] width 190 height 18
paste input "0918544328"
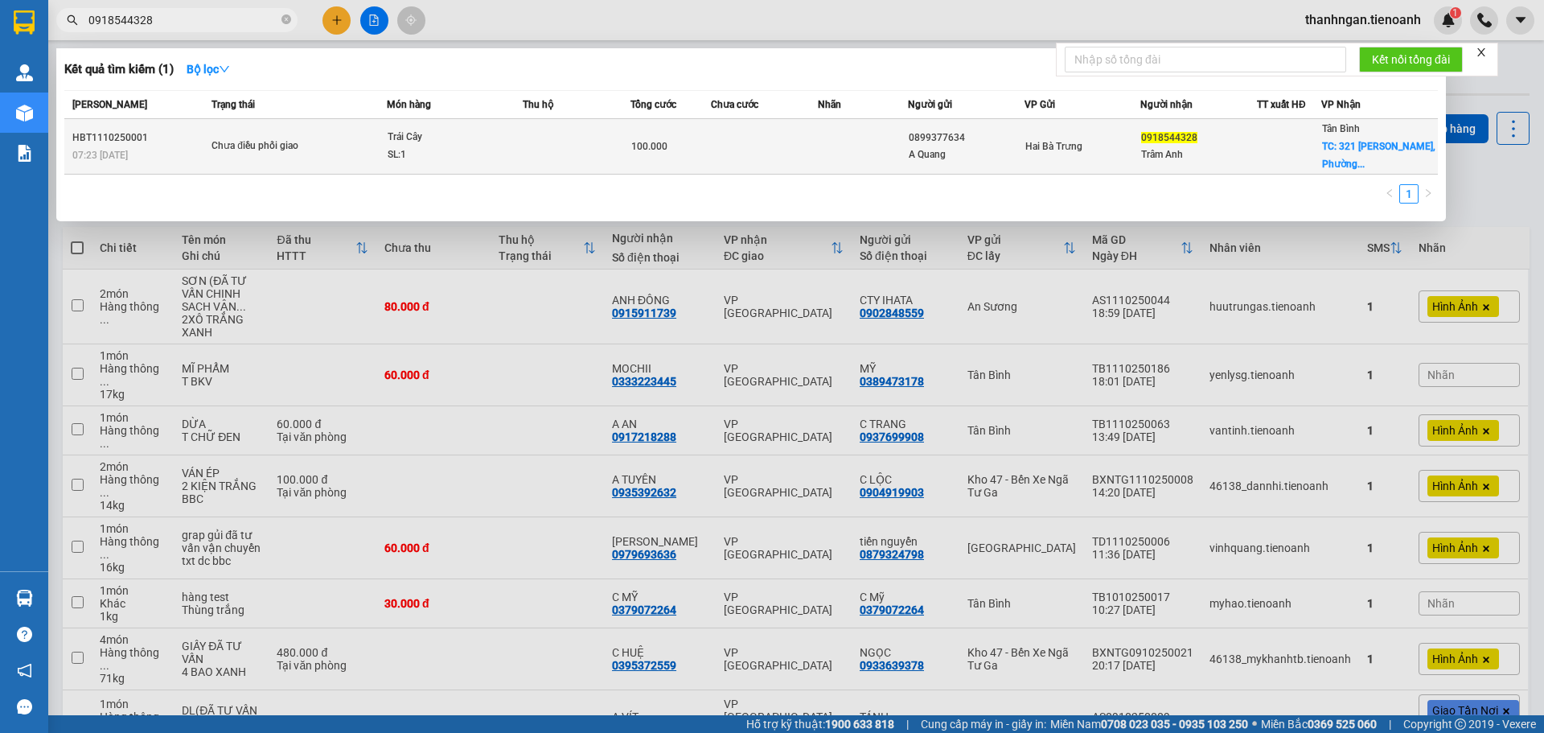
type input "0918544328"
click at [967, 164] on td "0899377634 A Quang" at bounding box center [966, 146] width 117 height 55
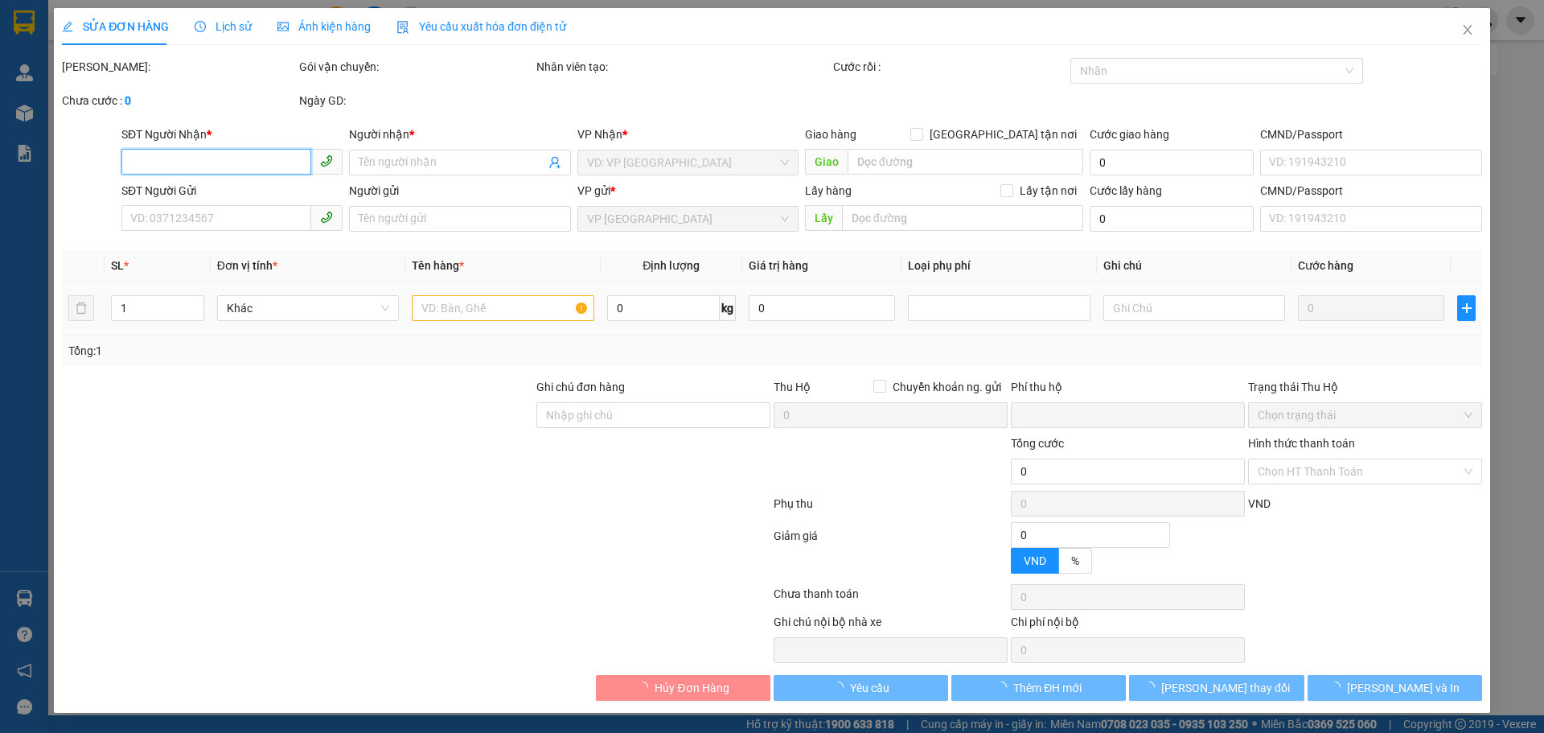
type input "0918544328"
type input "Trâm Anh"
checkbox input "true"
type input "321 [GEOGRAPHIC_DATA][PERSON_NAME], [GEOGRAPHIC_DATA], [GEOGRAPHIC_DATA], [GEOG…"
type input "0899377634"
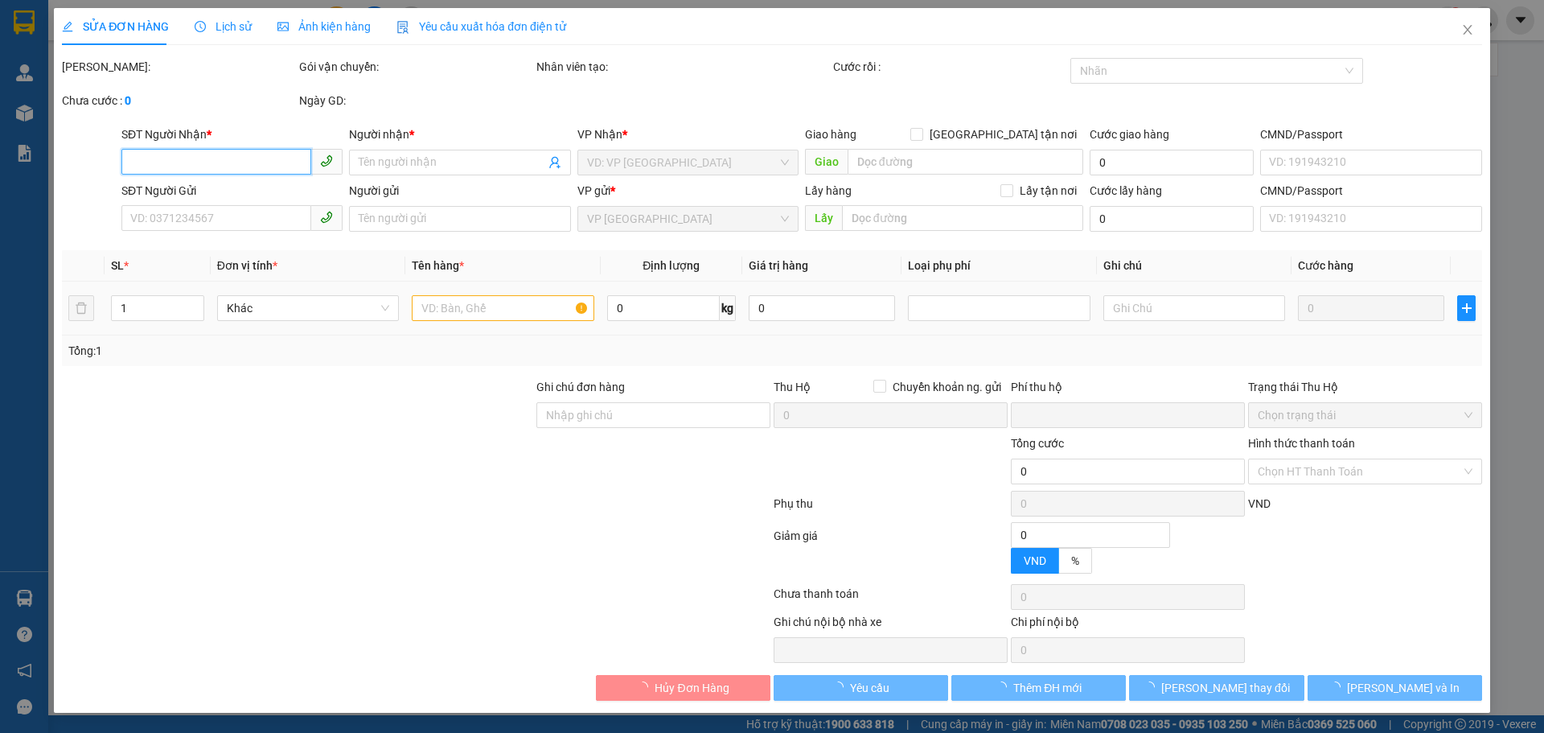
type input "A Quang"
type input "0"
type input "100.000"
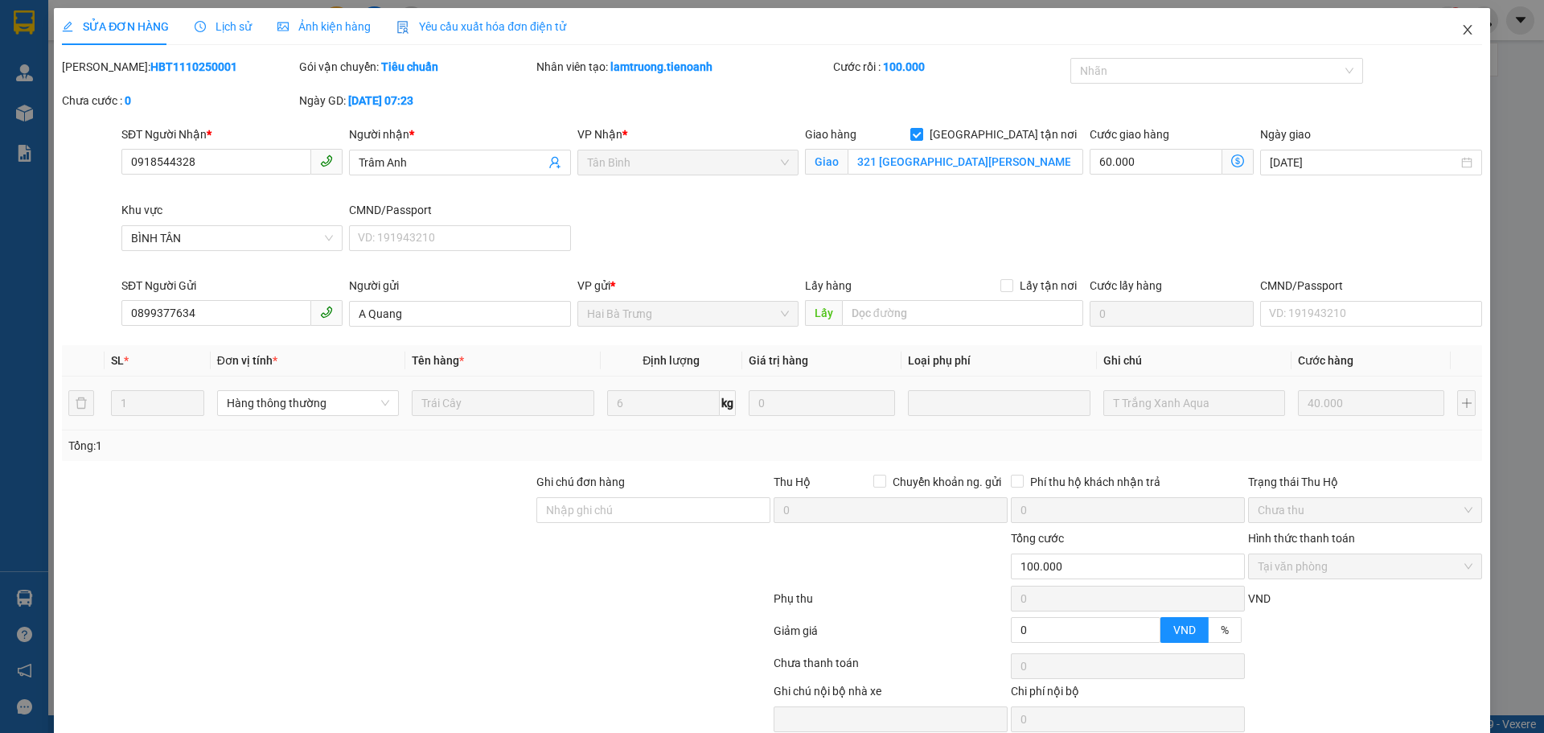
click at [1461, 31] on icon "close" at bounding box center [1467, 29] width 13 height 13
